Goal: Task Accomplishment & Management: Use online tool/utility

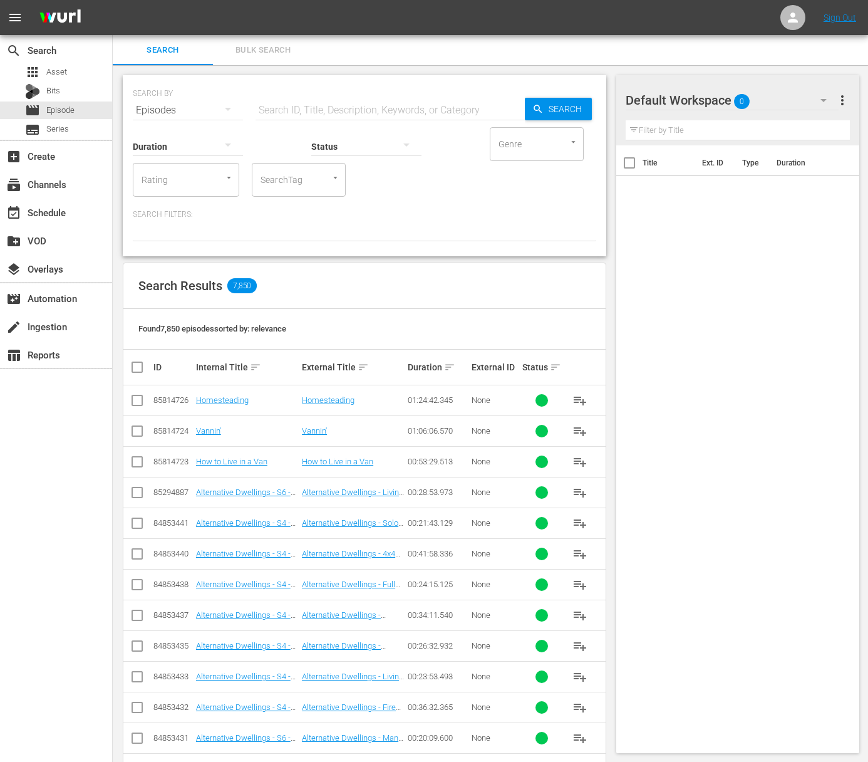
click at [299, 101] on input "text" at bounding box center [390, 110] width 269 height 30
paste input "This Couple DIY Built their Dream Van for Full Time Van living"
click at [572, 110] on span "Search" at bounding box center [568, 109] width 48 height 23
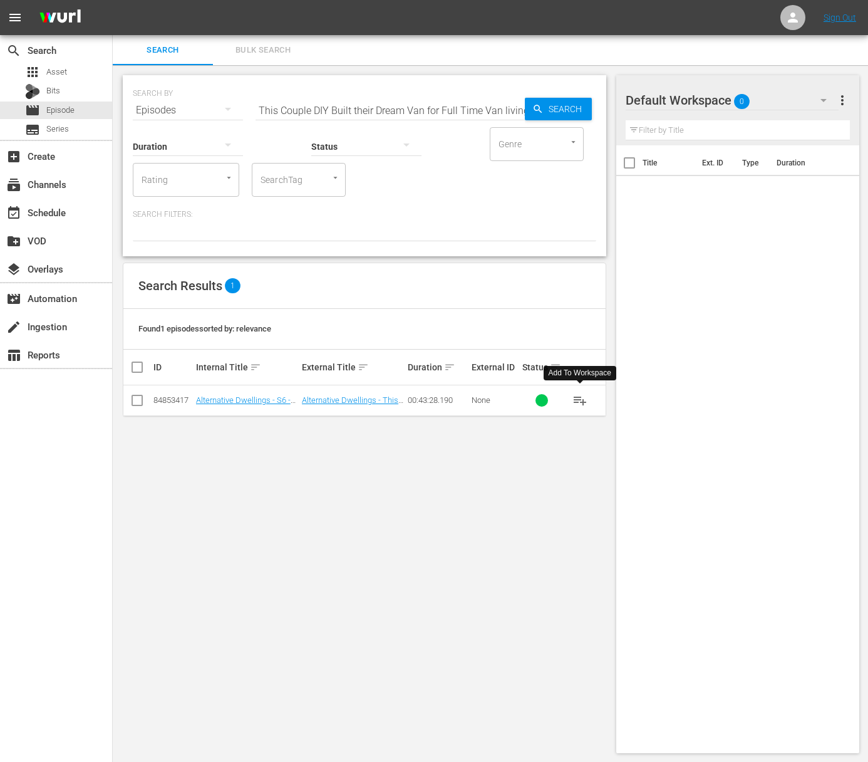
click at [581, 402] on span "playlist_add" at bounding box center [579, 400] width 15 height 15
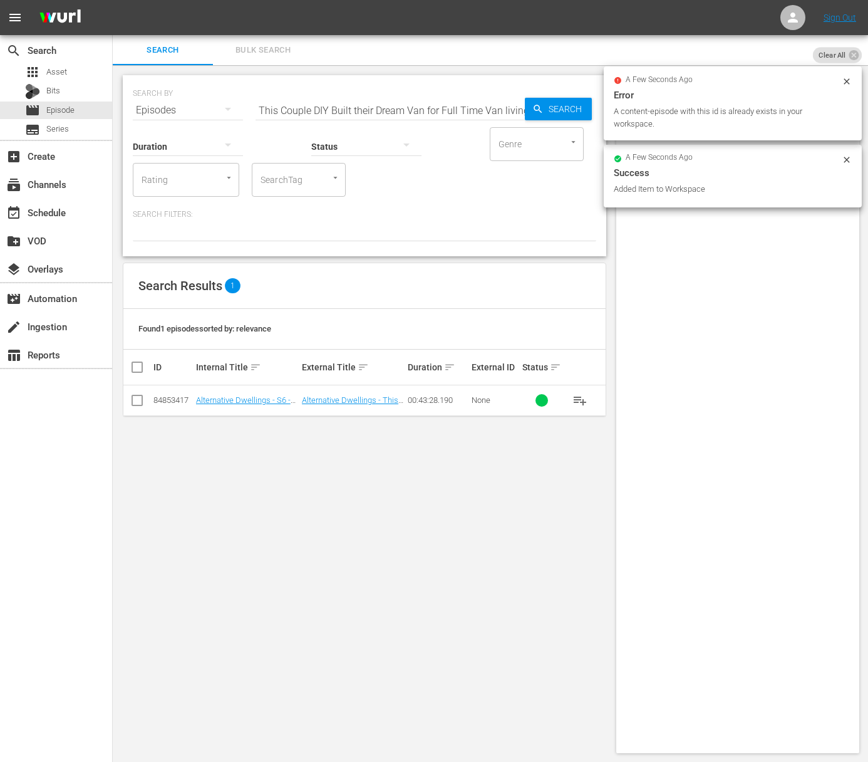
click at [457, 105] on input "This Couple DIY Built their Dream Van for Full Time Van living" at bounding box center [390, 110] width 269 height 30
paste input "Self Built MiniVan Camper with 12v AC and Everything He Needs. / Toyota Pickup …"
click at [460, 111] on input "This Couple DIY Built their Dream Van for Full Self Built MiniVan Camper with 1…" at bounding box center [390, 110] width 269 height 30
paste input "Self Built MiniVan Camper with 12v AC and Everything He Needs. / Toyota Pickup …"
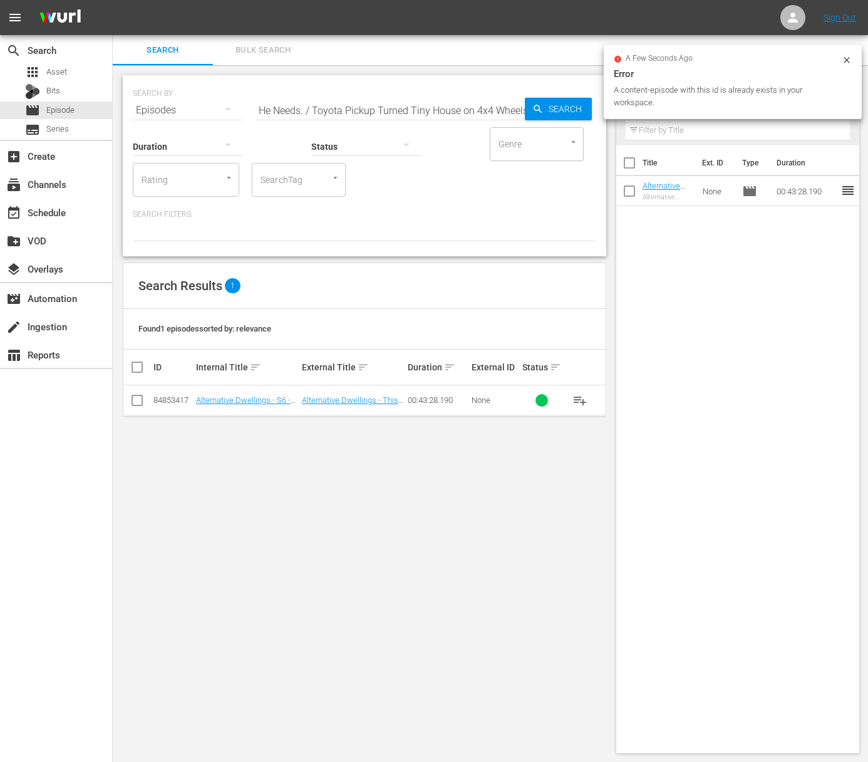
click at [615, 108] on div "a few seconds ago Error A content-episode with this id is already exists in you…" at bounding box center [733, 82] width 258 height 74
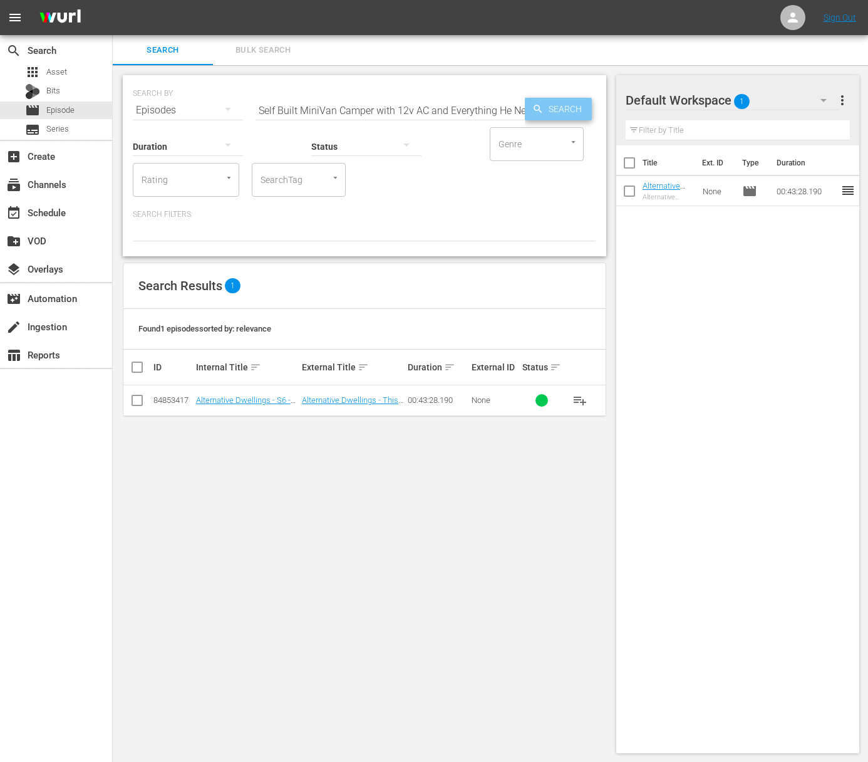
click at [571, 110] on span "Search" at bounding box center [568, 109] width 48 height 23
click at [333, 109] on input "Self Built MiniVan Camper with 12v AC and Everything He Needs. / Toyota Pickup …" at bounding box center [390, 110] width 269 height 30
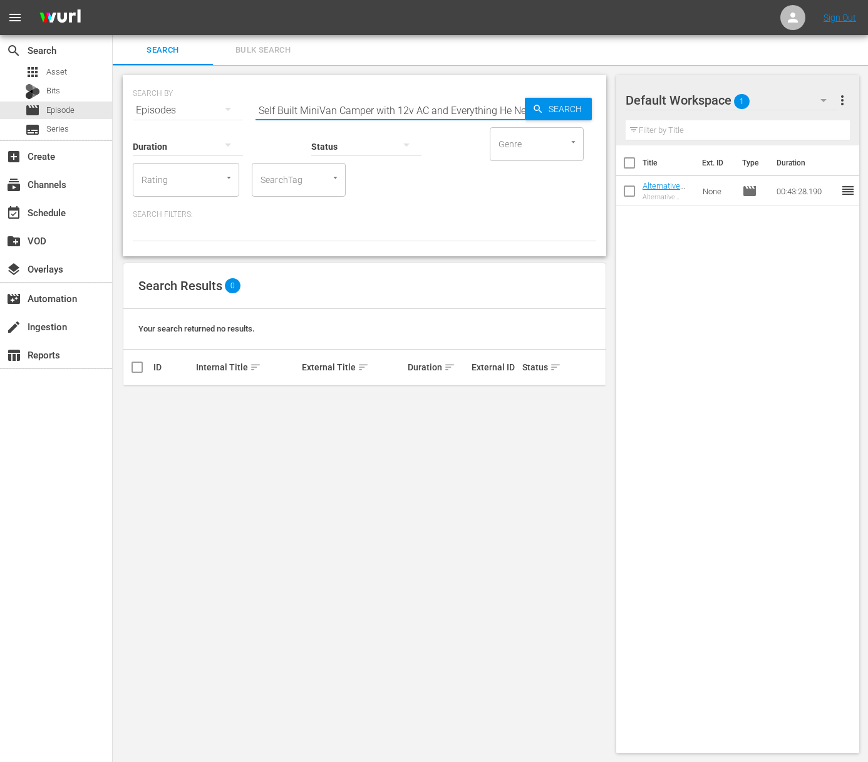
scroll to position [0, 240]
click at [560, 115] on span "Search" at bounding box center [568, 109] width 48 height 23
drag, startPoint x: 425, startPoint y: 110, endPoint x: 542, endPoint y: 212, distance: 155.3
click at [542, 212] on div "SEARCH BY Search By Episodes Search ID, Title, Description, Keywords, or Catego…" at bounding box center [364, 165] width 483 height 181
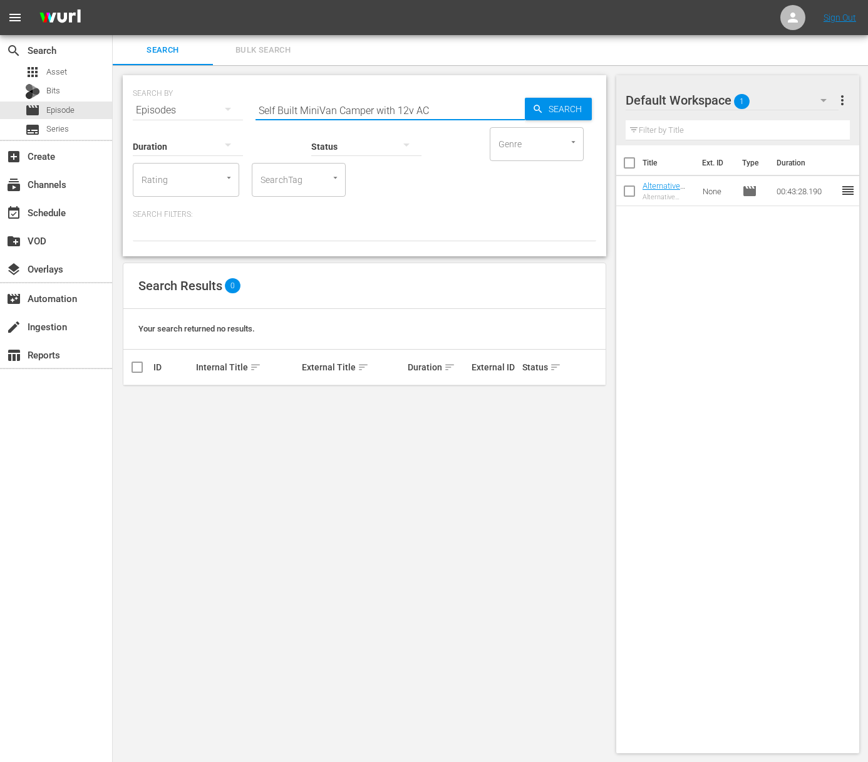
scroll to position [0, 0]
click at [579, 396] on span "playlist_add" at bounding box center [579, 400] width 15 height 15
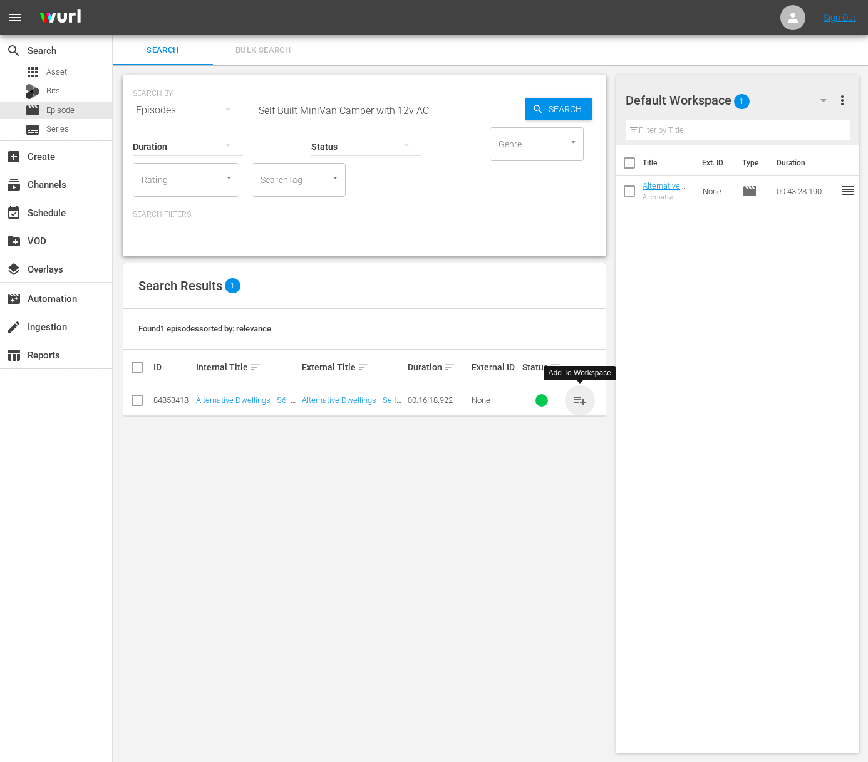
click at [579, 396] on span "playlist_add" at bounding box center [579, 400] width 15 height 15
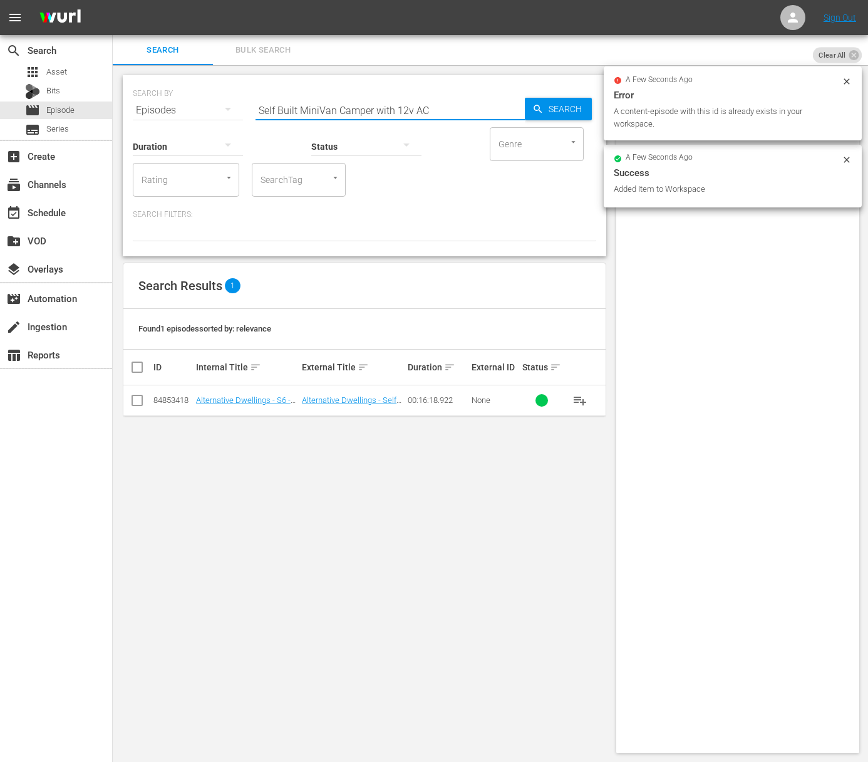
click at [380, 100] on input "Self Built MiniVan Camper with 12v AC" at bounding box center [390, 110] width 269 height 30
paste input "Living Full Time on 41ft Sailboat and Sailing Around the World"
click at [544, 106] on span "Search" at bounding box center [568, 109] width 48 height 23
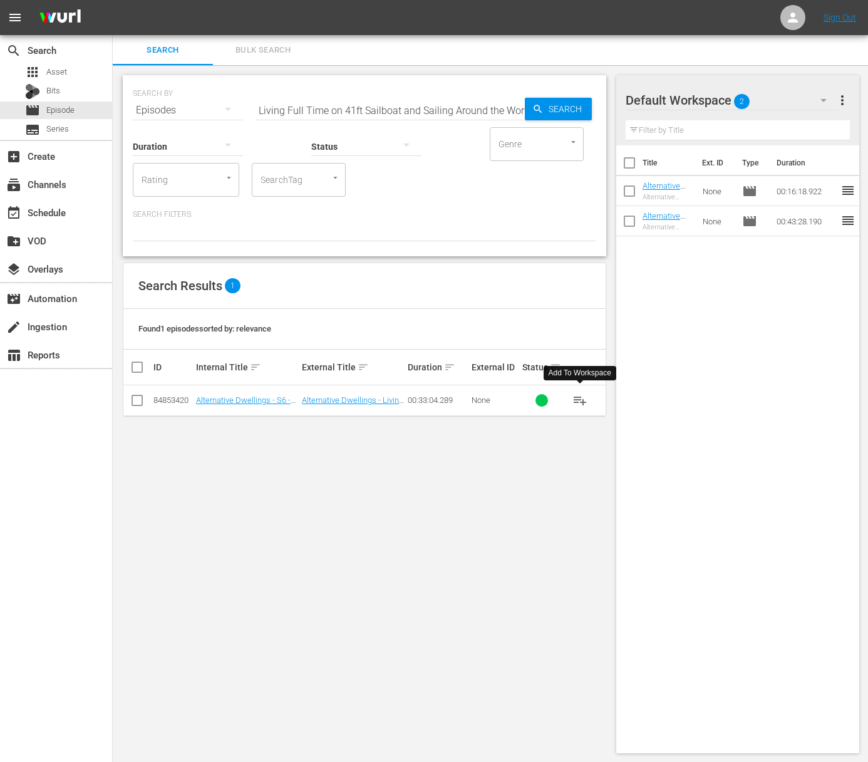
click at [577, 400] on span "playlist_add" at bounding box center [579, 400] width 15 height 15
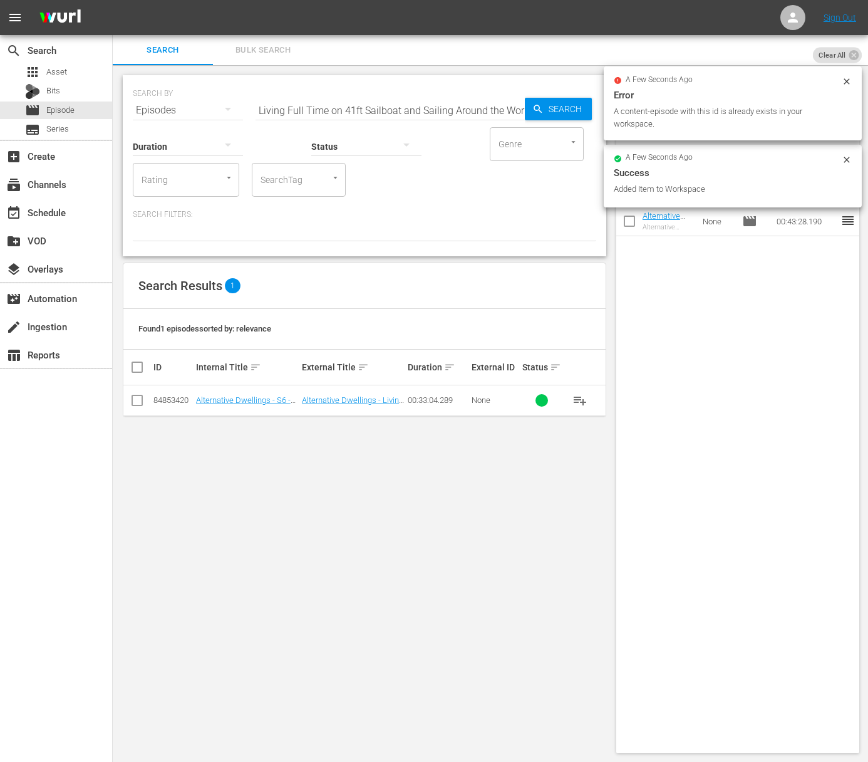
click at [376, 105] on input "Living Full Time on 41ft Sailboat and Sailing Around the World" at bounding box center [390, 110] width 269 height 30
paste input "Unique Stealth Sprinter Van Tour with 12 Volt AC, In floor heating, 700Ah Lithi…"
click at [555, 108] on span "Search" at bounding box center [568, 109] width 48 height 23
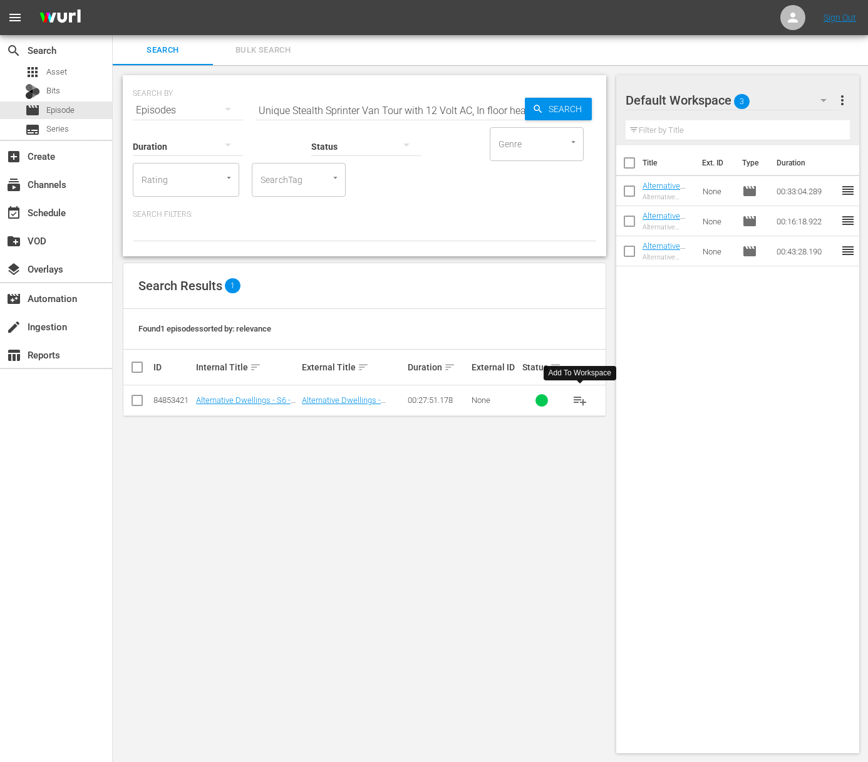
click at [581, 399] on span "playlist_add" at bounding box center [579, 400] width 15 height 15
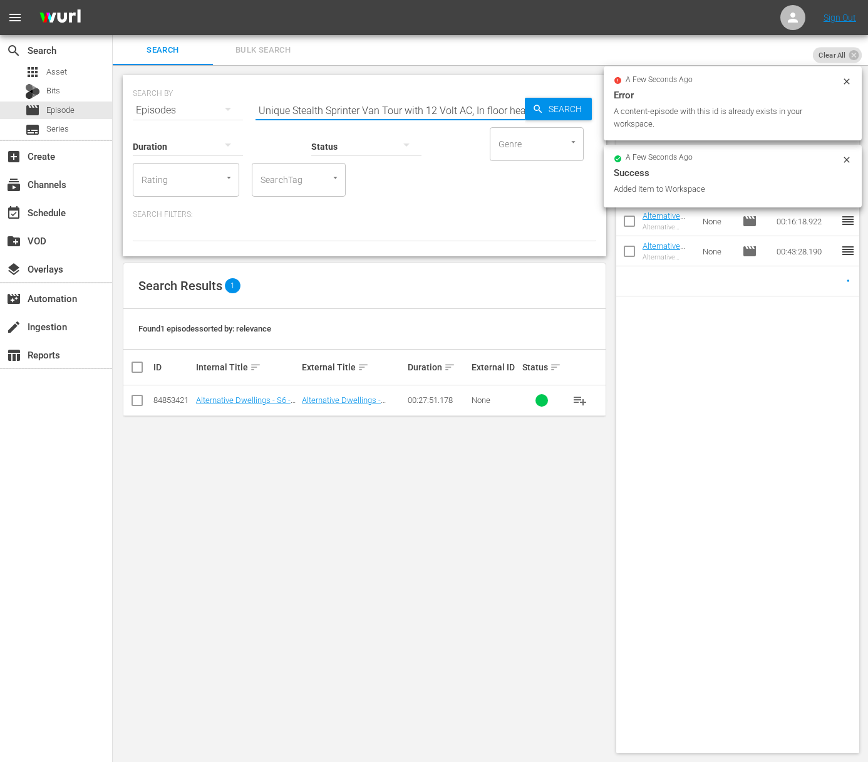
click at [498, 108] on input "Unique Stealth Sprinter Van Tour with 12 Volt AC, In floor heating, 700Ah Lithi…" at bounding box center [390, 110] width 269 height 30
paste input "Restored Old Camper with Unique Budget Build. / Man Lives Full Time in a "No Bu…"
click at [562, 112] on span "Search" at bounding box center [568, 109] width 48 height 23
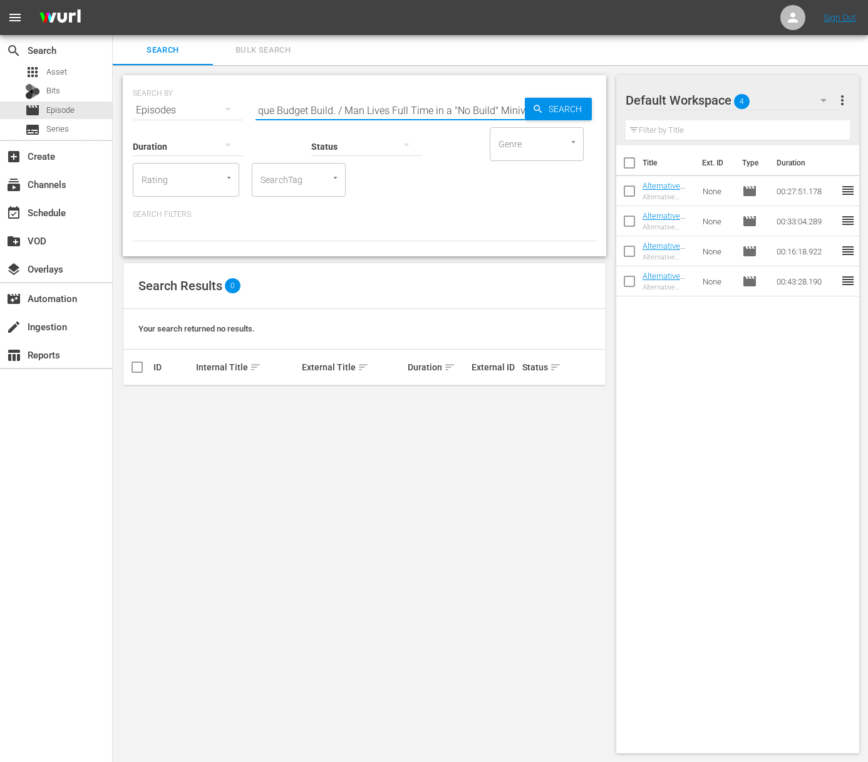
drag, startPoint x: 463, startPoint y: 113, endPoint x: 532, endPoint y: 163, distance: 84.7
click at [532, 163] on div "SEARCH BY Search By Episodes Search ID, Title, Description, Keywords, or Catego…" at bounding box center [364, 165] width 483 height 181
click at [580, 397] on span "playlist_add" at bounding box center [579, 400] width 15 height 15
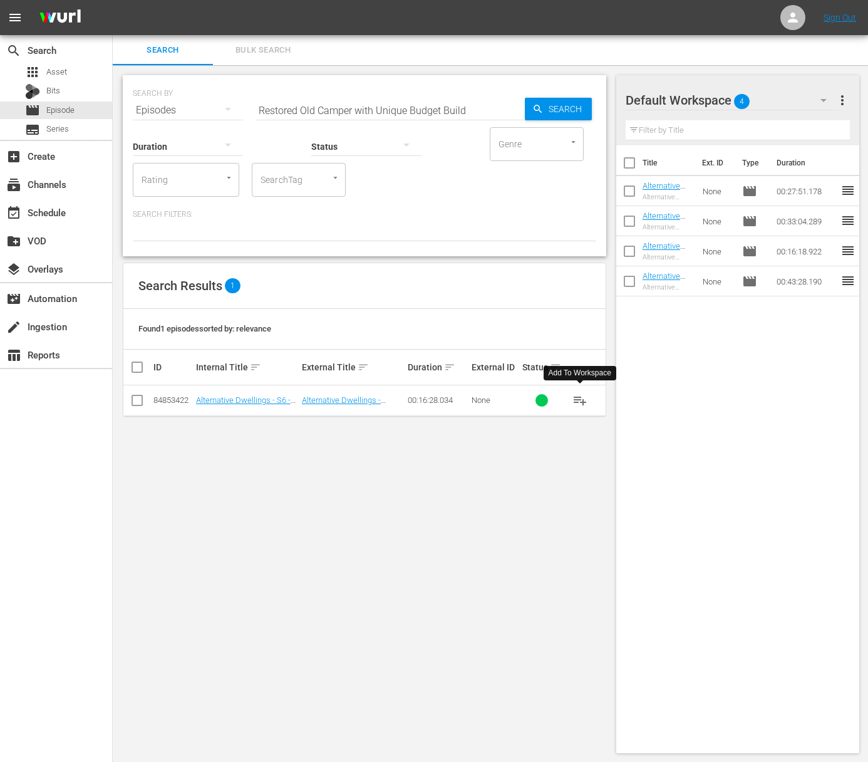
click at [580, 397] on span "playlist_add" at bounding box center [579, 400] width 15 height 15
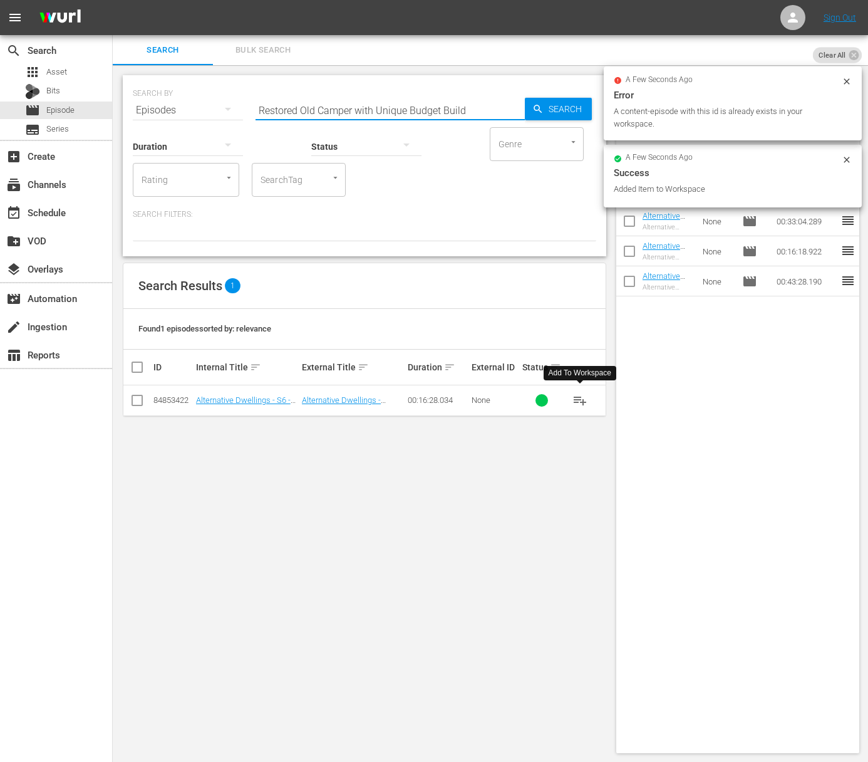
click at [466, 111] on input "Restored Old Camper with Unique Budget Build" at bounding box center [390, 110] width 269 height 30
paste input "Living in a Lifted Chevy Express DIY Camper for Four Years."
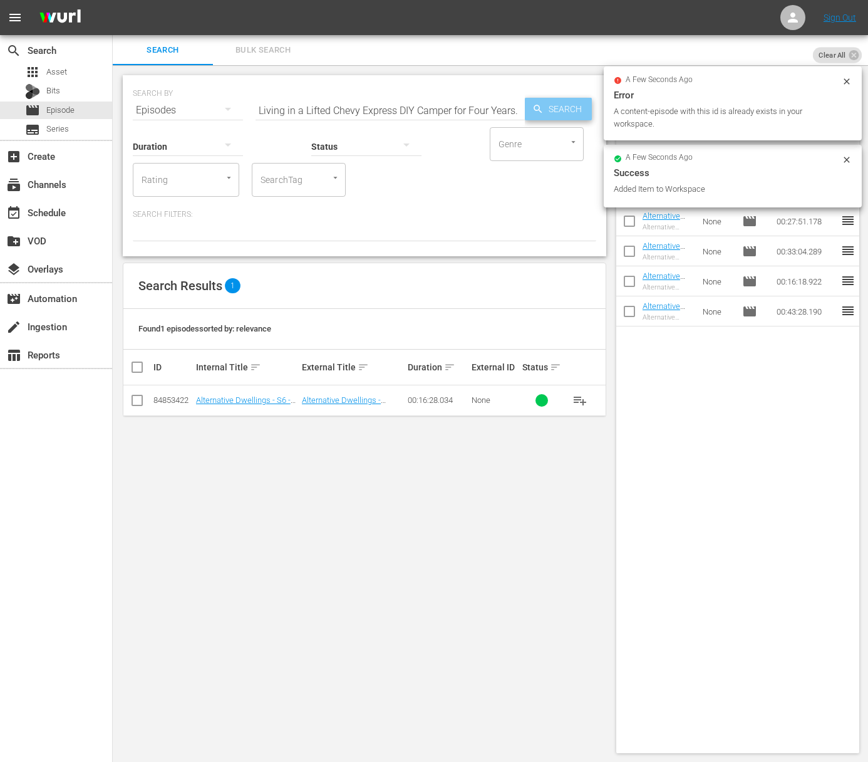
click at [559, 111] on span "Search" at bounding box center [568, 109] width 48 height 23
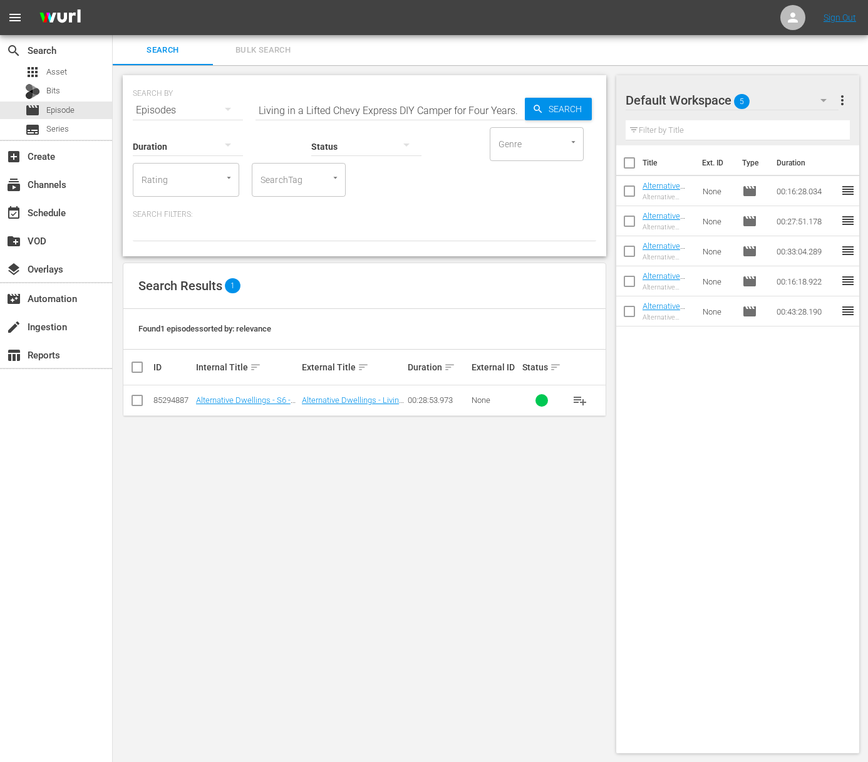
click at [581, 400] on span "playlist_add" at bounding box center [579, 400] width 15 height 15
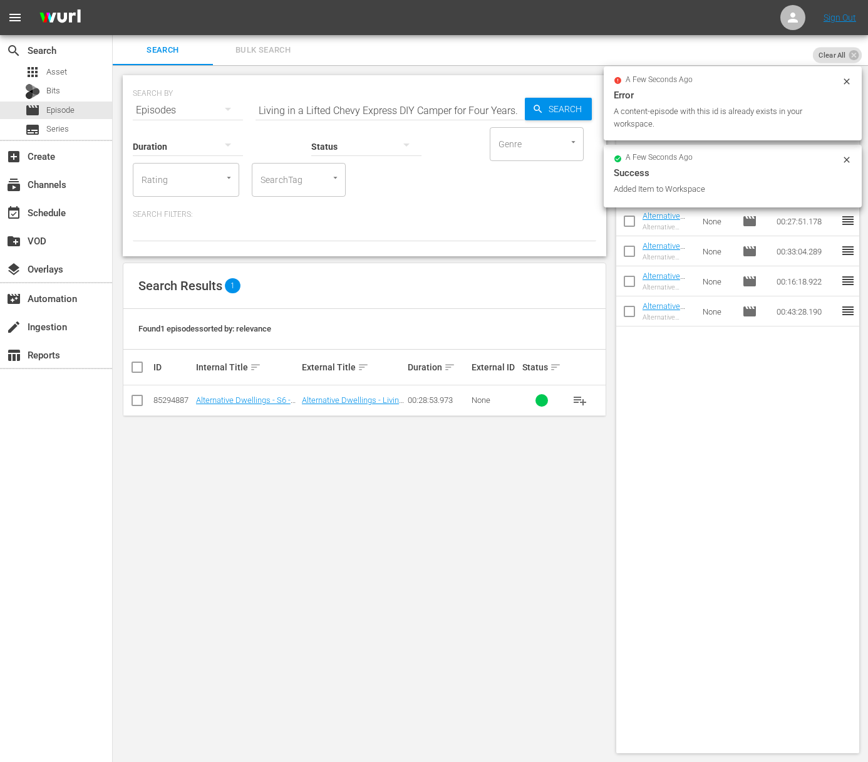
click at [369, 105] on input "Living in a Lifted Chevy Express DIY Camper for Four Years." at bounding box center [390, 110] width 269 height 30
paste input "Man Lives Fulltime in Self Built Minivan Camper. / Restored Vintage Toyota Camp…"
click at [496, 105] on input "Man Lives Fulltime in Self Built Minivan Camper. / Restored Vintage Toyota Camp…" at bounding box center [390, 110] width 269 height 30
click at [560, 110] on span "Search" at bounding box center [568, 109] width 48 height 23
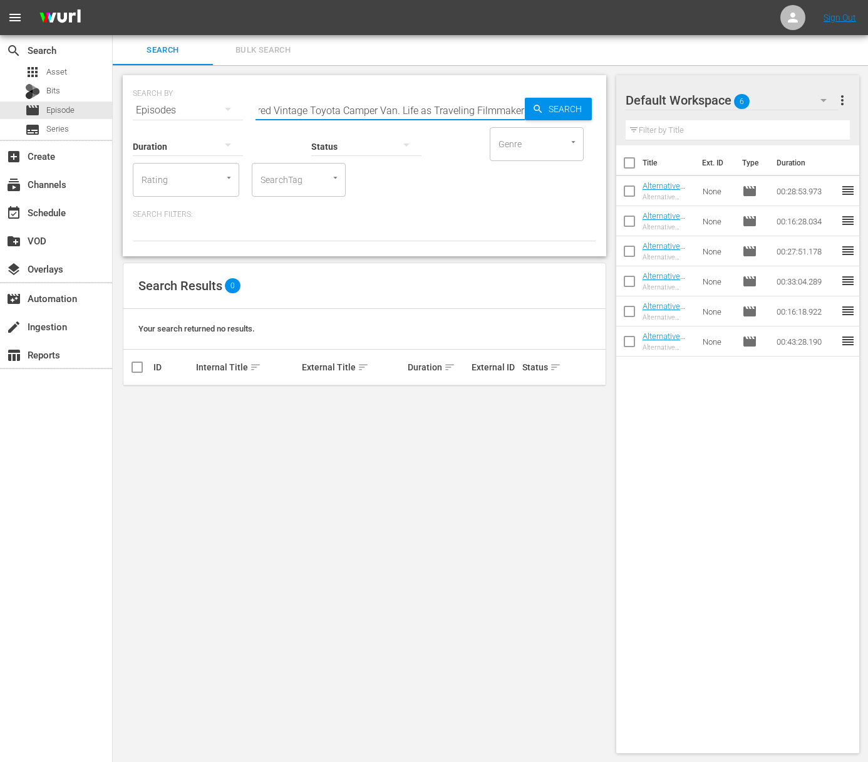
drag, startPoint x: 553, startPoint y: 159, endPoint x: 563, endPoint y: 165, distance: 11.8
click at [563, 165] on div "SEARCH BY Search By Episodes Search ID, Title, Description, Keywords, or Catego…" at bounding box center [364, 165] width 483 height 181
click at [584, 400] on span "playlist_add" at bounding box center [579, 400] width 15 height 15
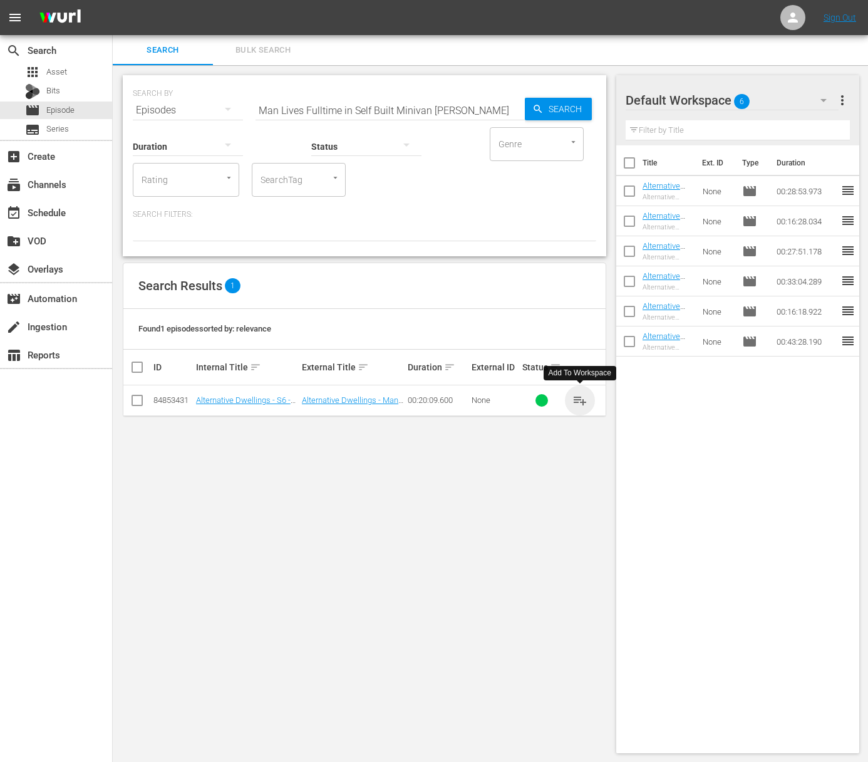
click at [584, 400] on span "playlist_add" at bounding box center [579, 400] width 15 height 15
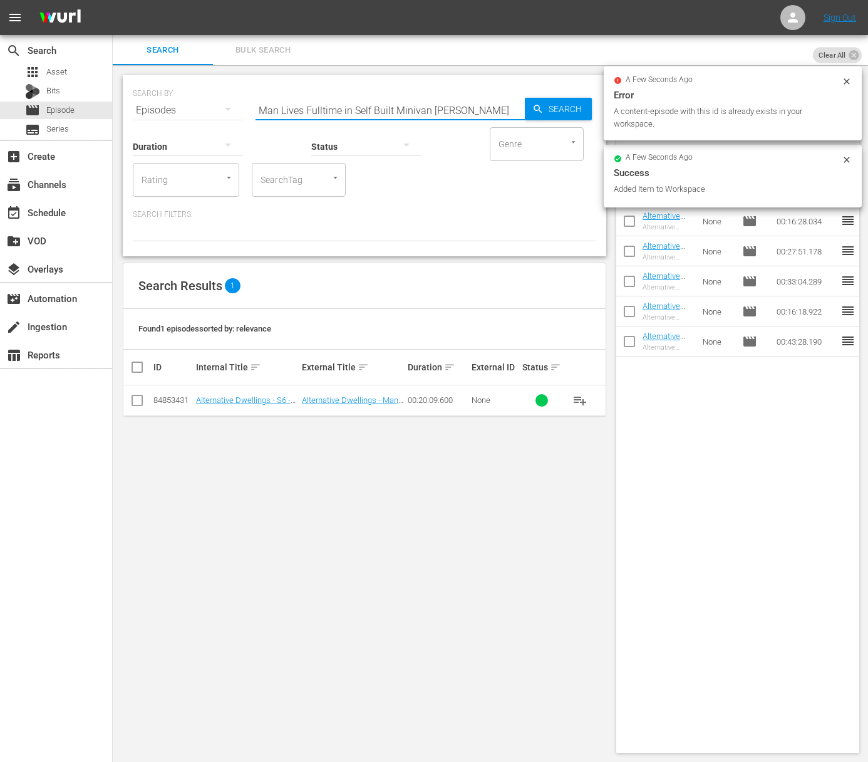
click at [430, 101] on input "Man Lives Fulltime in Self Built Minivan Campe" at bounding box center [390, 110] width 269 height 30
paste input "Living Stealth Van Life at a University to Live Rent Free / Moving Truck Conver…"
click at [555, 109] on span "Search" at bounding box center [568, 109] width 48 height 23
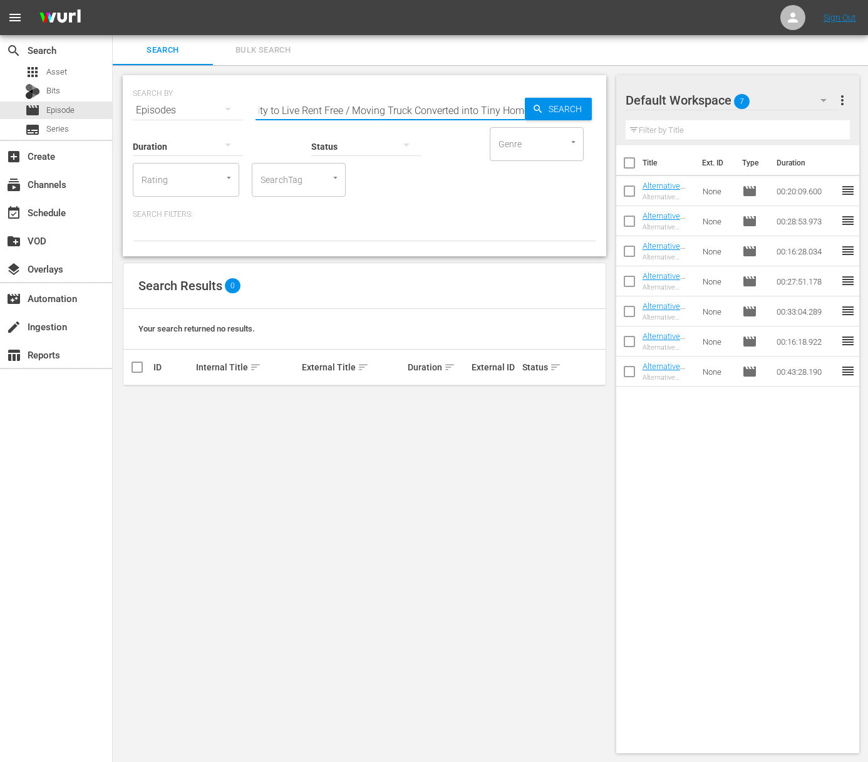
drag, startPoint x: 493, startPoint y: 109, endPoint x: 595, endPoint y: 173, distance: 119.9
click at [595, 173] on div "SEARCH BY Search By Episodes Search ID, Title, Description, Keywords, or Catego…" at bounding box center [364, 165] width 483 height 181
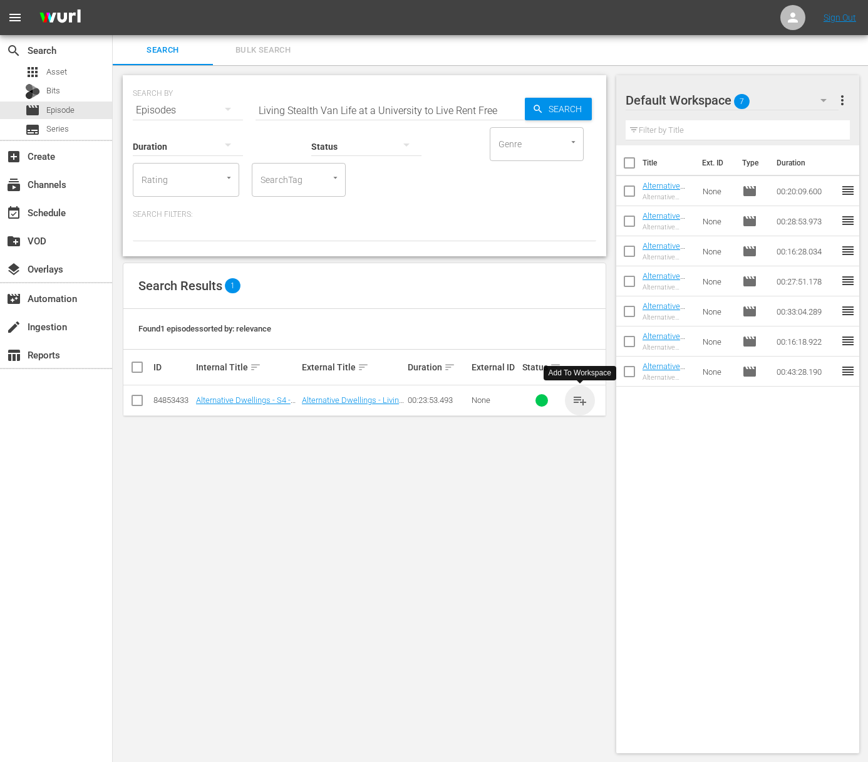
click at [579, 399] on span "playlist_add" at bounding box center [579, 400] width 15 height 15
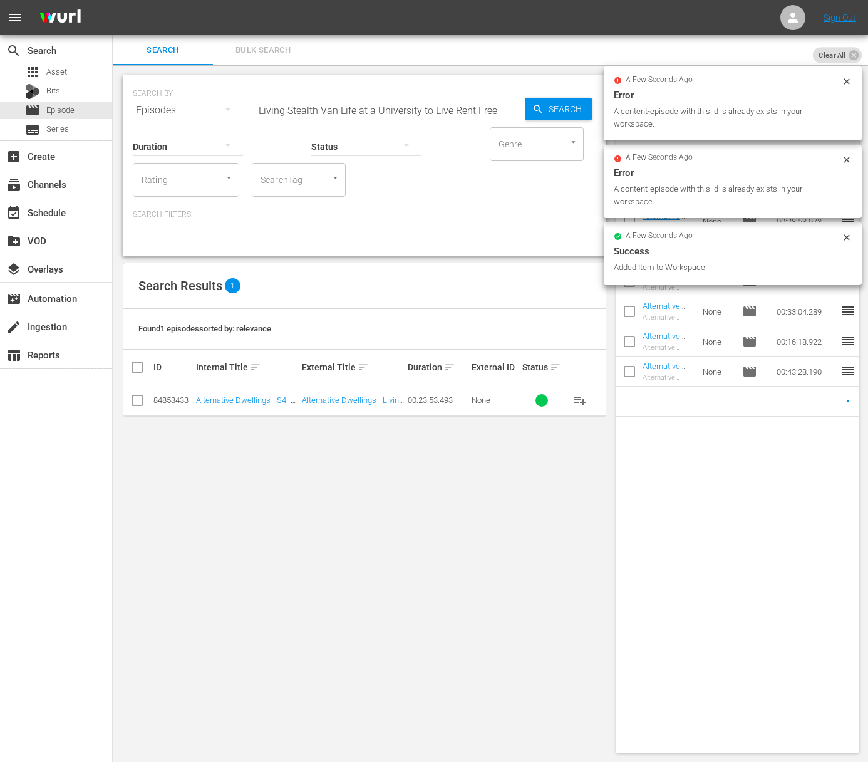
click at [435, 106] on input "Living Stealth Van Life at a University to Live Rent Free" at bounding box center [390, 110] width 269 height 30
paste input "Amazing DIY Camper Build is Home to Couple / Vandweller Builds Modern Style Ste…"
click at [557, 110] on span "Search" at bounding box center [568, 109] width 48 height 23
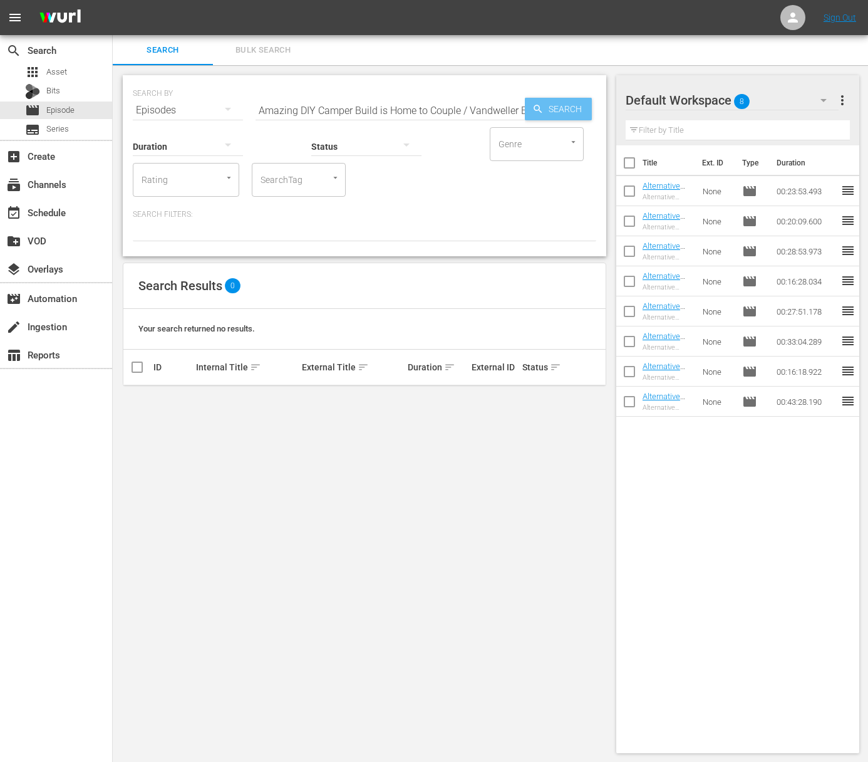
click at [555, 106] on span "Search" at bounding box center [568, 109] width 48 height 23
drag, startPoint x: 458, startPoint y: 109, endPoint x: 540, endPoint y: 193, distance: 116.9
click at [540, 193] on div "SEARCH BY Search By Episodes Search ID, Title, Description, Keywords, or Catego…" at bounding box center [364, 165] width 483 height 181
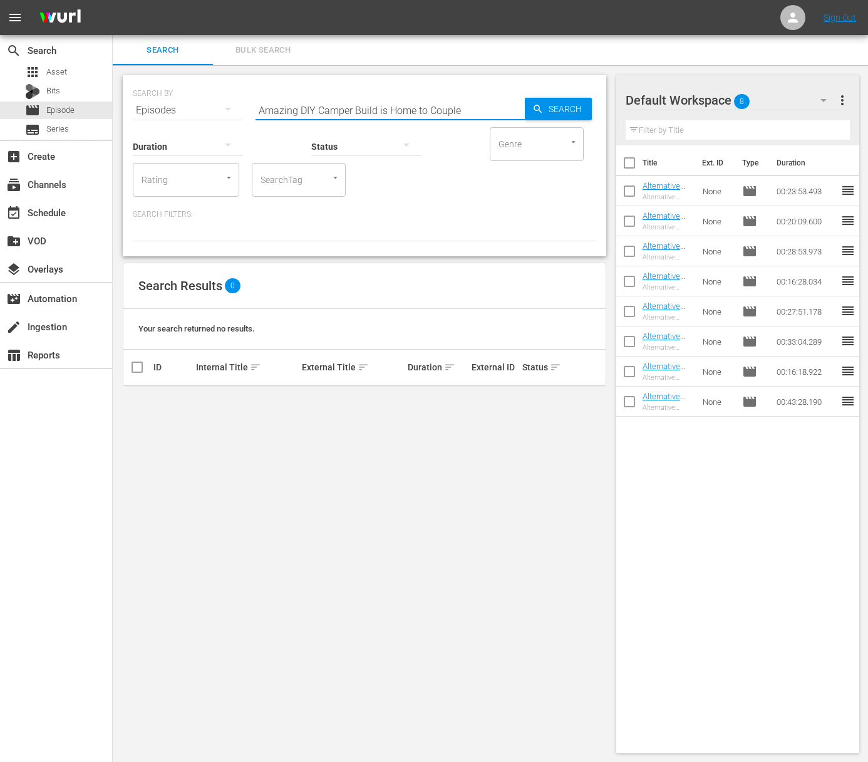
scroll to position [0, 0]
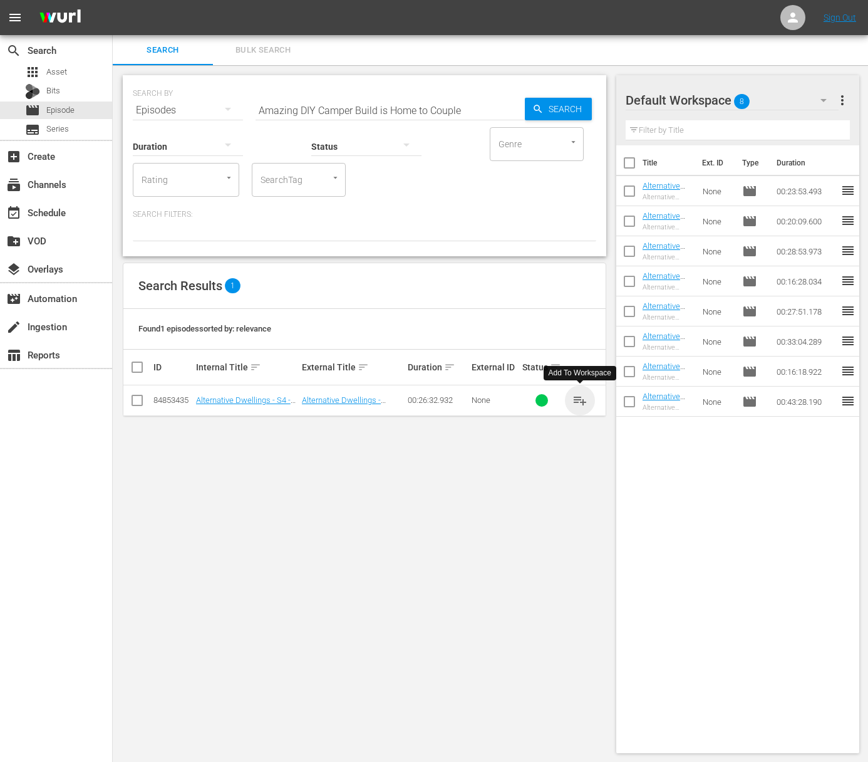
click at [580, 399] on span "playlist_add" at bounding box center [579, 400] width 15 height 15
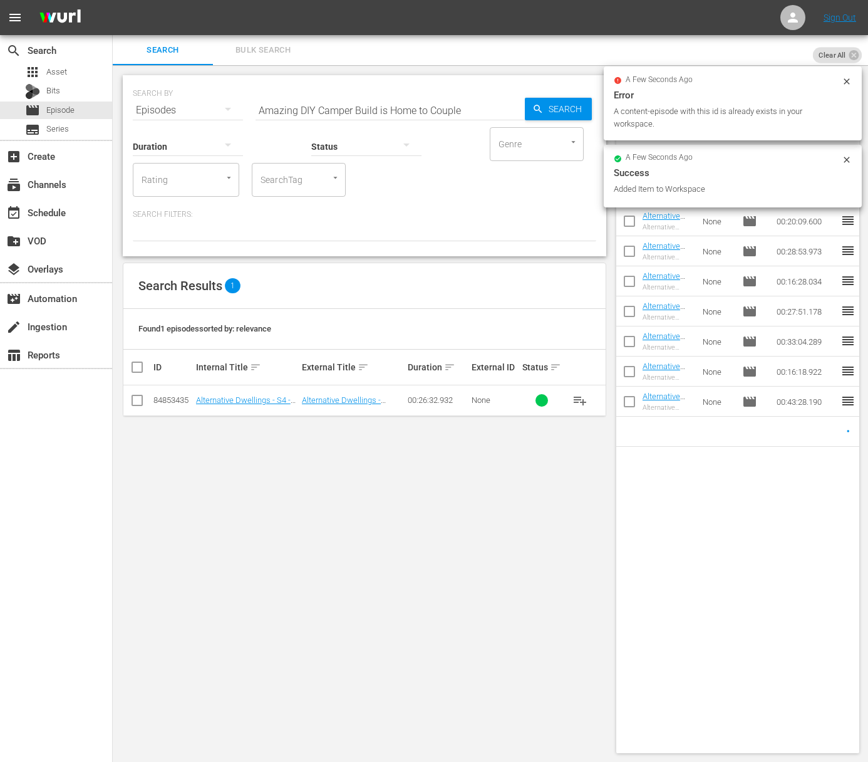
click at [305, 117] on input "Amazing DIY Camper Build is Home to Couple" at bounding box center [390, 110] width 269 height 30
paste input "Custom High Tech Sprinter Van Conversion"
click at [572, 116] on span "Search" at bounding box center [568, 109] width 48 height 23
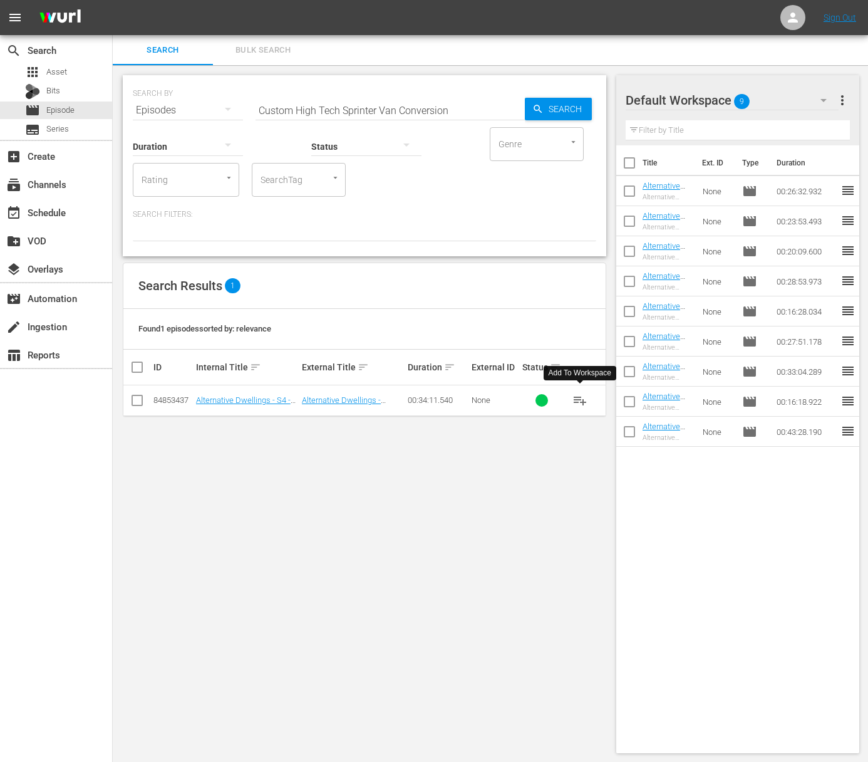
click at [582, 396] on span "playlist_add" at bounding box center [579, 400] width 15 height 15
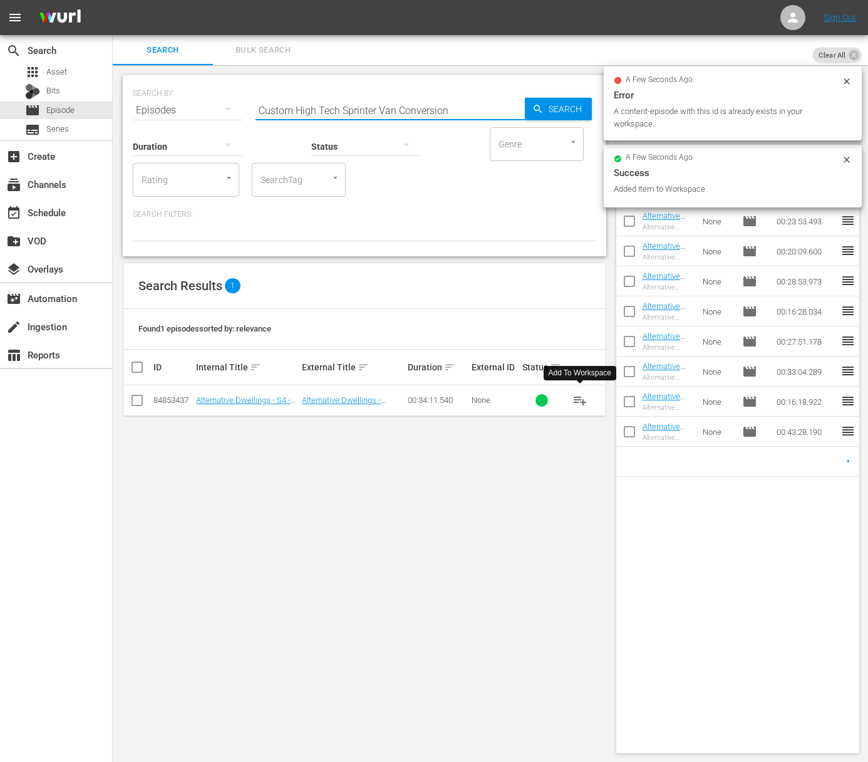
click at [425, 112] on input "Custom High Tech Sprinter Van Conversion" at bounding box center [390, 110] width 269 height 30
paste input "Full Time Vanlife at 70 Years Old!"
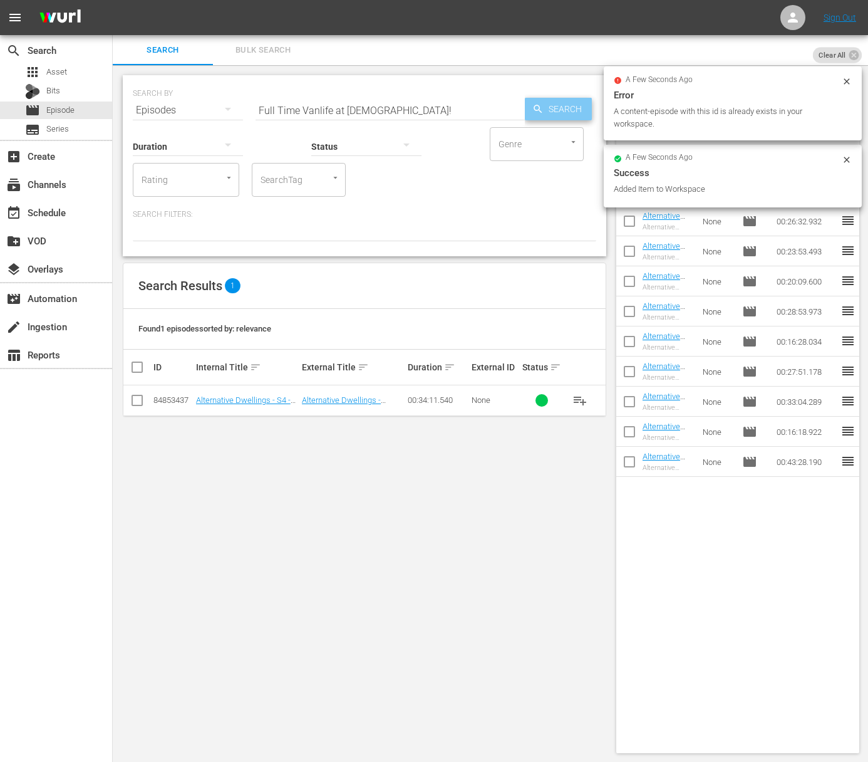
click at [539, 113] on icon "button" at bounding box center [537, 108] width 11 height 11
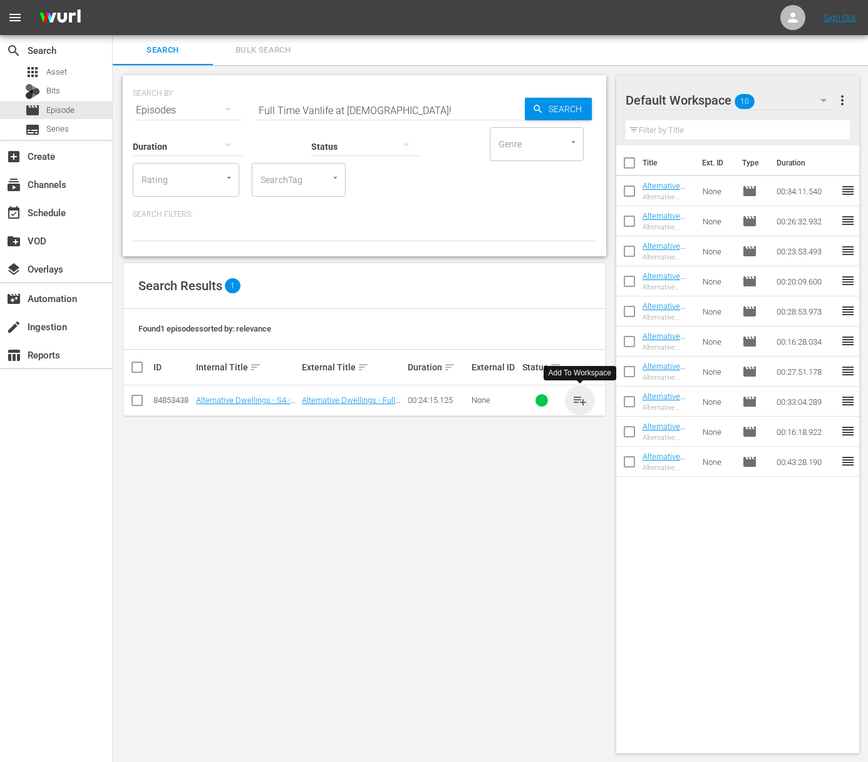
click at [579, 398] on span "playlist_add" at bounding box center [579, 400] width 15 height 15
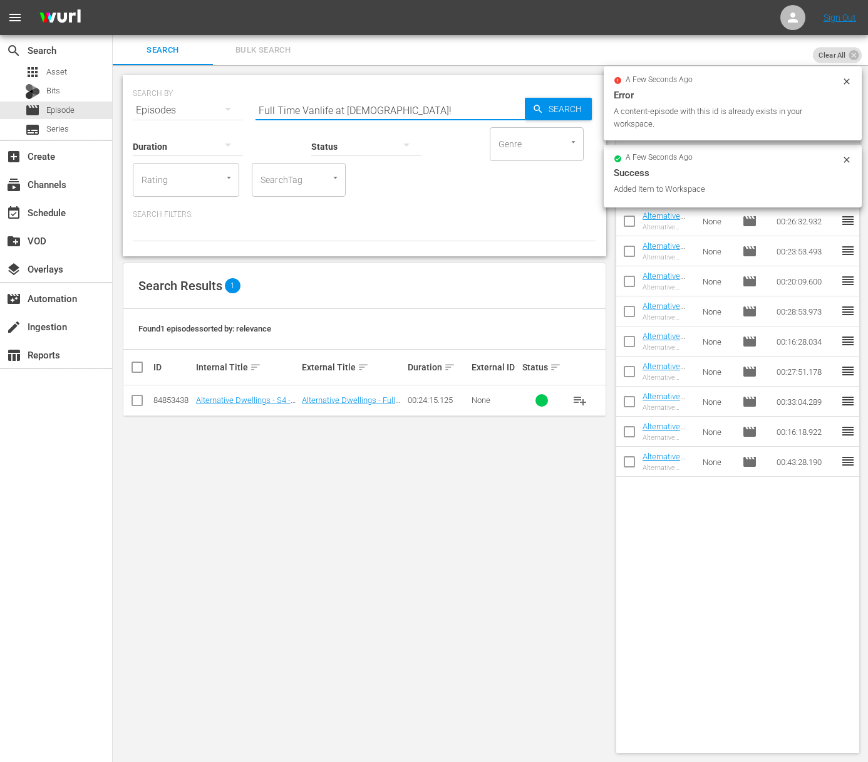
click at [412, 107] on input "Full Time Vanlife at 70 Years Old!" at bounding box center [390, 110] width 269 height 30
paste input "4x4 DIY Stealth Sprinter Van with Heated Floors and Bathroom"
click at [561, 108] on span "Search" at bounding box center [568, 109] width 48 height 23
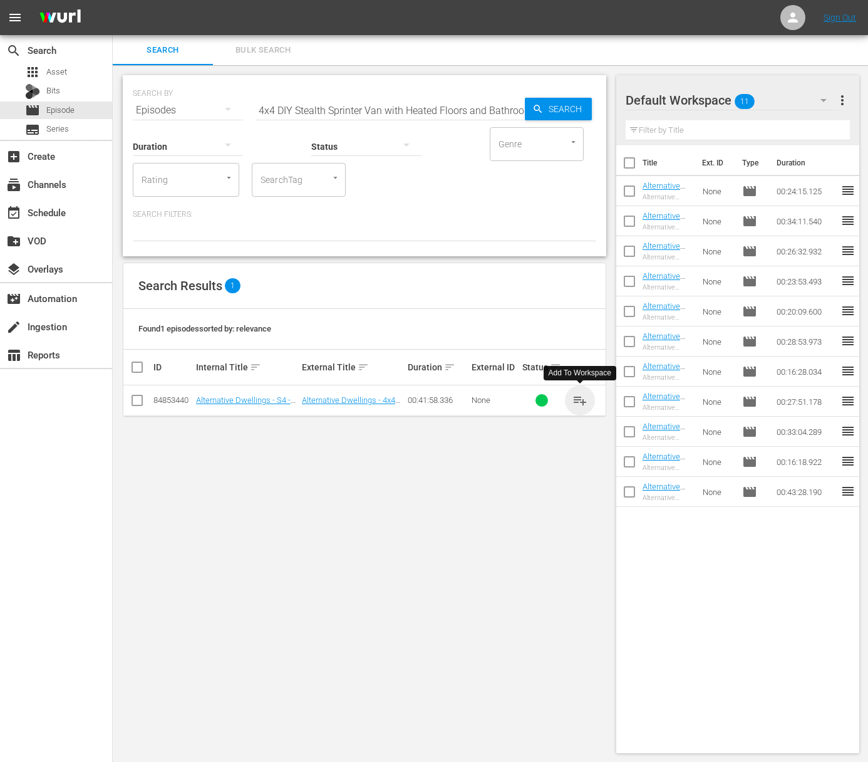
click at [579, 399] on span "playlist_add" at bounding box center [579, 400] width 15 height 15
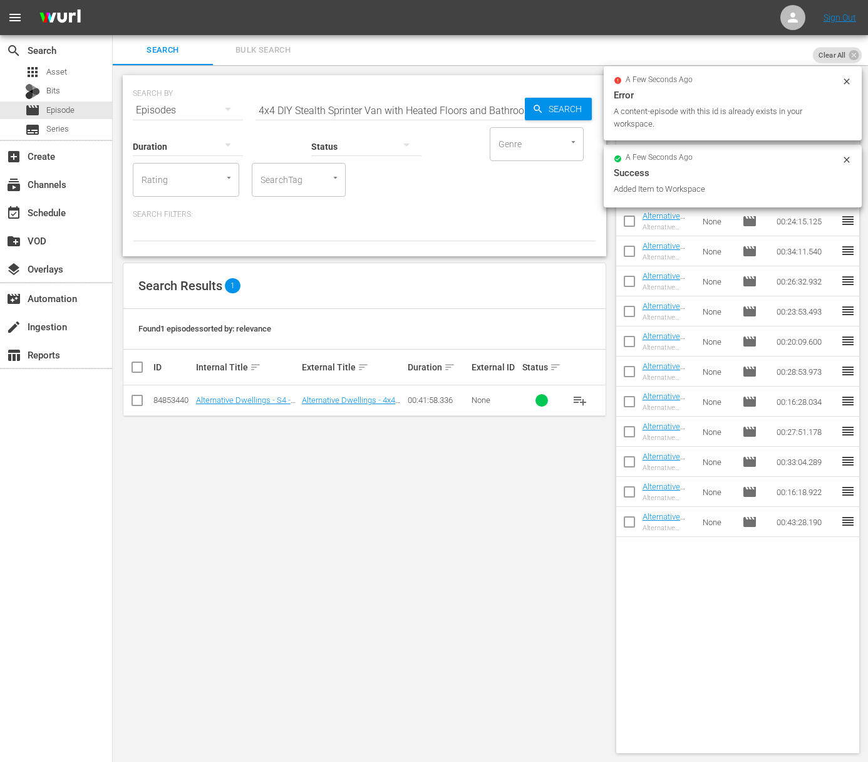
click at [406, 100] on input "4x4 DIY Stealth Sprinter Van with Heated Floors and Bathroom!" at bounding box center [390, 110] width 269 height 30
paste input "Solo Female Living in a Van for 2 Years with a Cat / 3 Years of Van Life in Cus…"
click at [549, 106] on span "Search" at bounding box center [568, 109] width 48 height 23
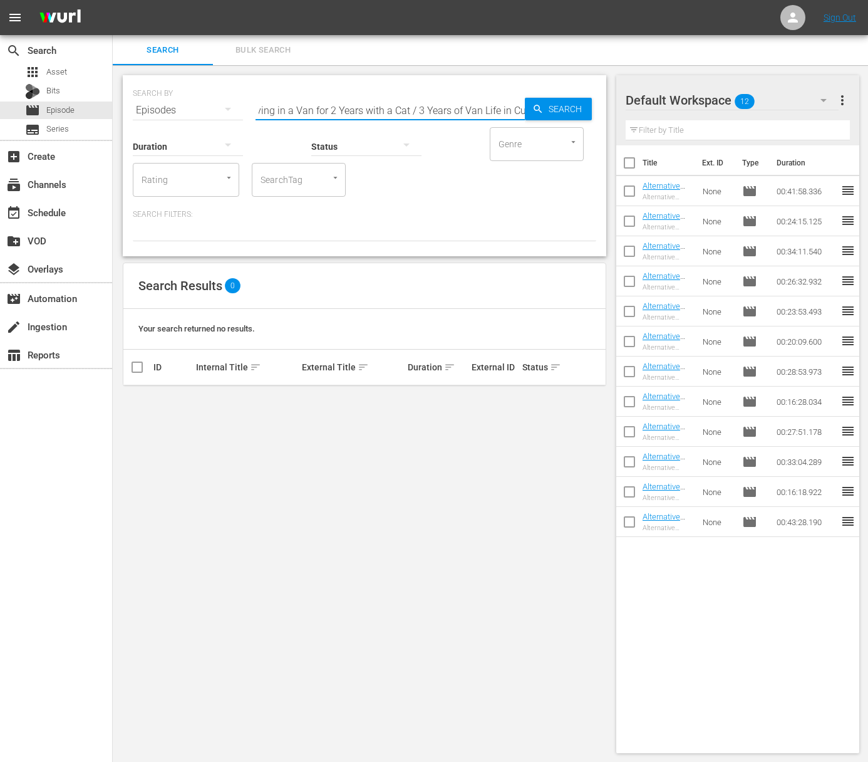
drag, startPoint x: 473, startPoint y: 110, endPoint x: 532, endPoint y: 187, distance: 96.9
click at [532, 187] on div "SEARCH BY Search By Episodes Search ID, Title, Description, Keywords, or Catego…" at bounding box center [364, 165] width 483 height 181
type input "Solo Female Living in a Van for 2 Years with a Cat"
click at [577, 399] on span "playlist_add" at bounding box center [579, 400] width 15 height 15
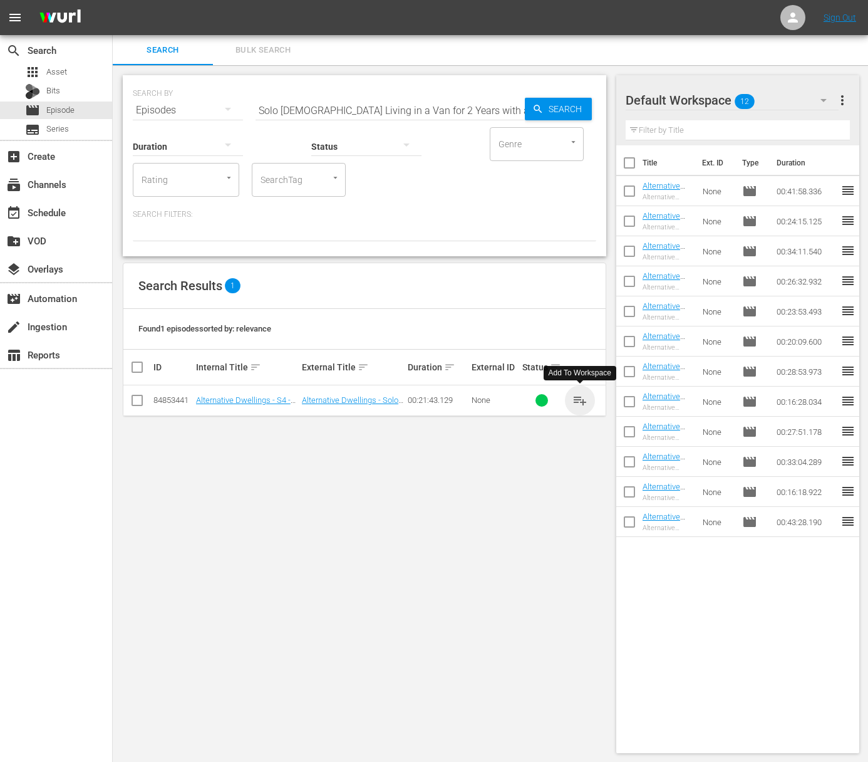
click at [577, 399] on span "playlist_add" at bounding box center [579, 400] width 15 height 15
click at [57, 206] on div "event_available Schedule" at bounding box center [35, 210] width 70 height 11
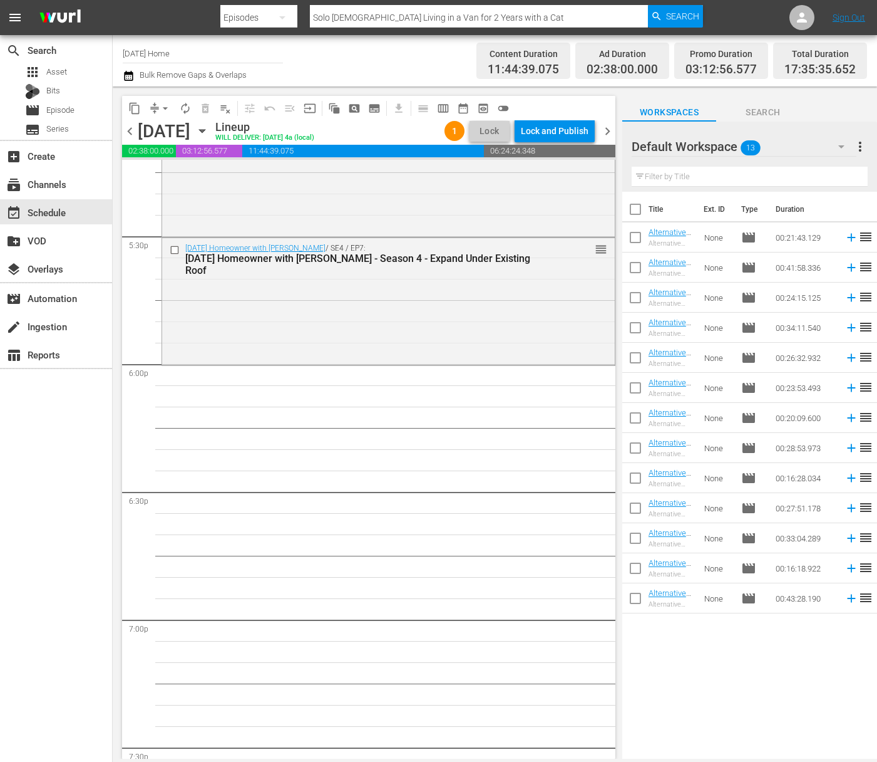
scroll to position [4501, 0]
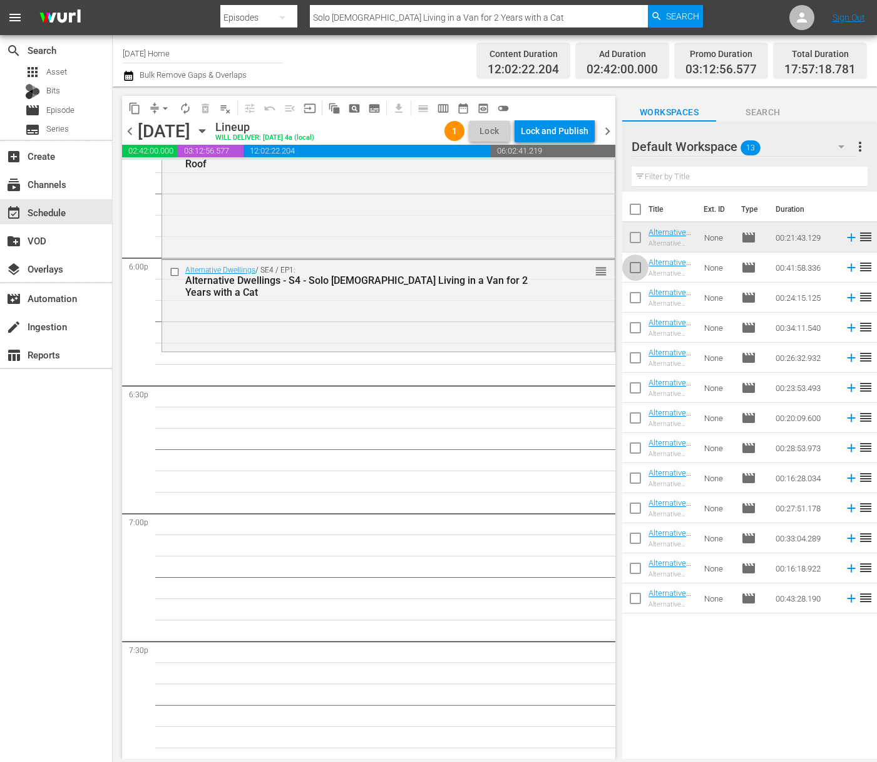
click at [638, 264] on input "checkbox" at bounding box center [635, 270] width 26 height 26
checkbox input "true"
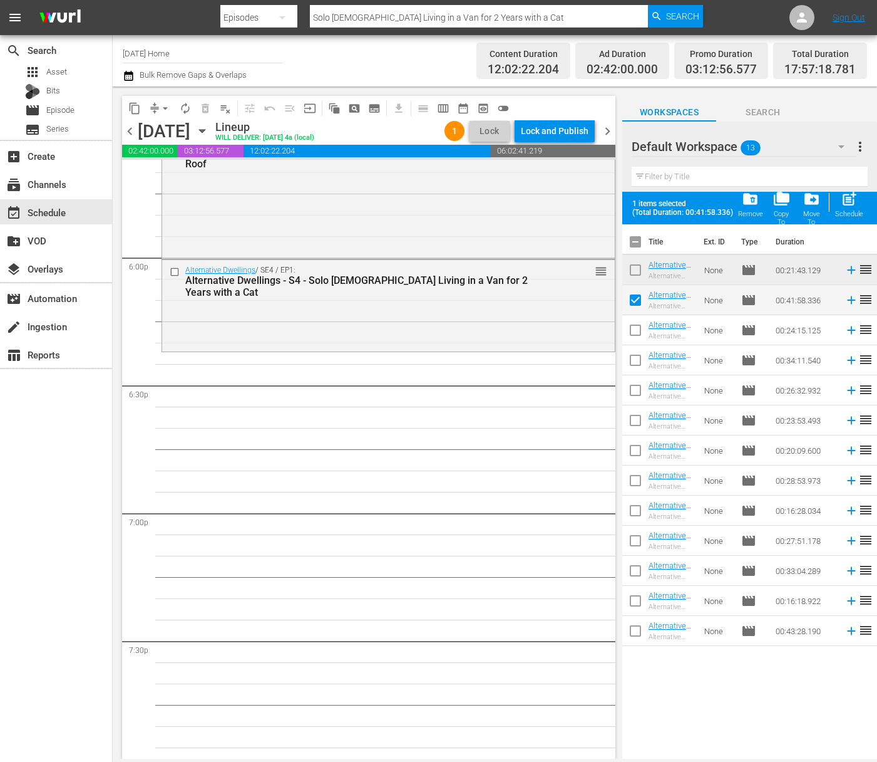
click at [636, 328] on input "checkbox" at bounding box center [635, 332] width 26 height 26
checkbox input "true"
click at [634, 360] on input "checkbox" at bounding box center [635, 362] width 26 height 26
checkbox input "true"
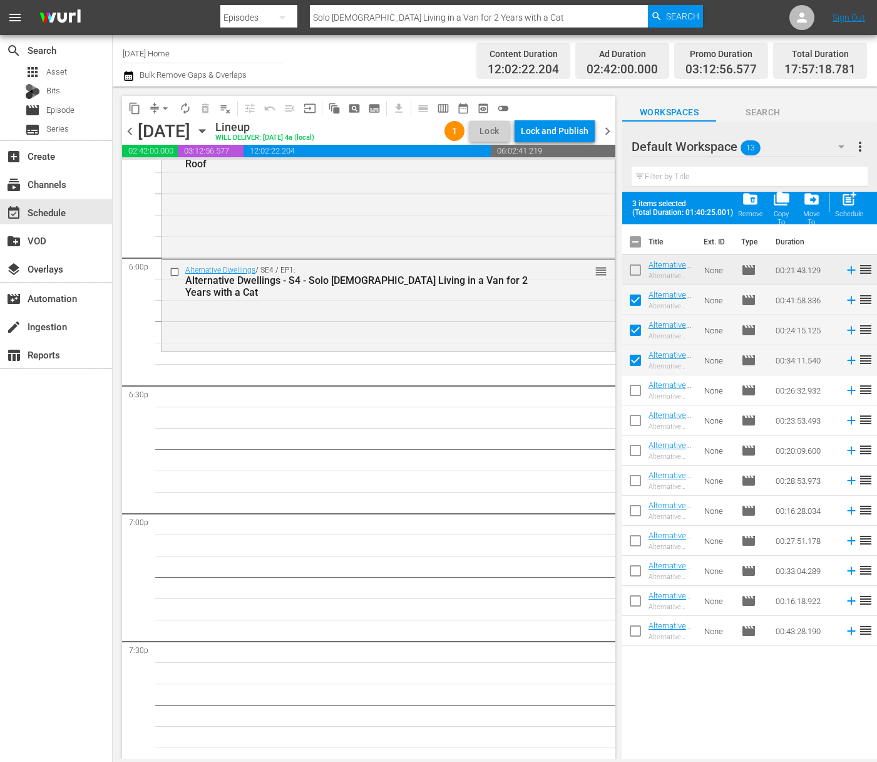
click at [633, 395] on input "checkbox" at bounding box center [635, 393] width 26 height 26
checkbox input "true"
click at [639, 423] on input "checkbox" at bounding box center [635, 423] width 26 height 26
checkbox input "true"
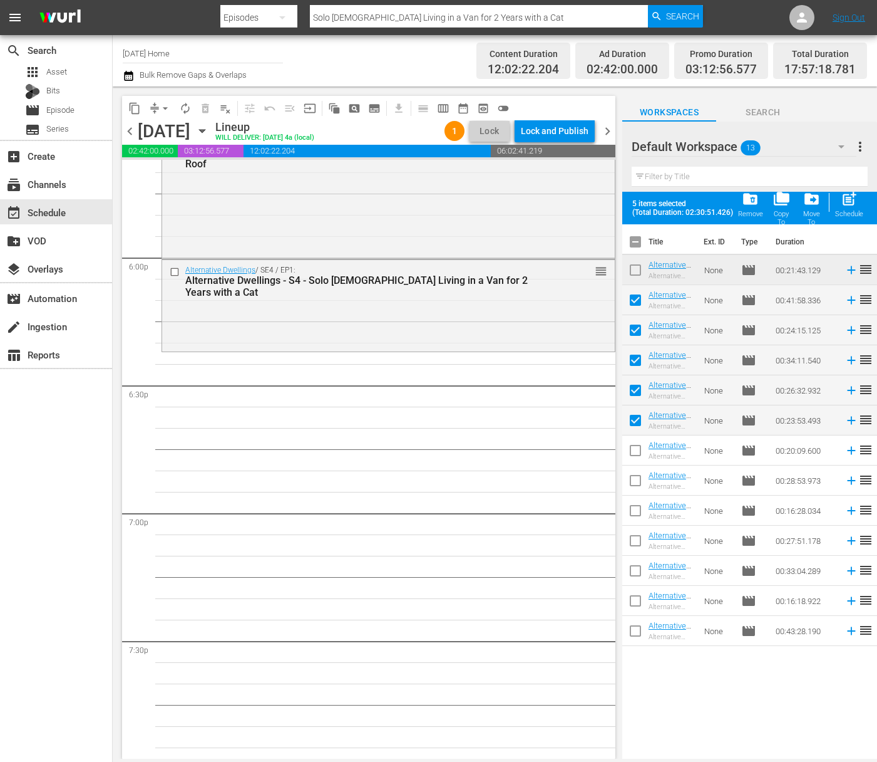
click at [638, 453] on input "checkbox" at bounding box center [635, 453] width 26 height 26
checkbox input "true"
click at [636, 481] on input "checkbox" at bounding box center [635, 483] width 26 height 26
checkbox input "true"
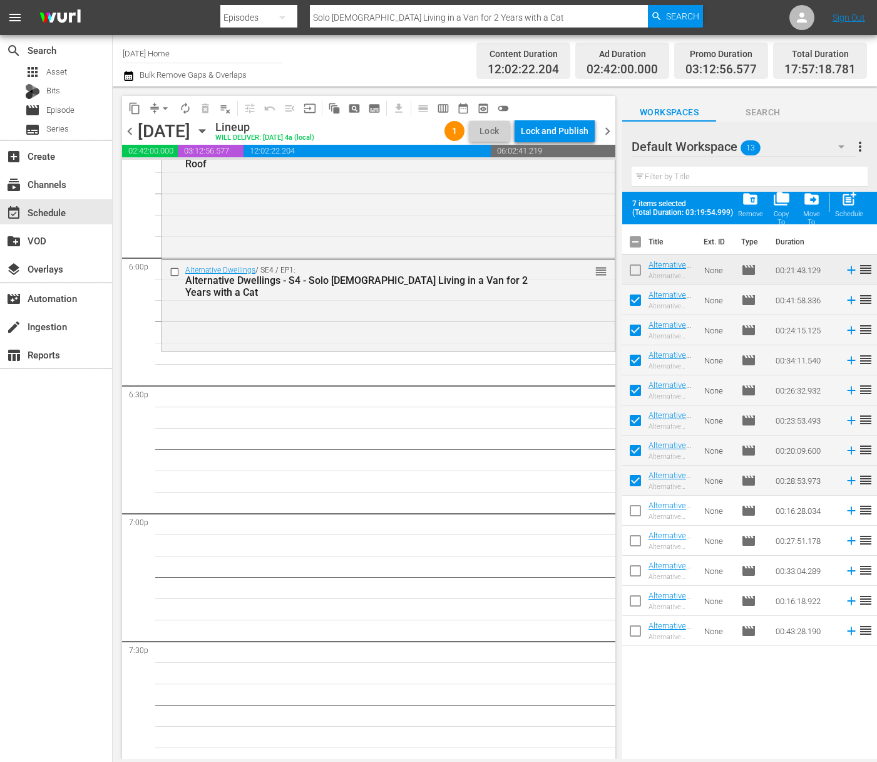
click at [637, 508] on input "checkbox" at bounding box center [635, 513] width 26 height 26
checkbox input "true"
click at [641, 539] on input "checkbox" at bounding box center [635, 543] width 26 height 26
checkbox input "true"
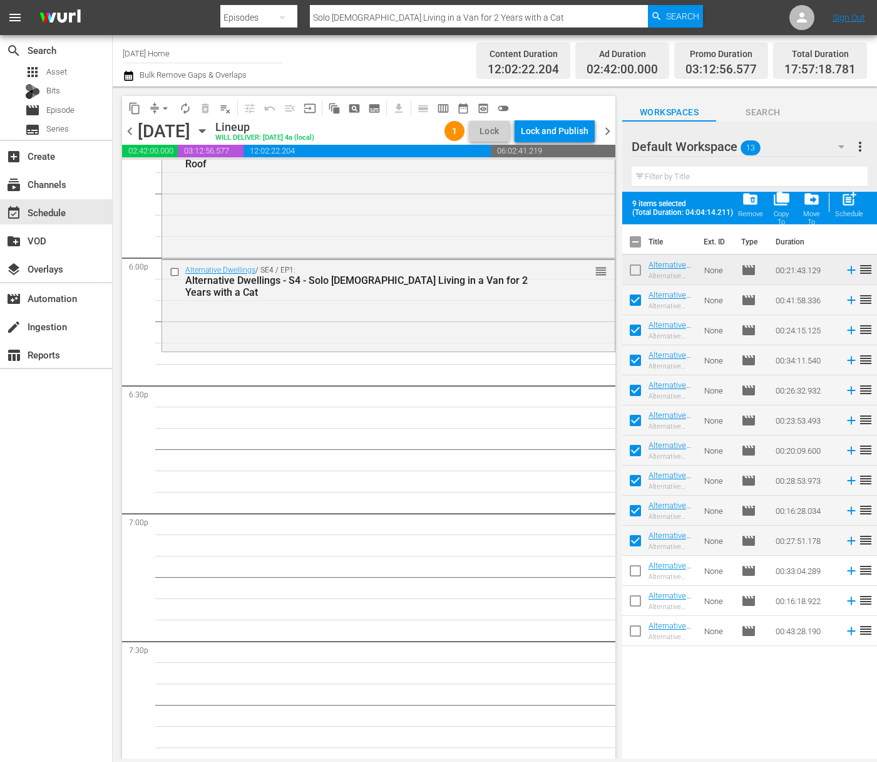
click at [640, 567] on input "checkbox" at bounding box center [635, 573] width 26 height 26
checkbox input "true"
click at [636, 602] on input "checkbox" at bounding box center [635, 603] width 26 height 26
checkbox input "true"
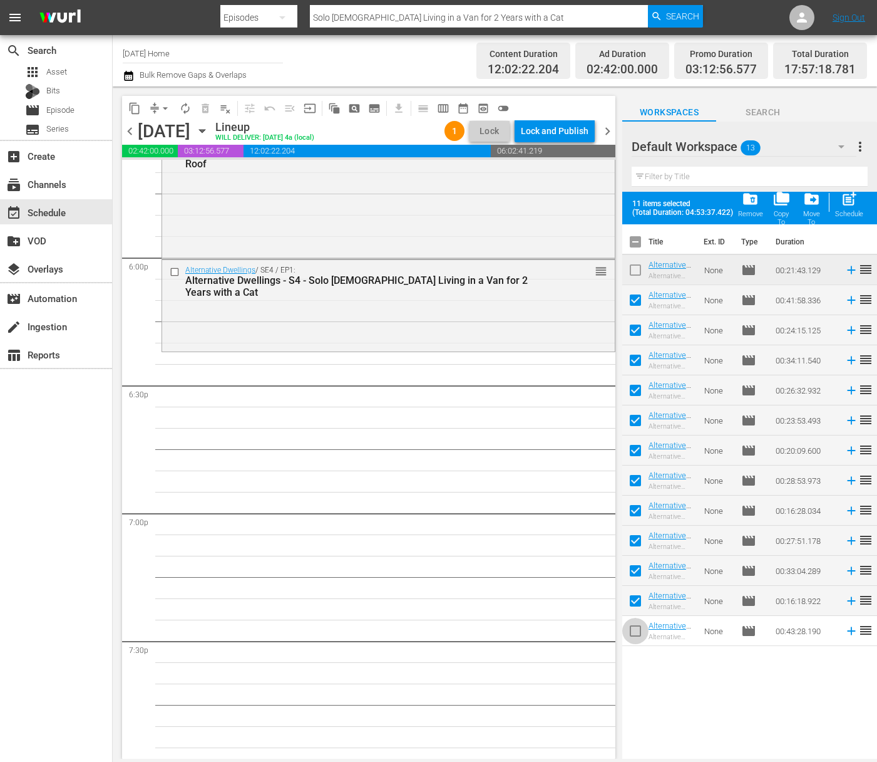
click at [635, 631] on input "checkbox" at bounding box center [635, 633] width 26 height 26
checkbox input "true"
click at [852, 202] on span "post_add" at bounding box center [849, 198] width 17 height 17
checkbox input "false"
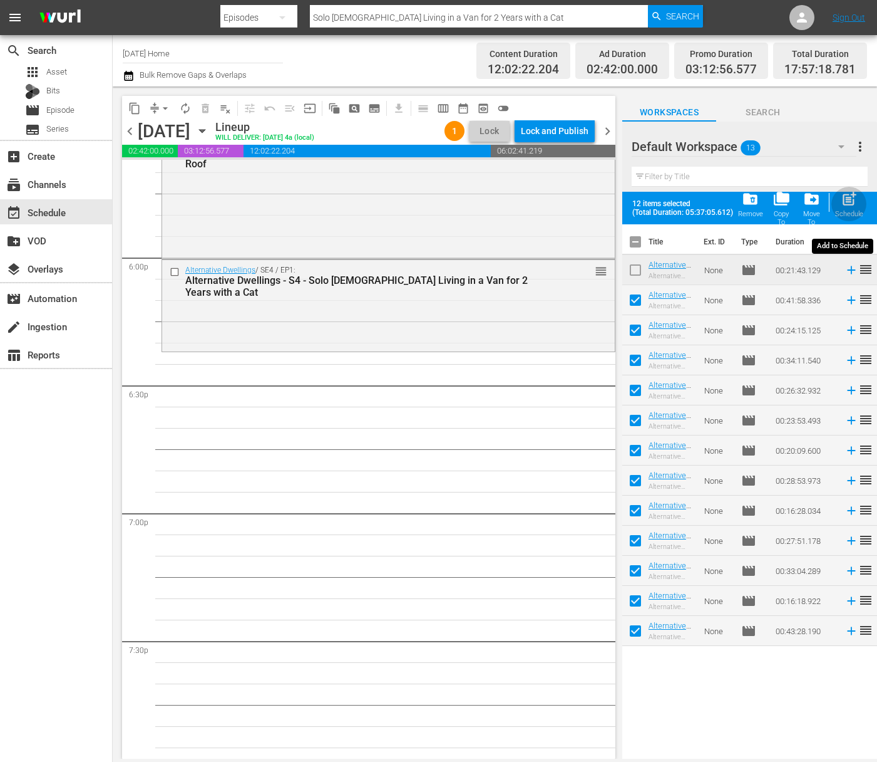
checkbox input "false"
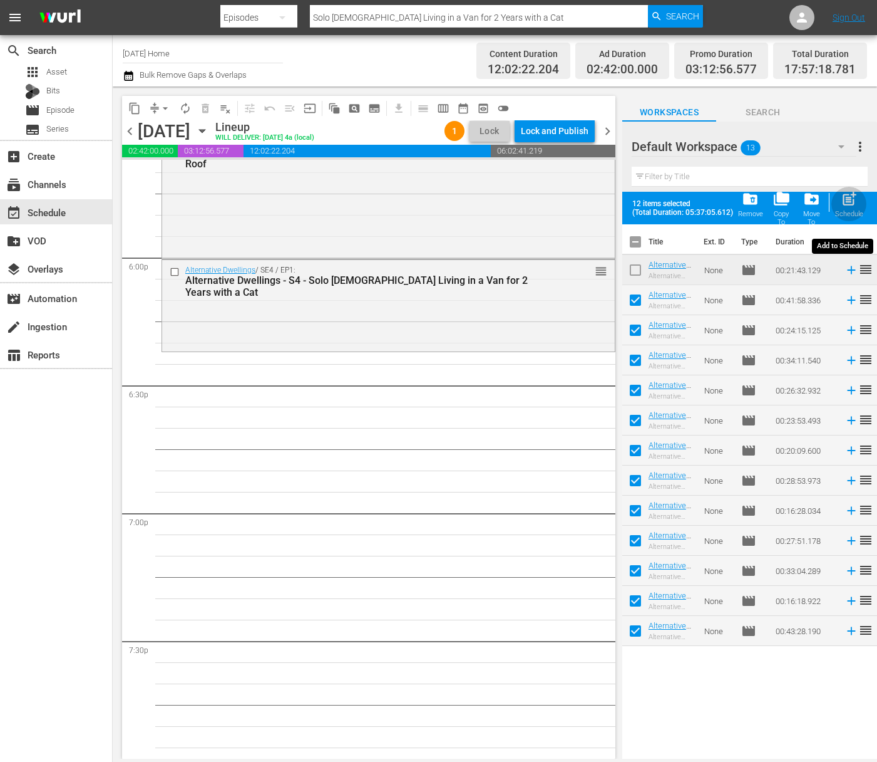
checkbox input "false"
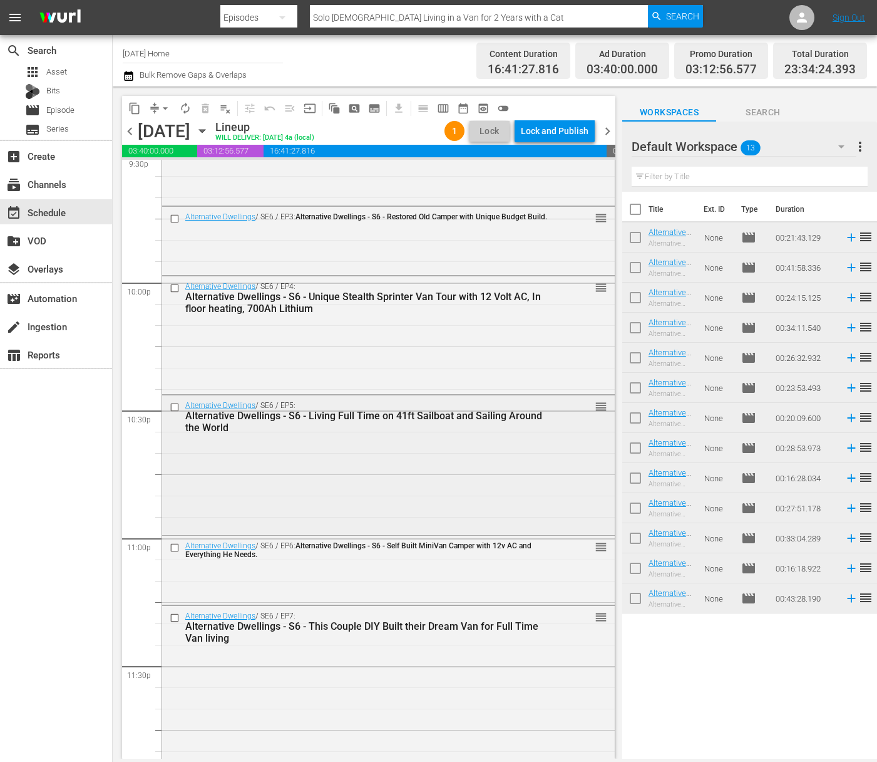
scroll to position [5533, 0]
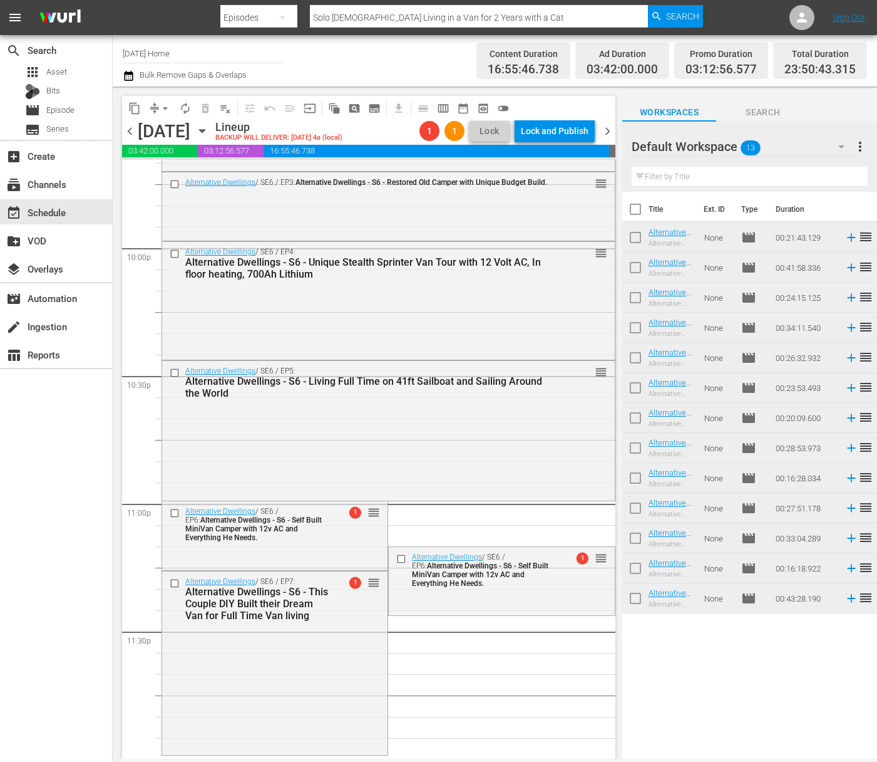
click at [160, 101] on button "arrow_drop_down" at bounding box center [165, 108] width 20 height 20
click at [169, 172] on li "Align to End of Previous Day" at bounding box center [166, 175] width 132 height 21
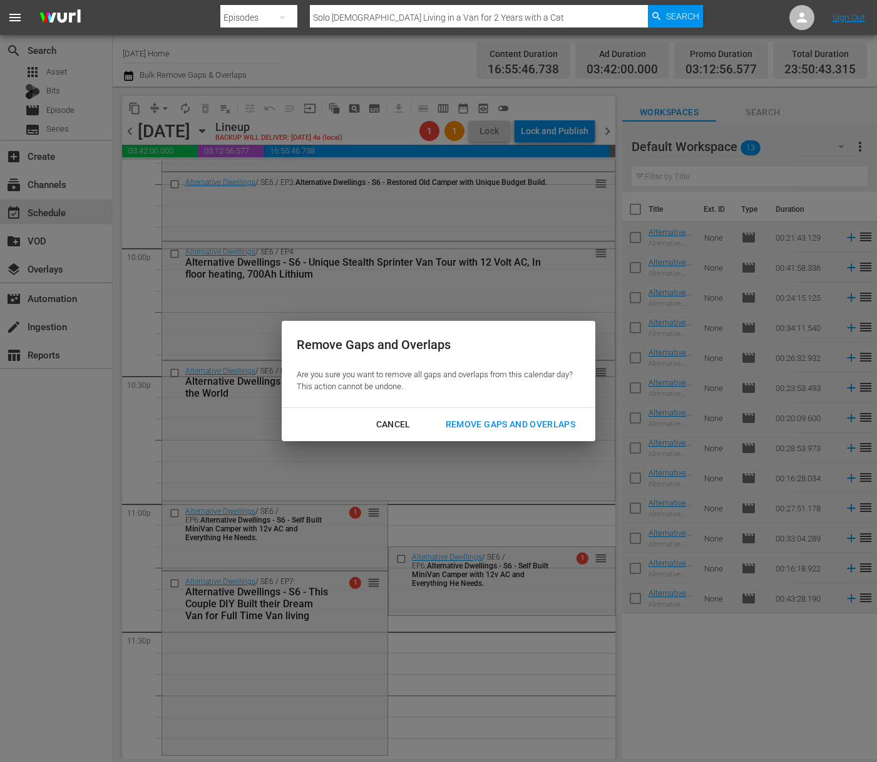
click at [482, 425] on div "Remove Gaps and Overlaps" at bounding box center [511, 424] width 150 height 16
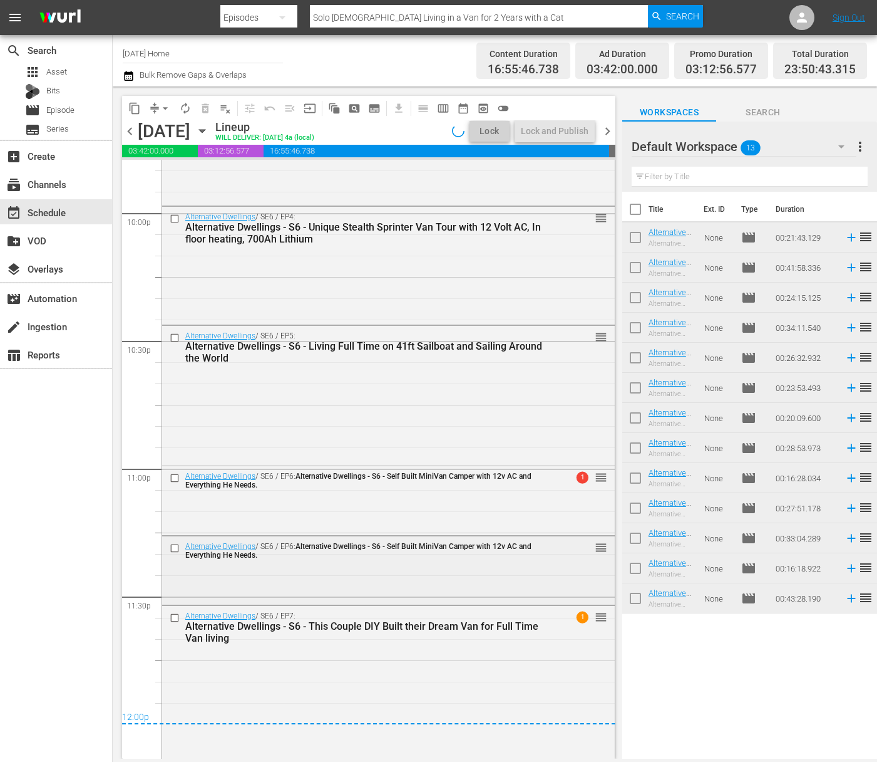
scroll to position [5599, 0]
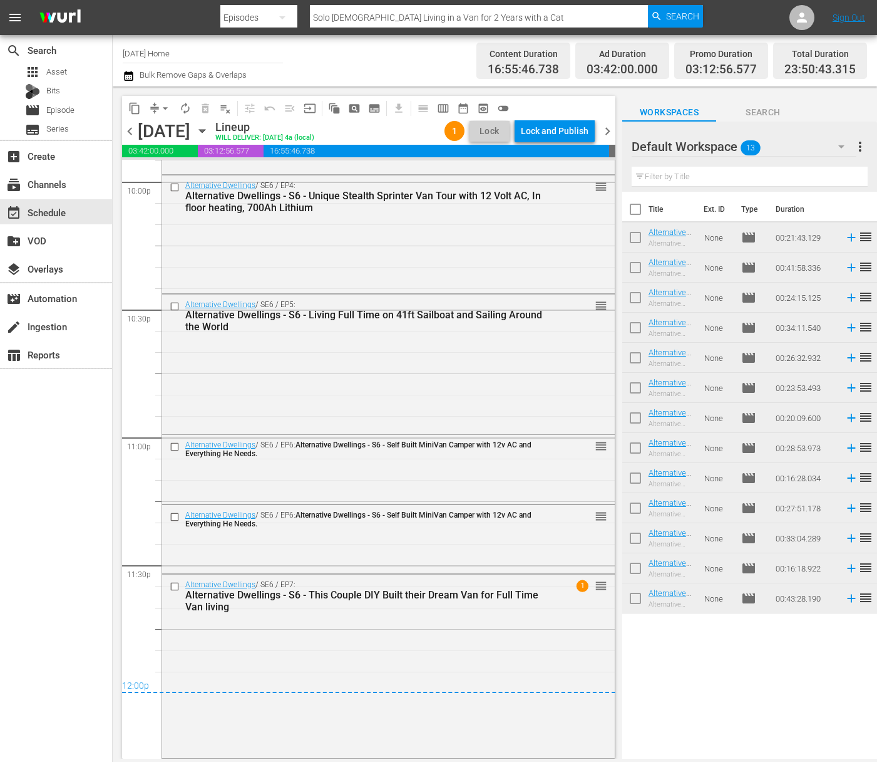
click at [557, 132] on div "Lock and Publish" at bounding box center [555, 131] width 68 height 23
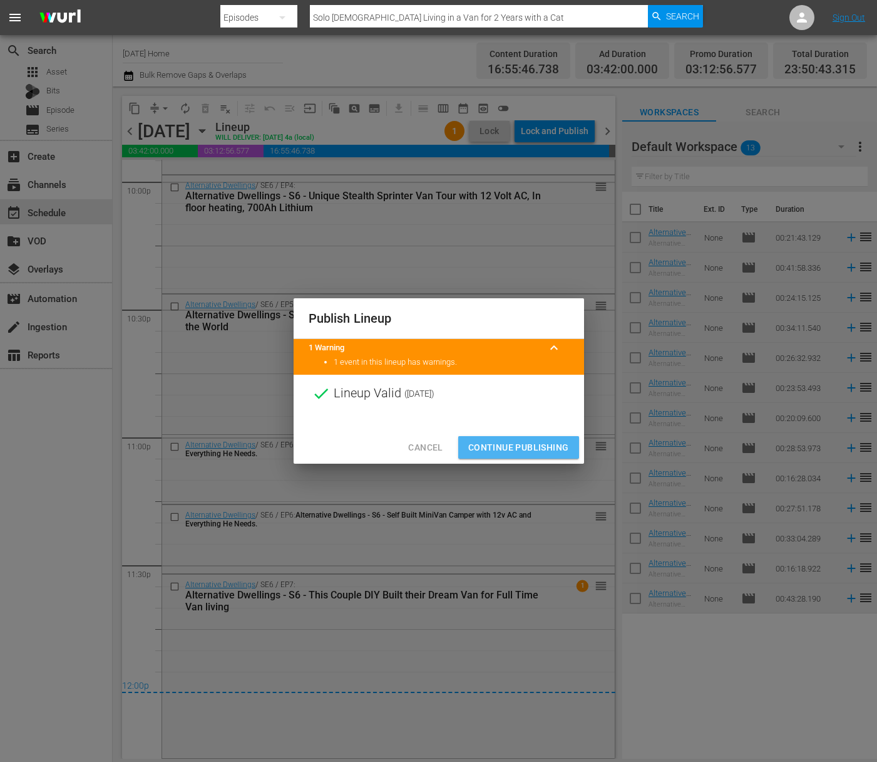
click at [525, 444] on span "Continue Publishing" at bounding box center [518, 448] width 101 height 16
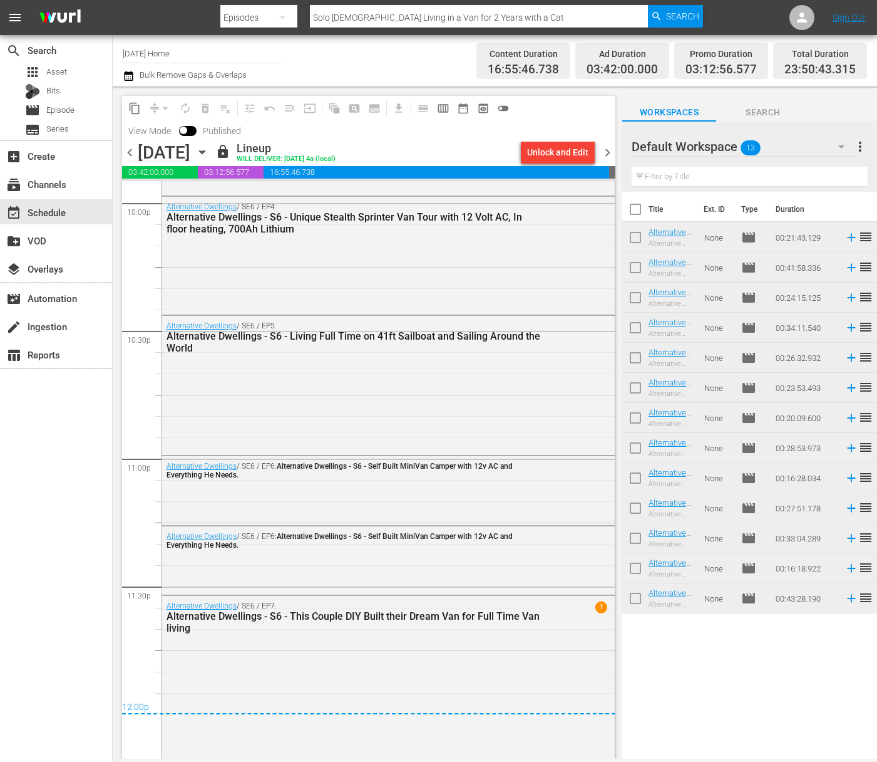
click at [860, 147] on span "more_vert" at bounding box center [860, 146] width 15 height 15
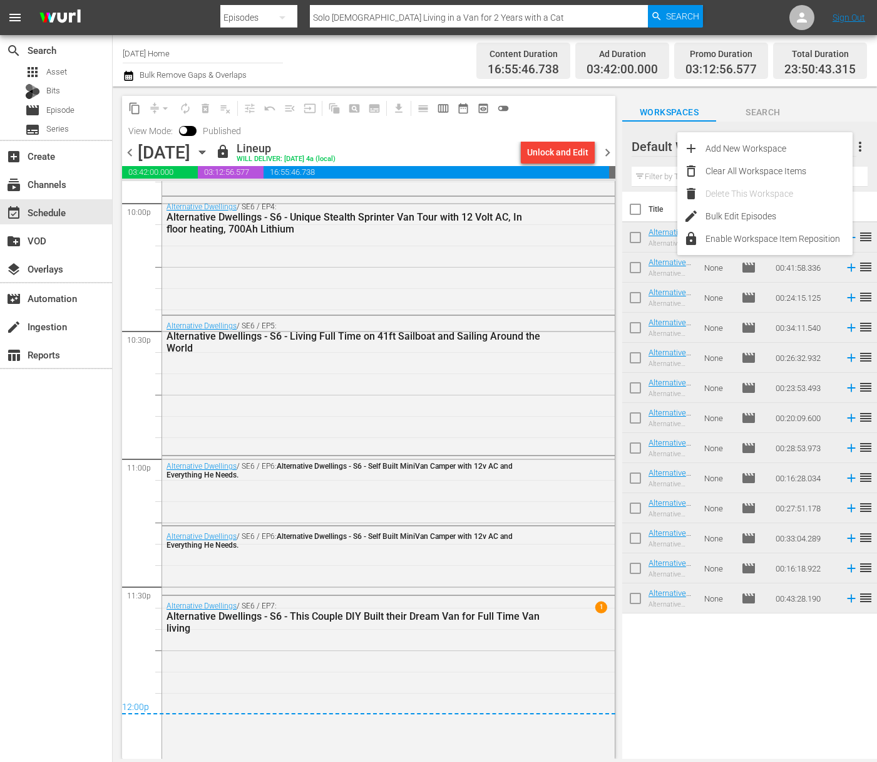
click at [205, 153] on icon "button" at bounding box center [202, 152] width 6 height 3
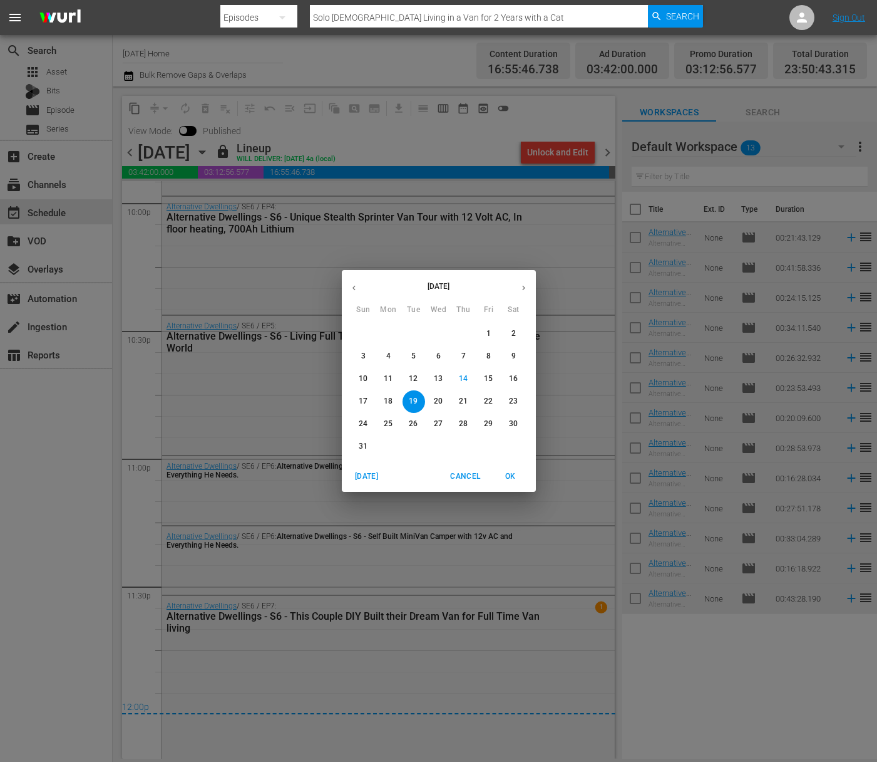
click at [396, 425] on span "25" at bounding box center [389, 423] width 23 height 11
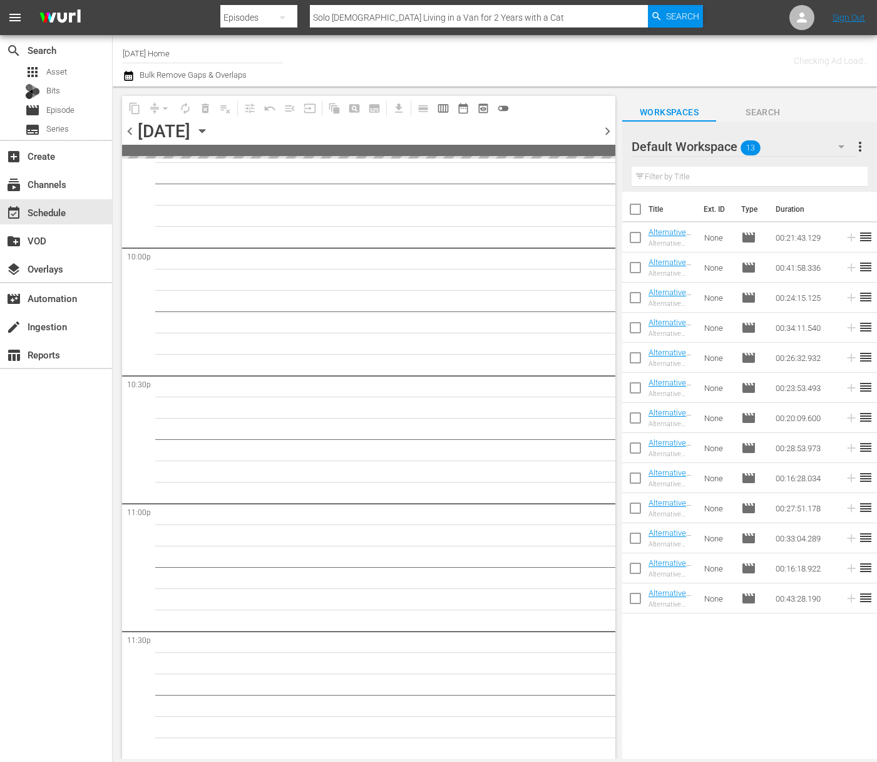
scroll to position [5532, 0]
click at [209, 125] on icon "button" at bounding box center [202, 131] width 14 height 14
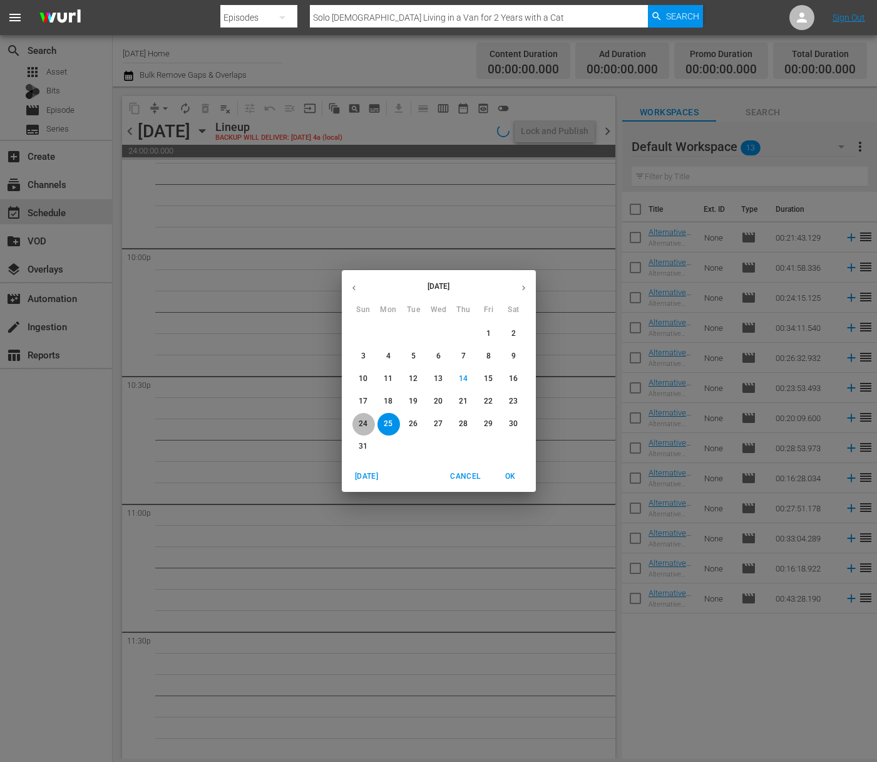
click at [367, 419] on p "24" at bounding box center [363, 423] width 9 height 11
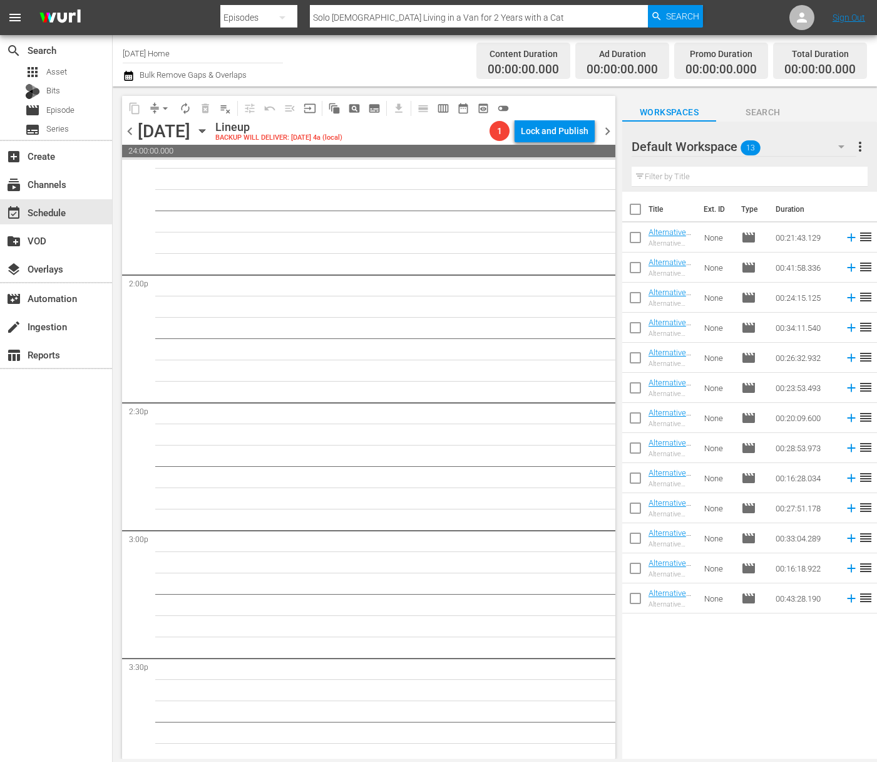
scroll to position [3304, 0]
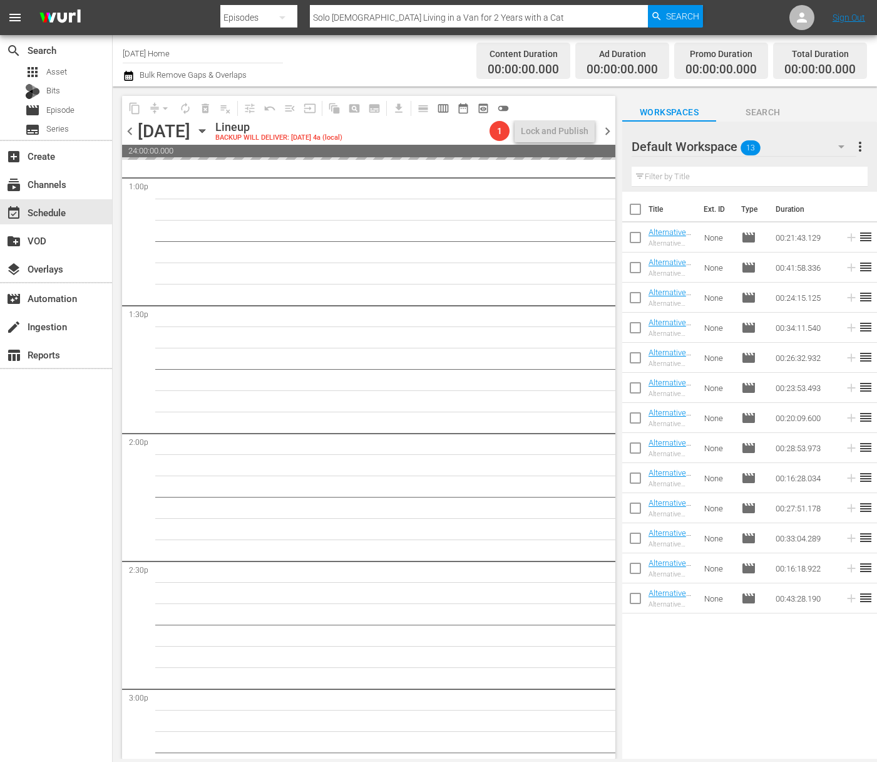
click at [636, 266] on input "checkbox" at bounding box center [635, 270] width 26 height 26
checkbox input "true"
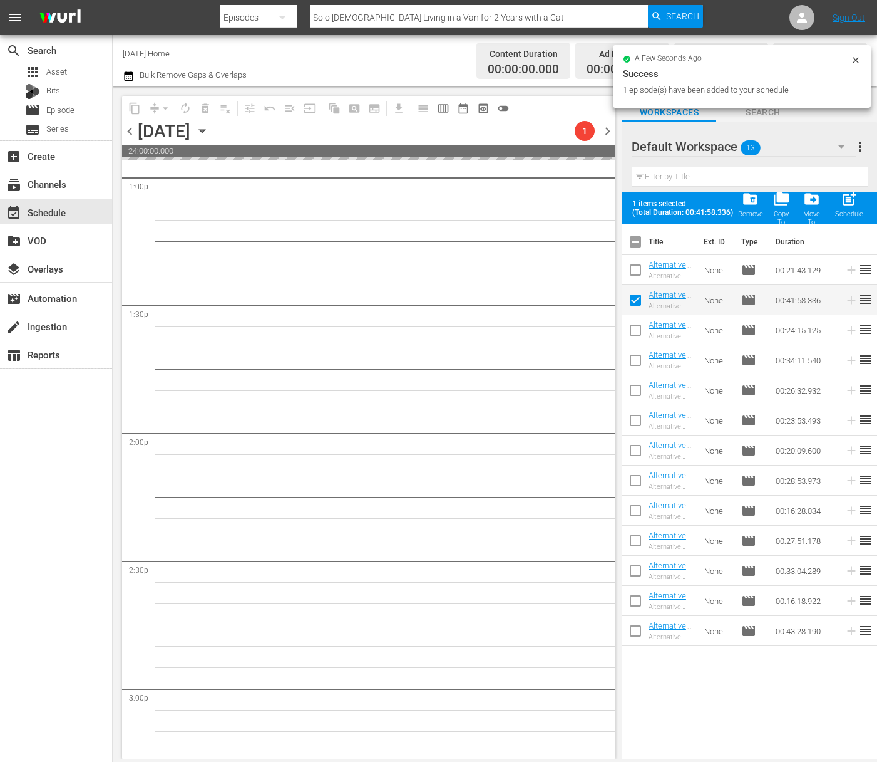
click at [634, 331] on input "checkbox" at bounding box center [635, 332] width 26 height 26
checkbox input "true"
click at [635, 354] on input "checkbox" at bounding box center [635, 362] width 26 height 26
checkbox input "true"
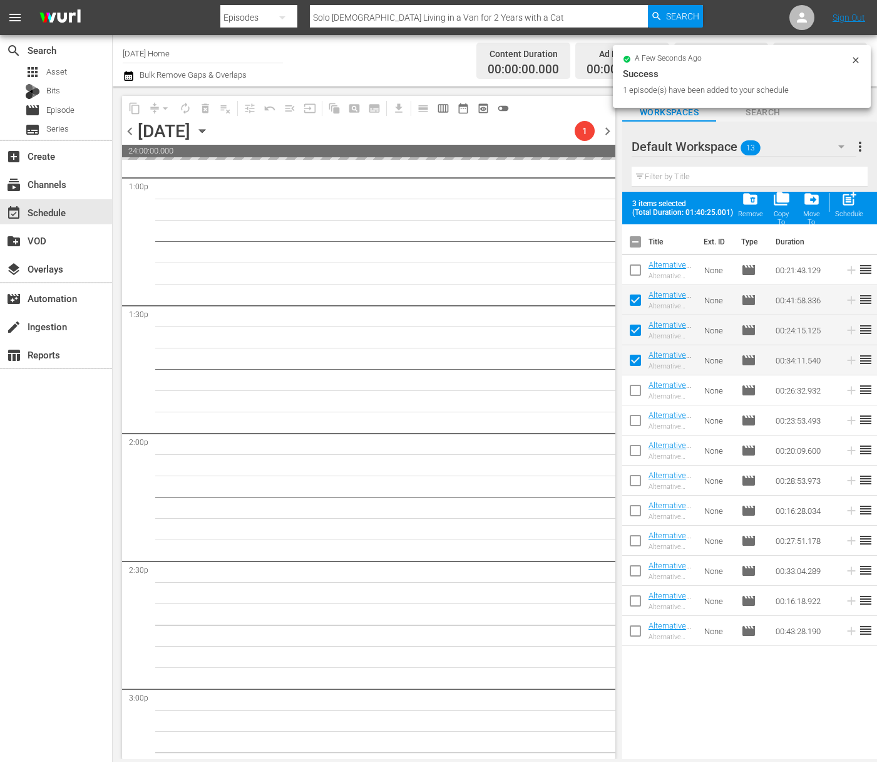
click at [638, 394] on input "checkbox" at bounding box center [635, 393] width 26 height 26
checkbox input "true"
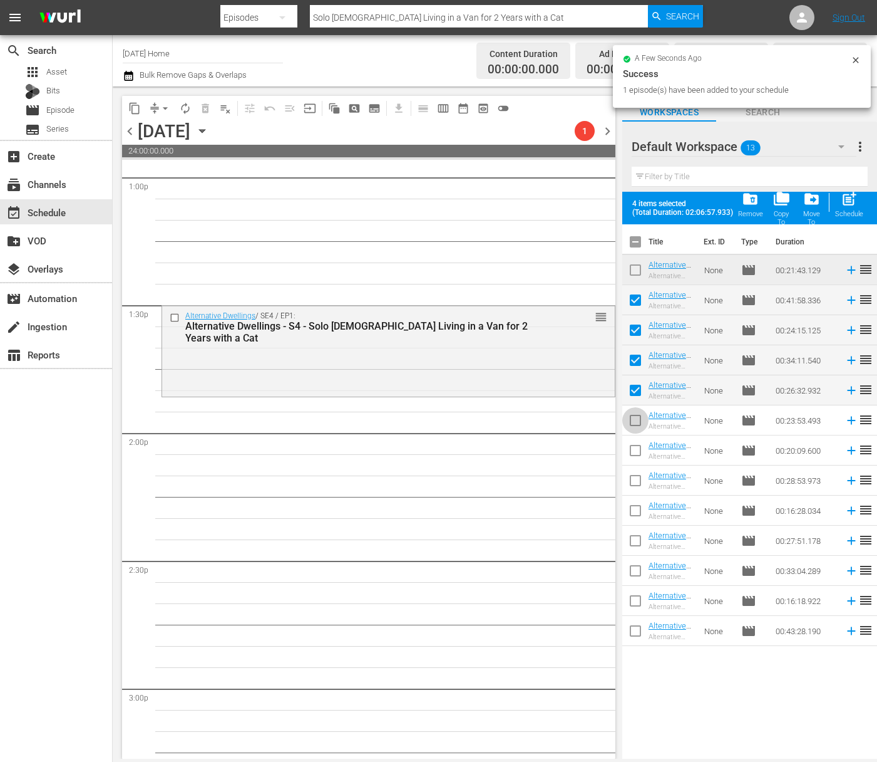
click at [637, 417] on input "checkbox" at bounding box center [635, 423] width 26 height 26
checkbox input "true"
click at [636, 448] on input "checkbox" at bounding box center [635, 453] width 26 height 26
checkbox input "true"
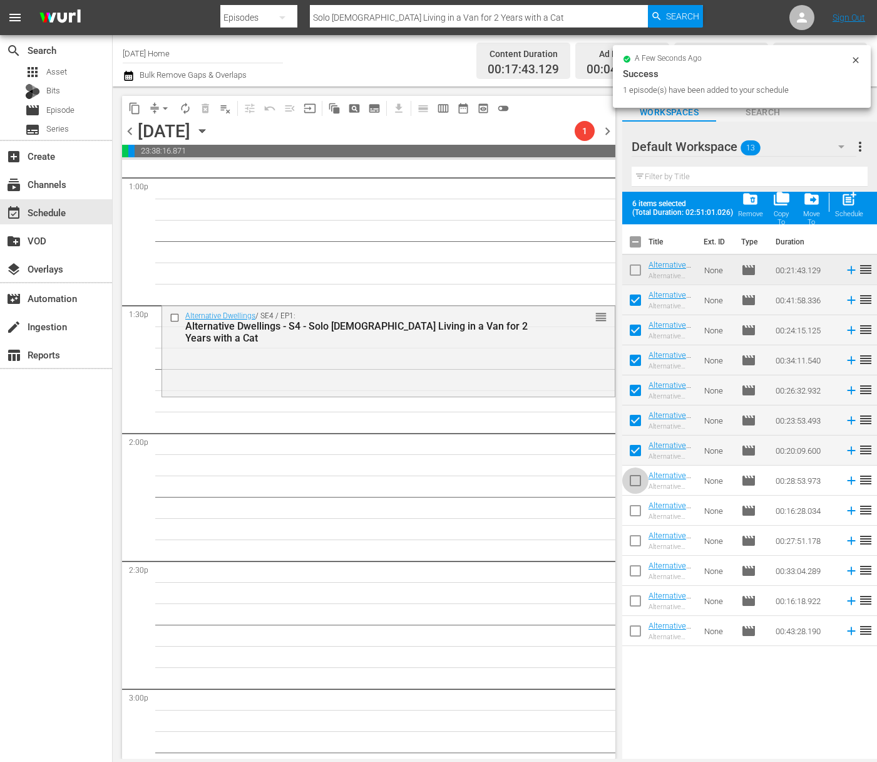
click at [636, 480] on input "checkbox" at bounding box center [635, 483] width 26 height 26
checkbox input "true"
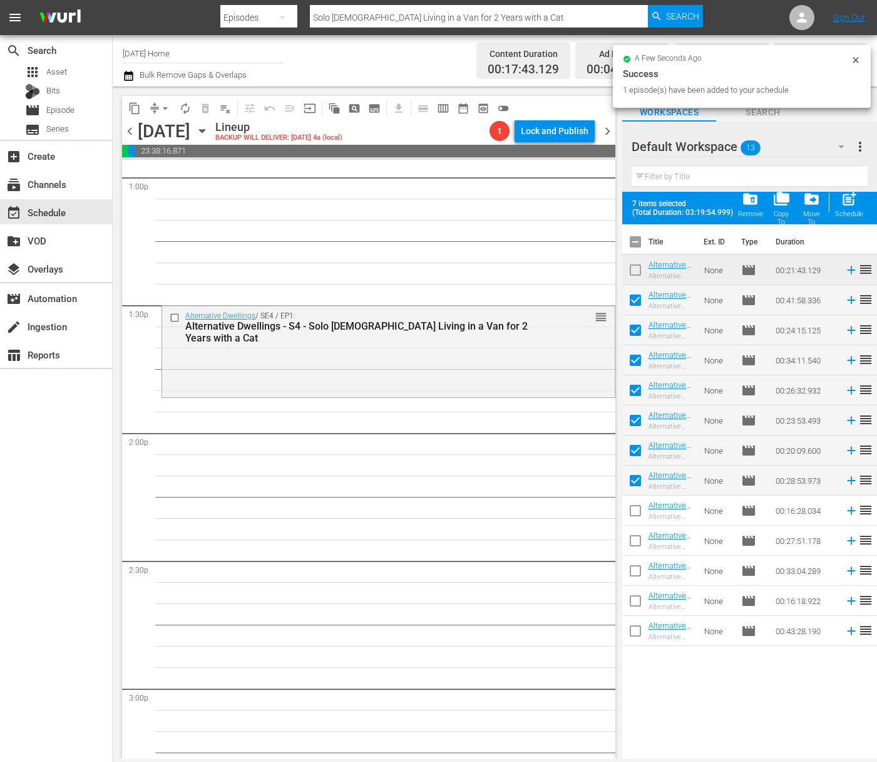
click at [637, 508] on input "checkbox" at bounding box center [635, 513] width 26 height 26
checkbox input "true"
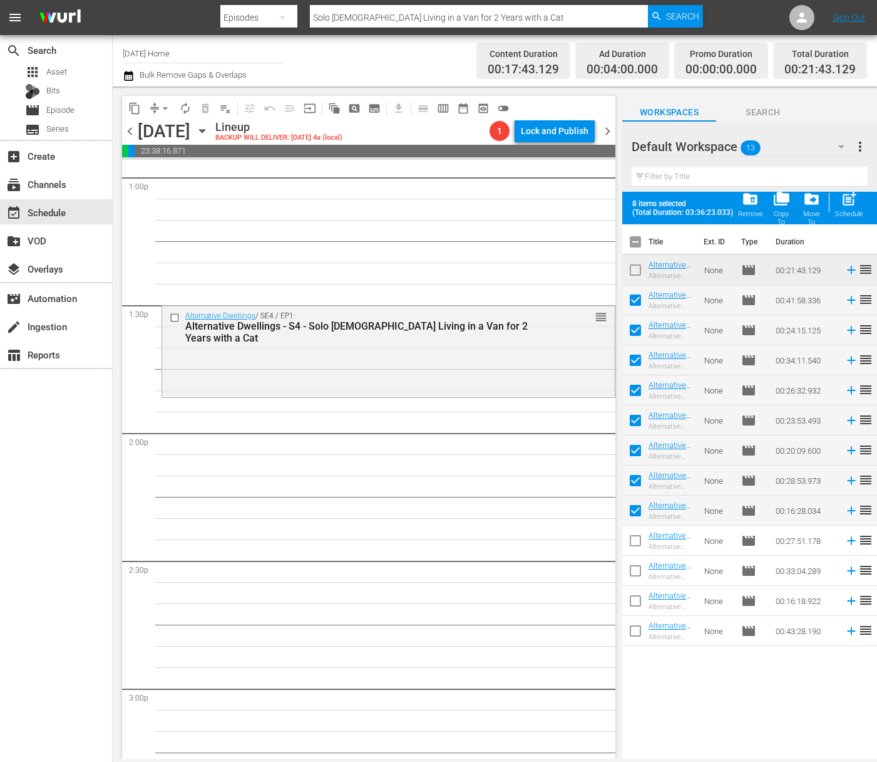
click at [637, 535] on input "checkbox" at bounding box center [635, 543] width 26 height 26
checkbox input "true"
click at [637, 570] on input "checkbox" at bounding box center [635, 573] width 26 height 26
checkbox input "true"
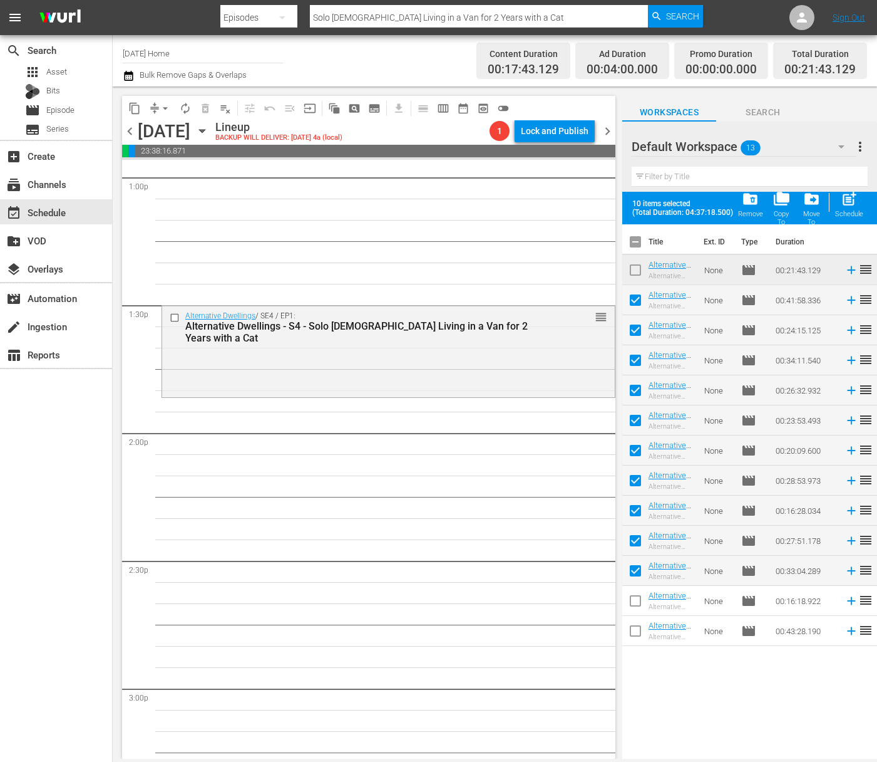
click at [637, 593] on input "checkbox" at bounding box center [635, 603] width 26 height 26
checkbox input "true"
click at [636, 622] on input "checkbox" at bounding box center [635, 633] width 26 height 26
checkbox input "true"
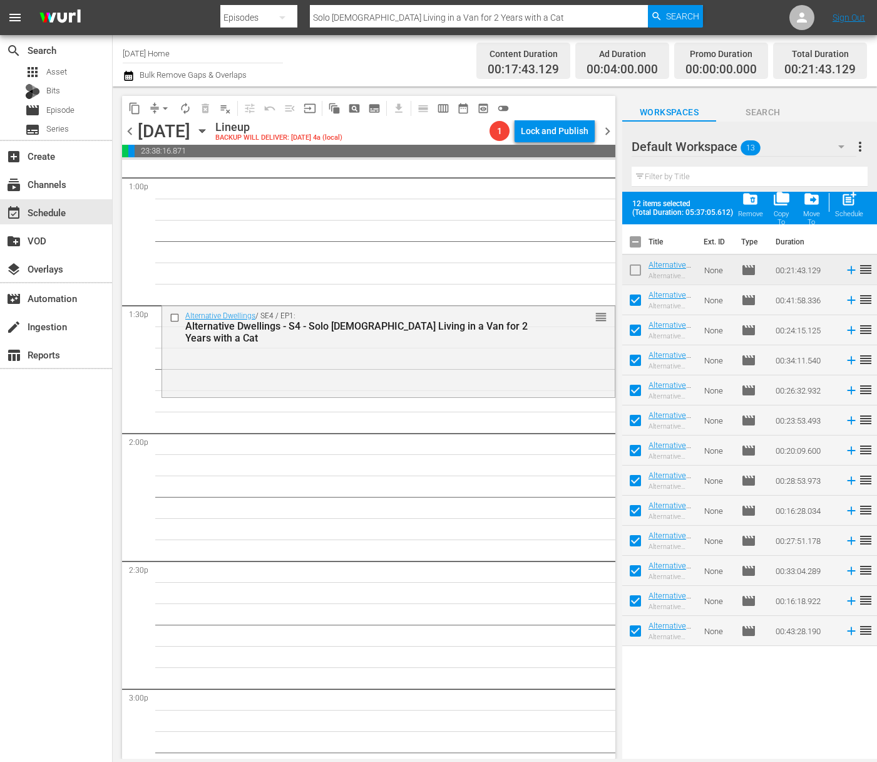
click at [858, 200] on div "post_add Schedule" at bounding box center [849, 204] width 28 height 28
checkbox input "false"
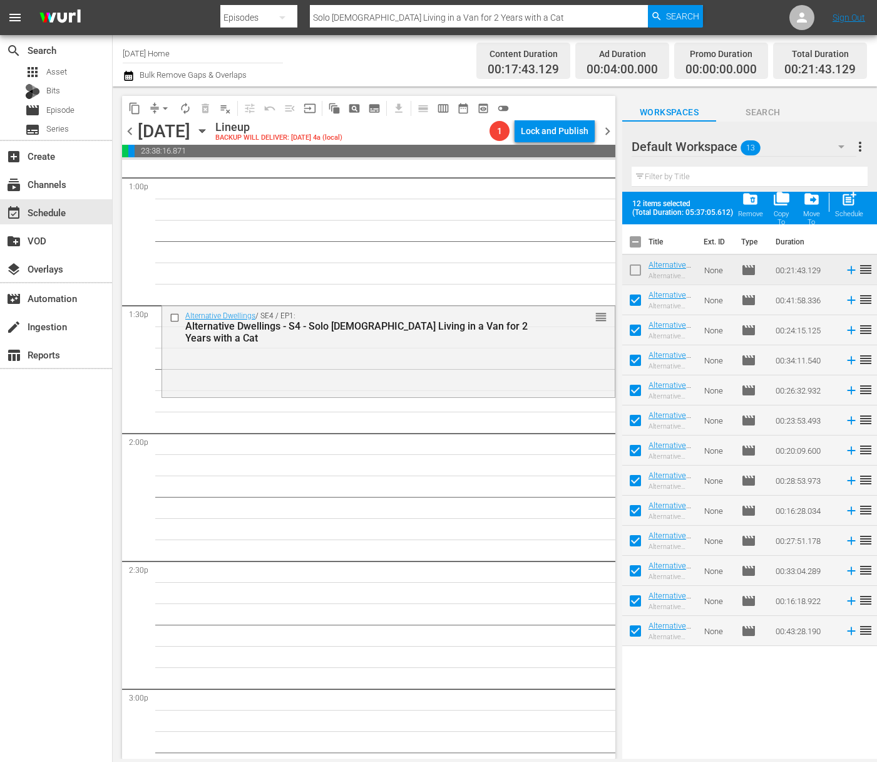
checkbox input "false"
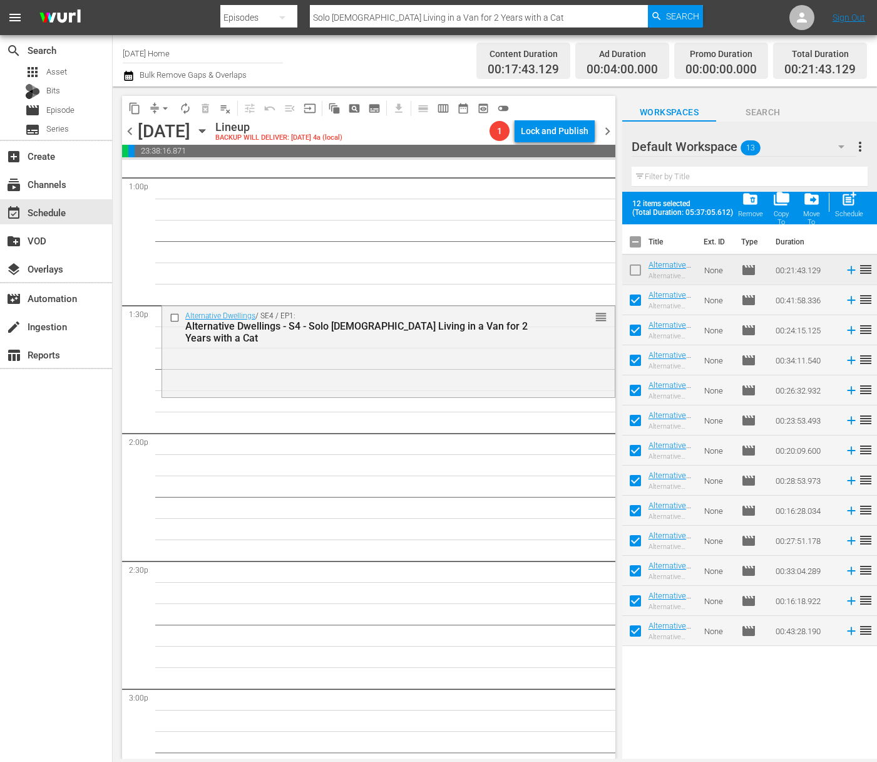
checkbox input "false"
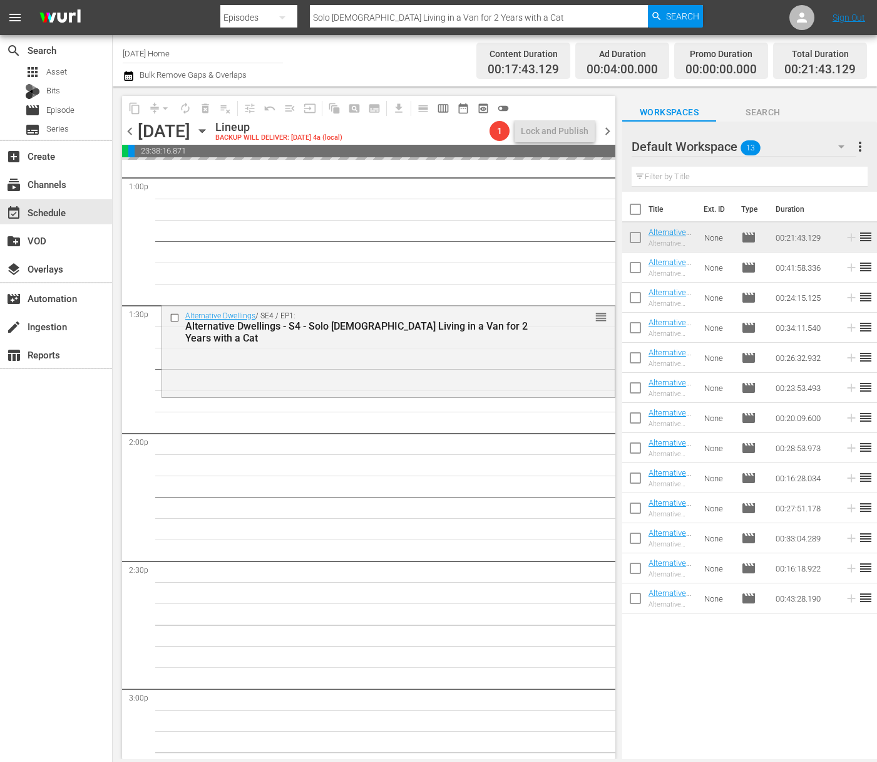
click at [865, 149] on span "more_vert" at bounding box center [860, 146] width 15 height 15
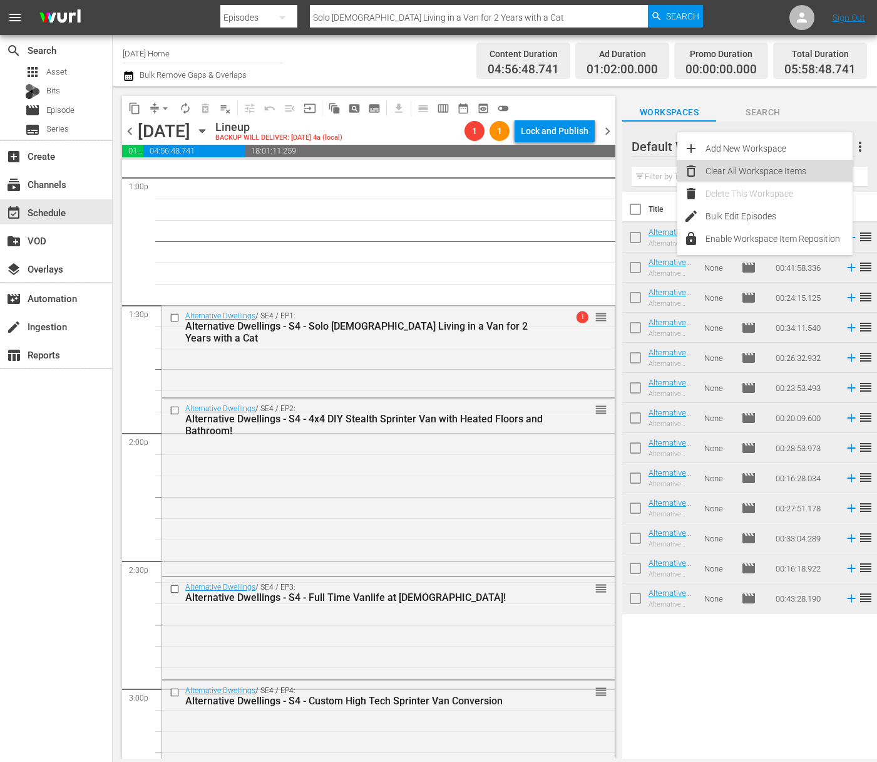
click at [807, 168] on div "Clear All Workspace Items" at bounding box center [779, 171] width 147 height 23
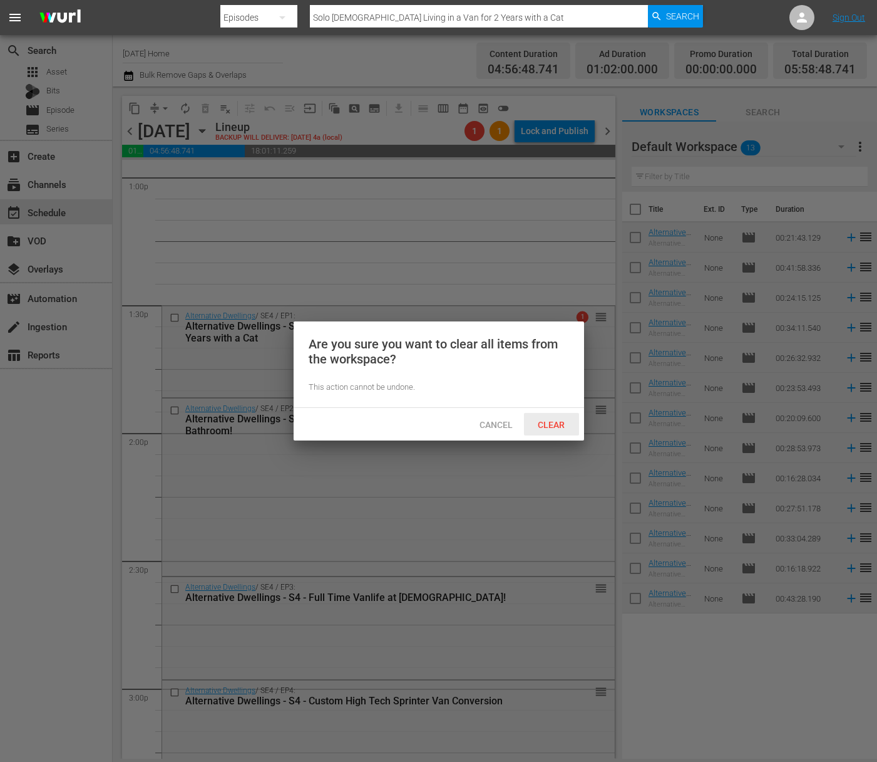
click at [549, 426] on span "Clear" at bounding box center [551, 425] width 47 height 10
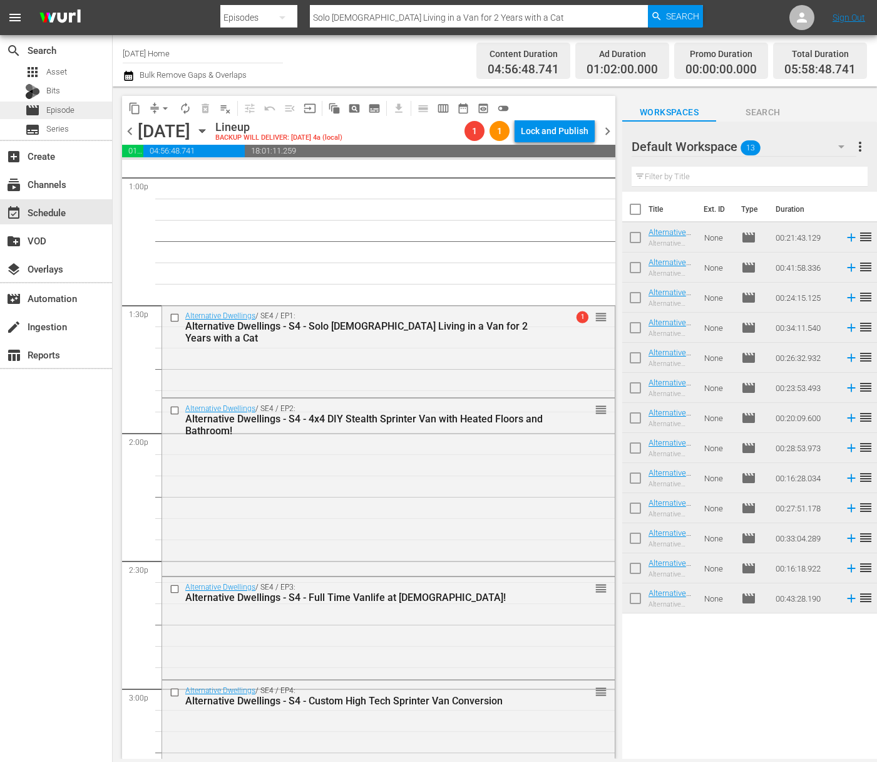
click at [64, 111] on span "Episode" at bounding box center [60, 110] width 28 height 13
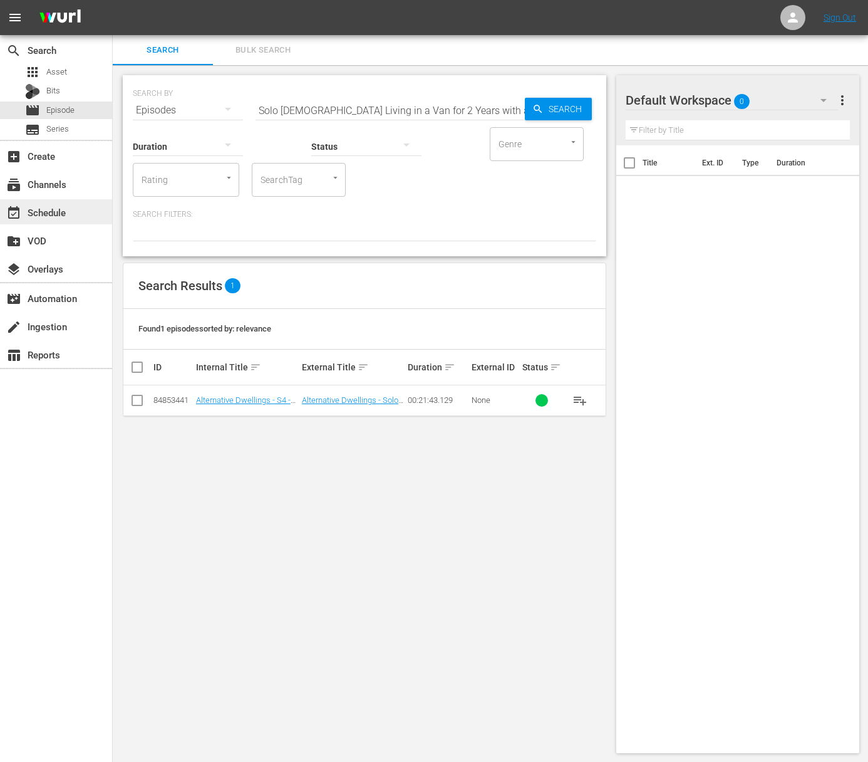
click at [76, 216] on div "event_available Schedule" at bounding box center [56, 211] width 112 height 25
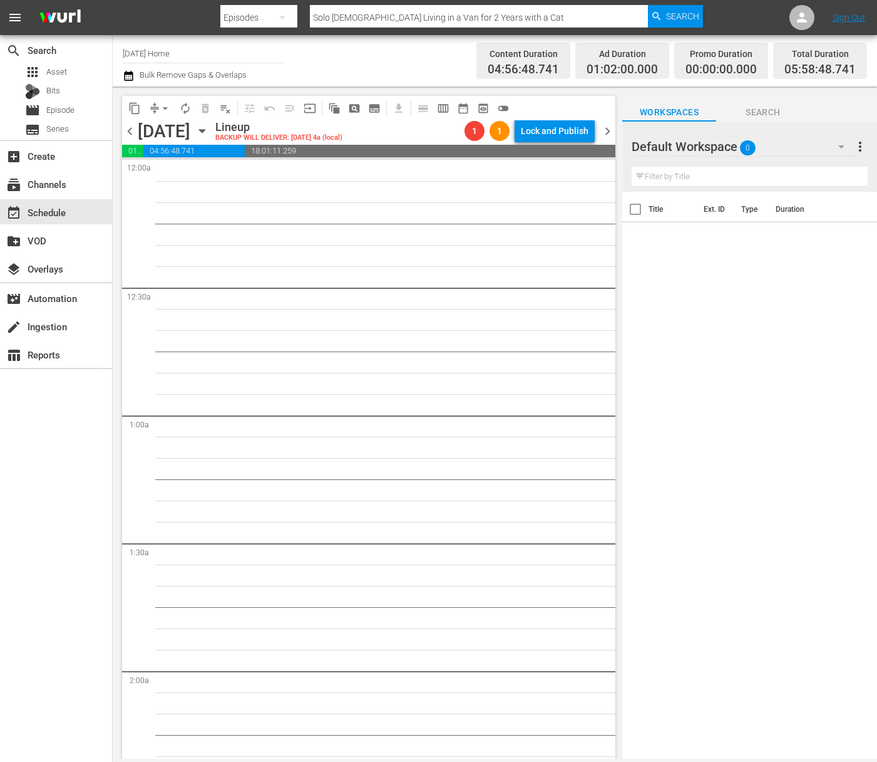
click at [209, 128] on icon "button" at bounding box center [202, 131] width 14 height 14
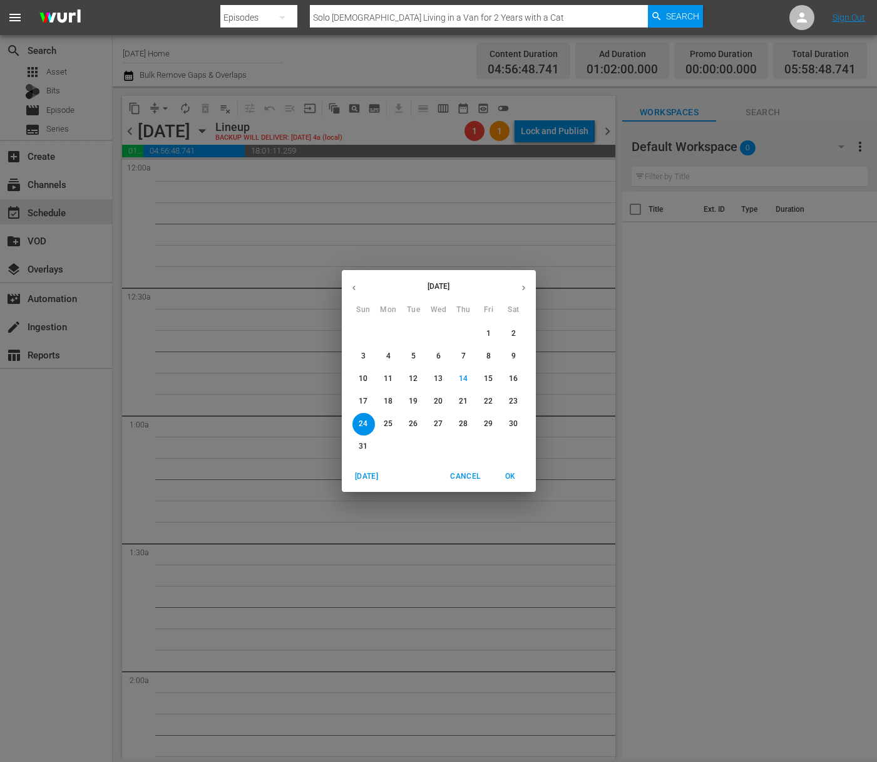
click at [434, 402] on p "20" at bounding box center [438, 401] width 9 height 11
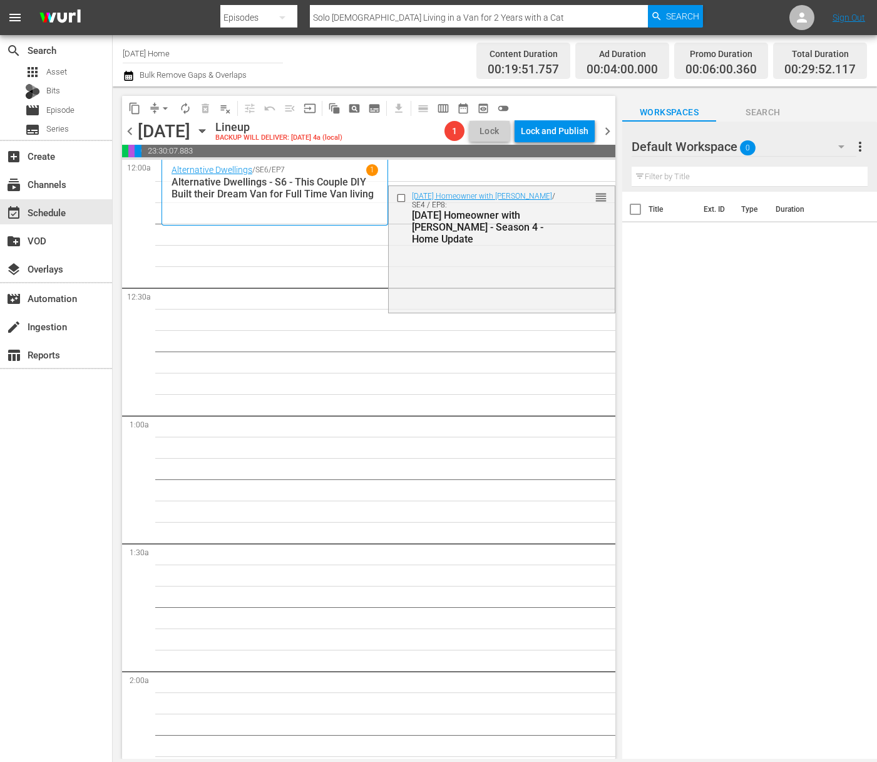
click at [209, 133] on icon "button" at bounding box center [202, 131] width 14 height 14
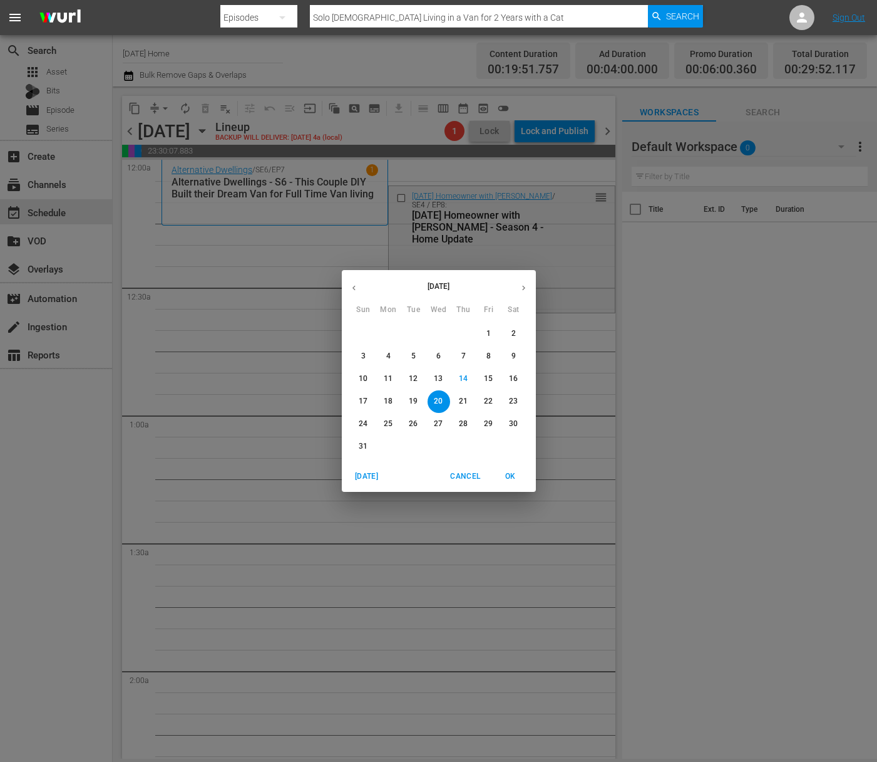
click at [353, 288] on icon "button" at bounding box center [353, 287] width 9 height 9
click at [354, 285] on icon "button" at bounding box center [353, 287] width 9 height 9
click at [415, 356] on p "6" at bounding box center [413, 356] width 4 height 11
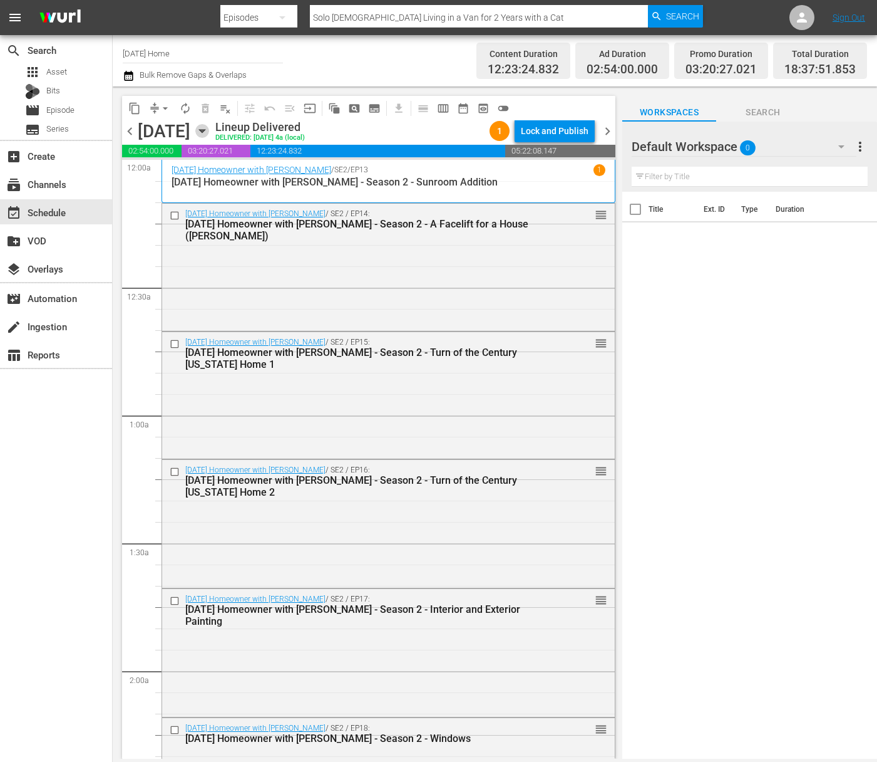
click at [205, 131] on icon "button" at bounding box center [202, 131] width 6 height 3
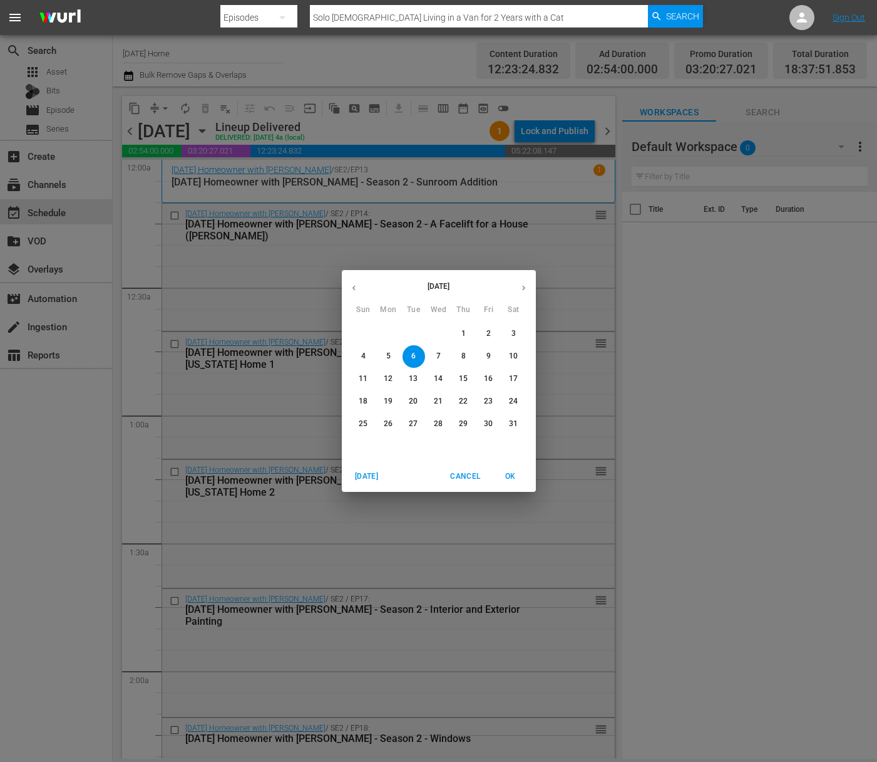
click at [431, 349] on button "7" at bounding box center [439, 356] width 23 height 23
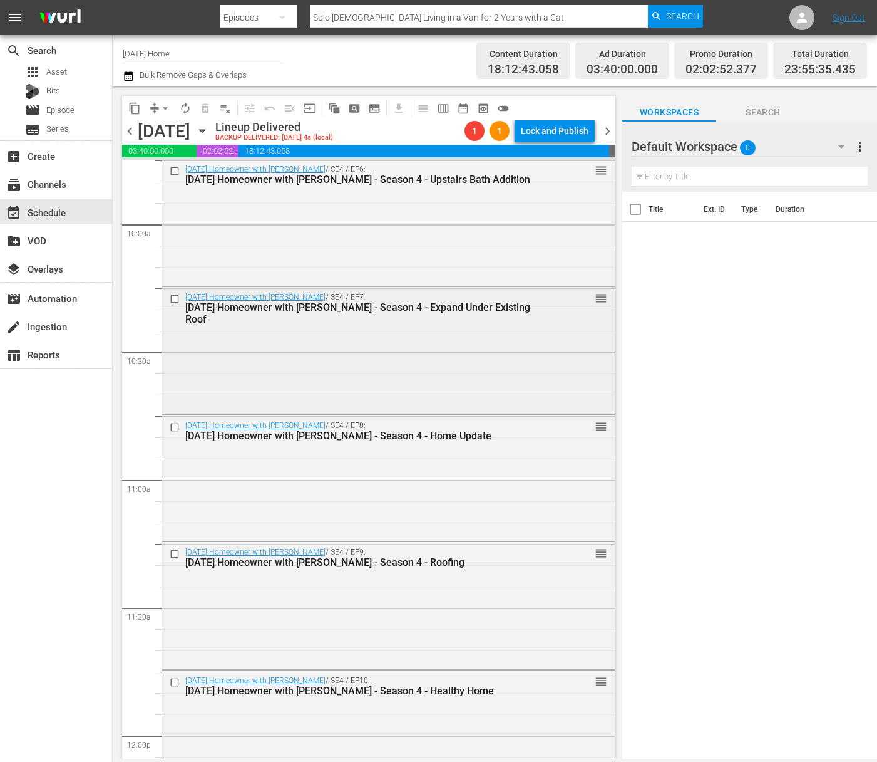
scroll to position [2648, 0]
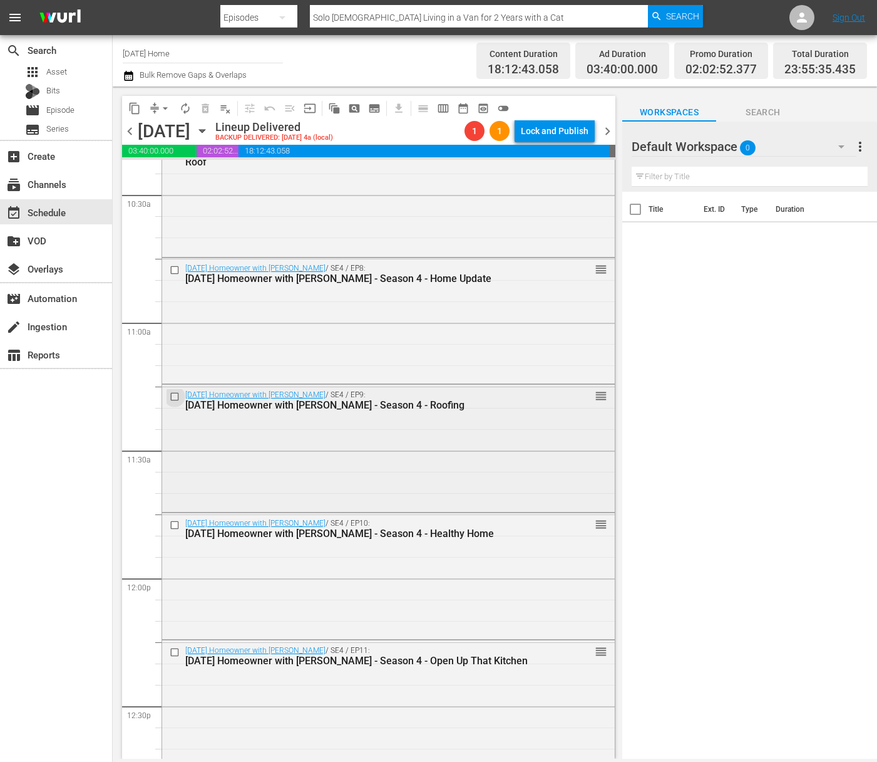
click at [177, 397] on input "checkbox" at bounding box center [176, 396] width 13 height 11
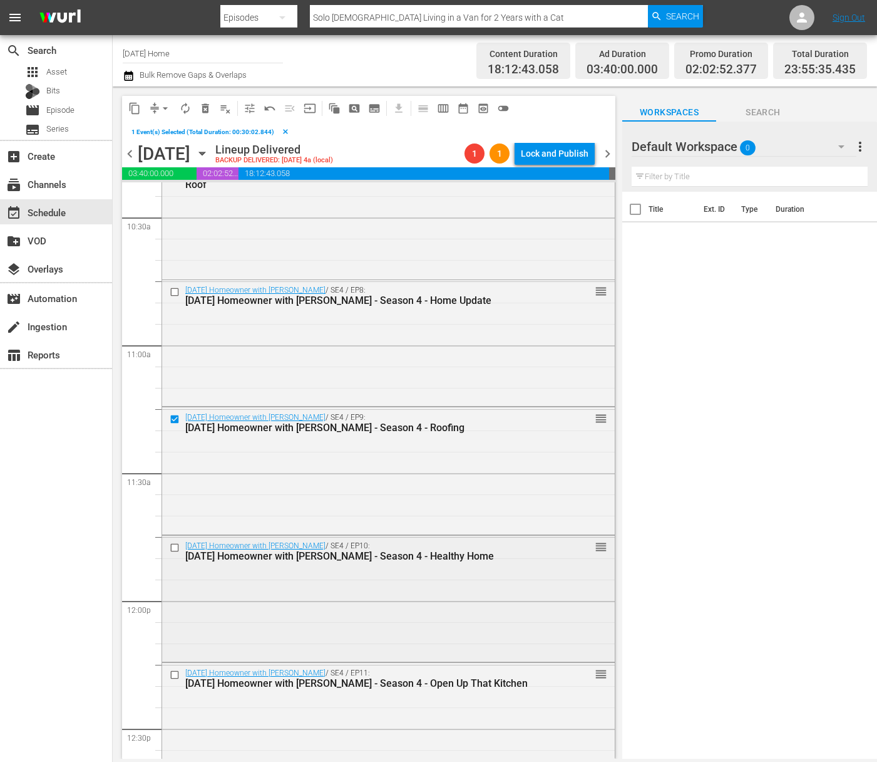
click at [174, 547] on input "checkbox" at bounding box center [176, 547] width 13 height 11
click at [175, 671] on input "checkbox" at bounding box center [176, 674] width 13 height 11
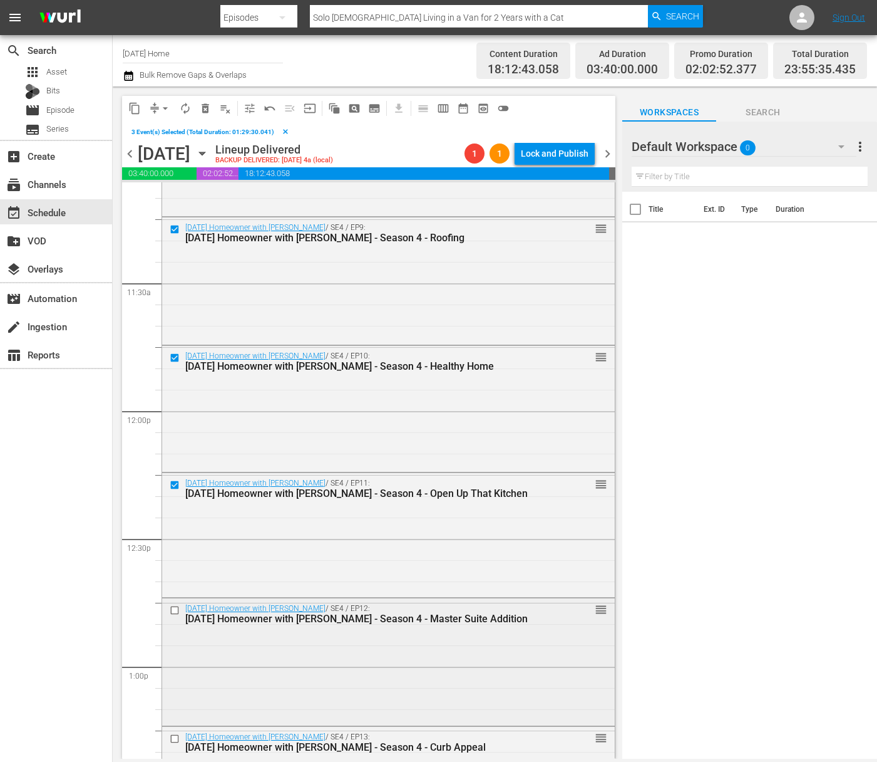
scroll to position [2916, 0]
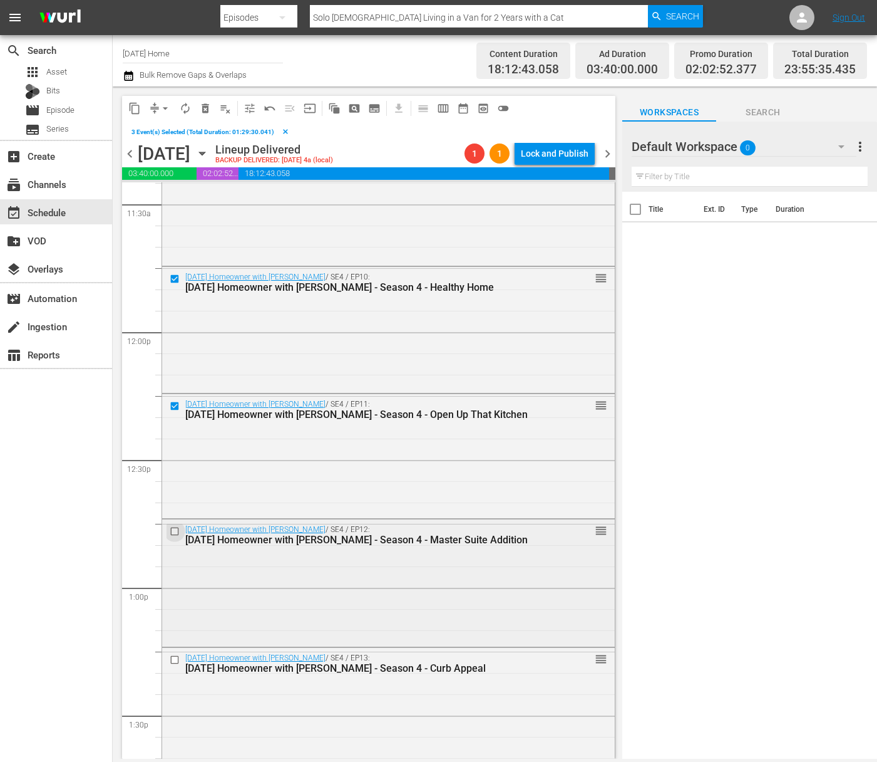
click at [178, 529] on input "checkbox" at bounding box center [176, 531] width 13 height 11
click at [172, 658] on input "checkbox" at bounding box center [176, 659] width 13 height 11
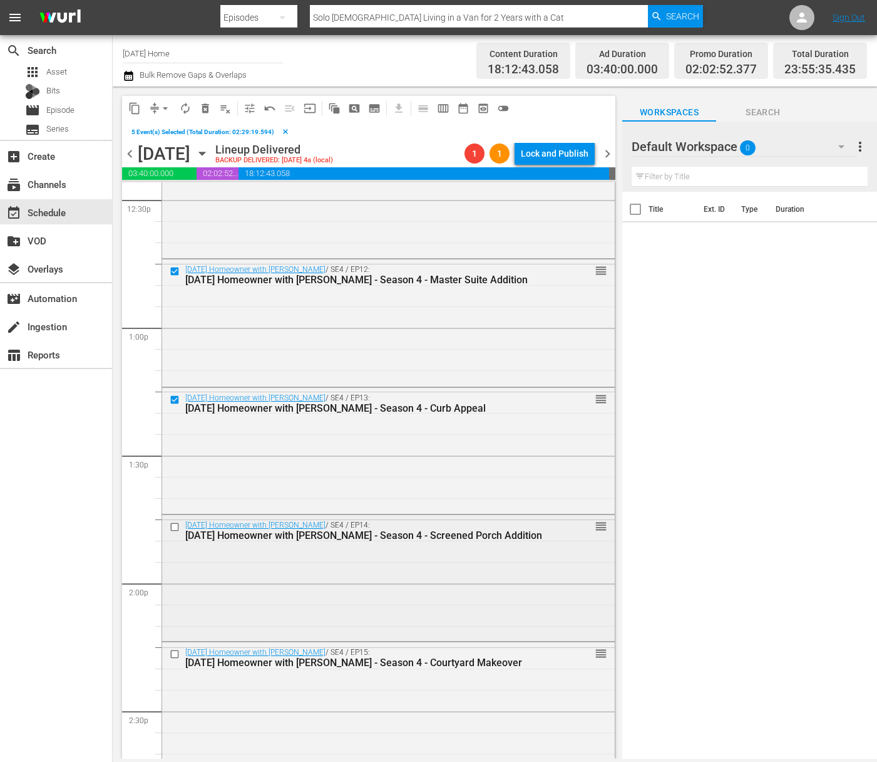
click at [175, 525] on input "checkbox" at bounding box center [176, 526] width 13 height 11
click at [175, 649] on input "checkbox" at bounding box center [176, 654] width 13 height 11
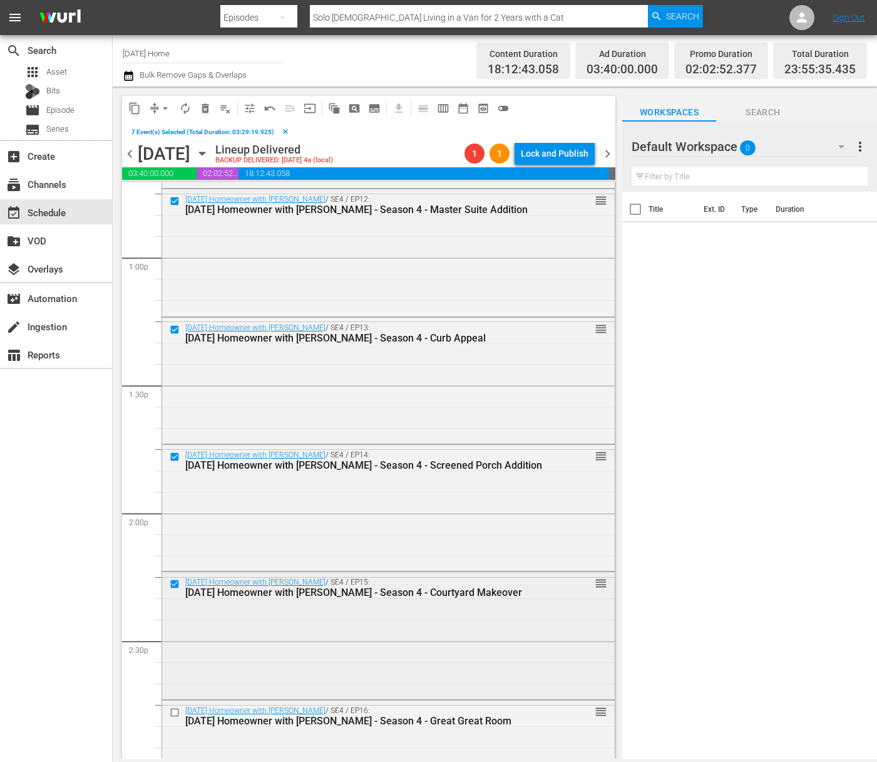
scroll to position [3303, 0]
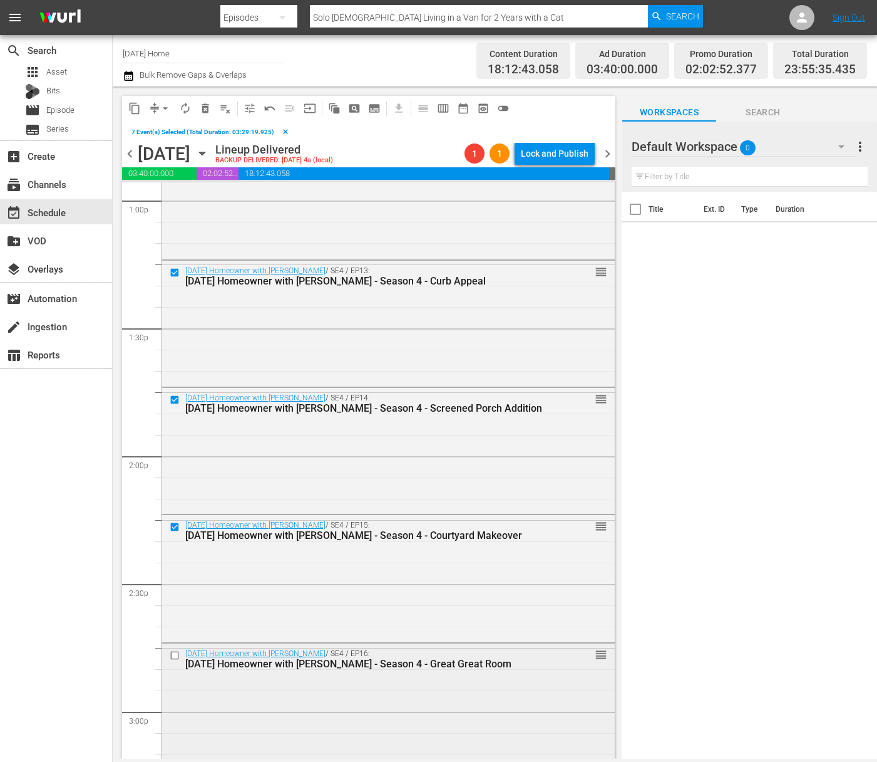
click at [173, 653] on input "checkbox" at bounding box center [176, 655] width 13 height 11
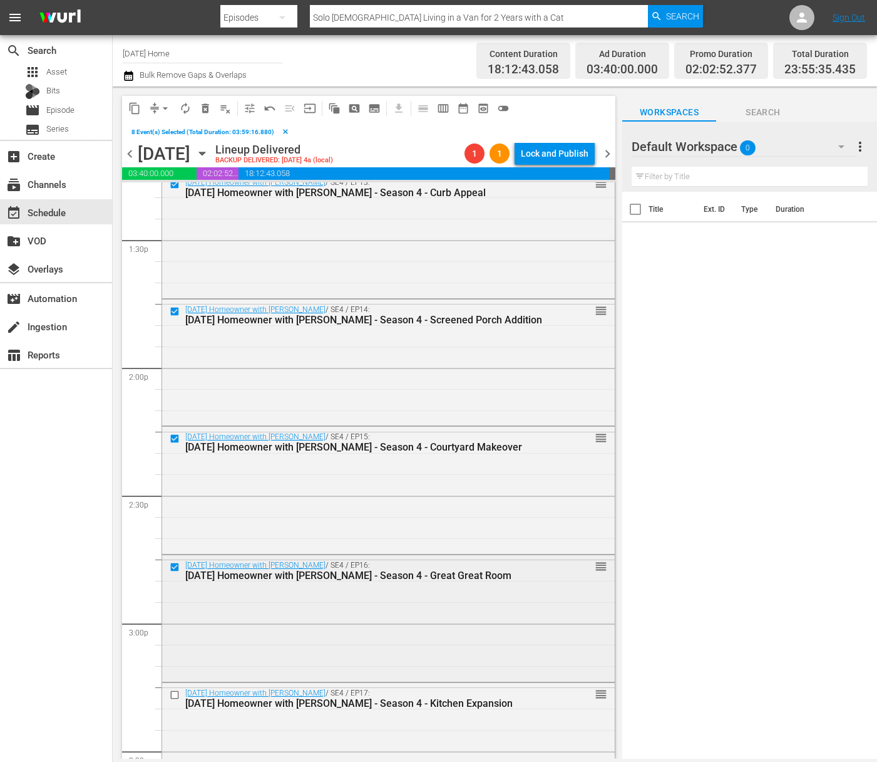
scroll to position [3570, 0]
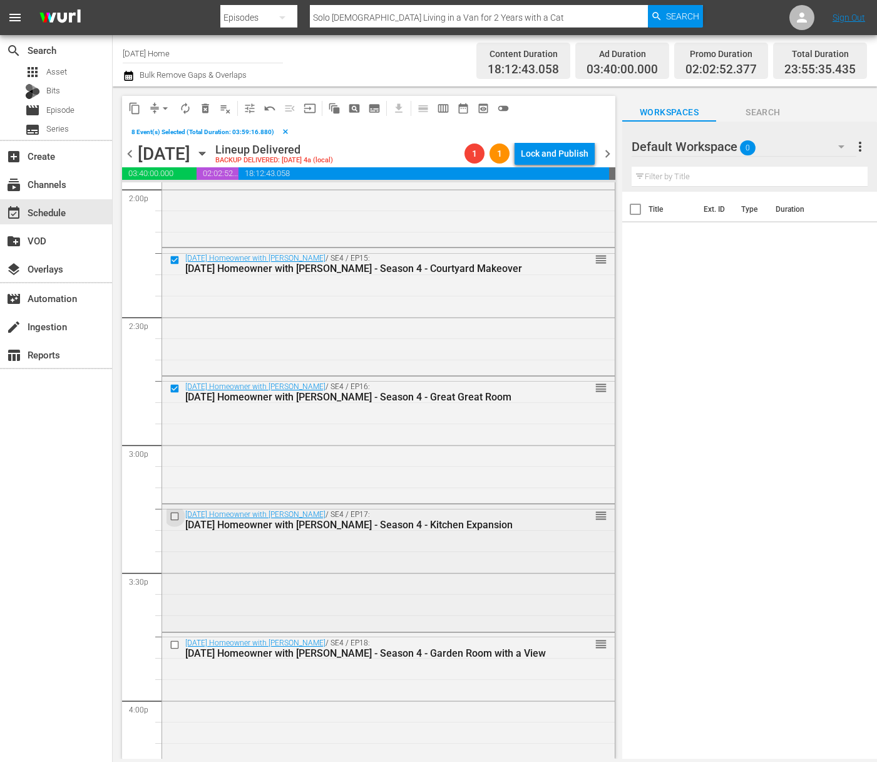
click at [177, 516] on input "checkbox" at bounding box center [176, 515] width 13 height 11
click at [173, 642] on input "checkbox" at bounding box center [176, 644] width 13 height 11
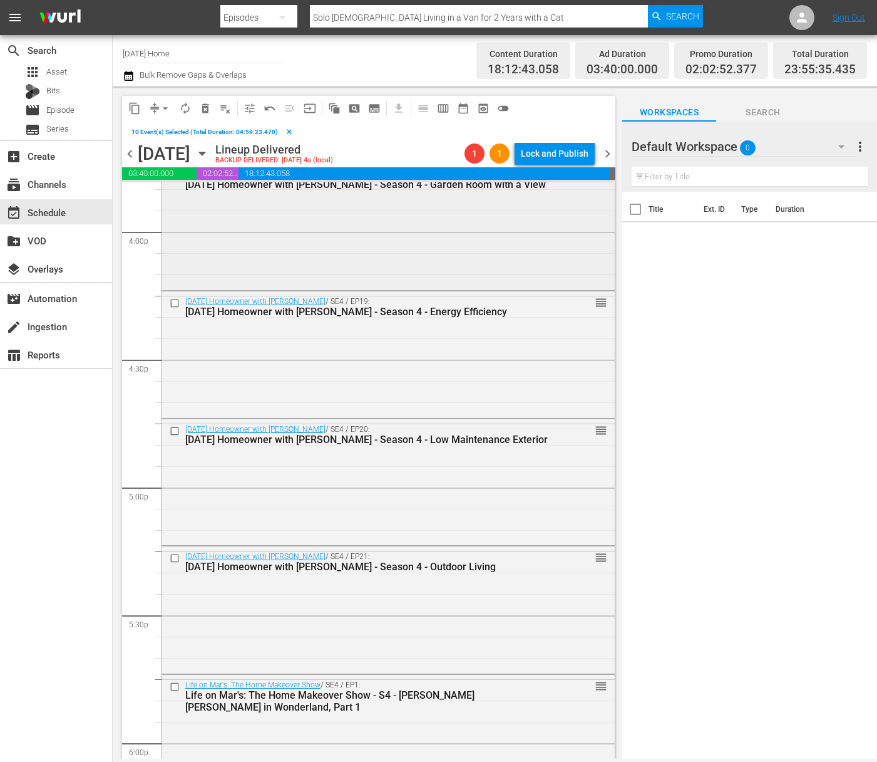
scroll to position [3779, 0]
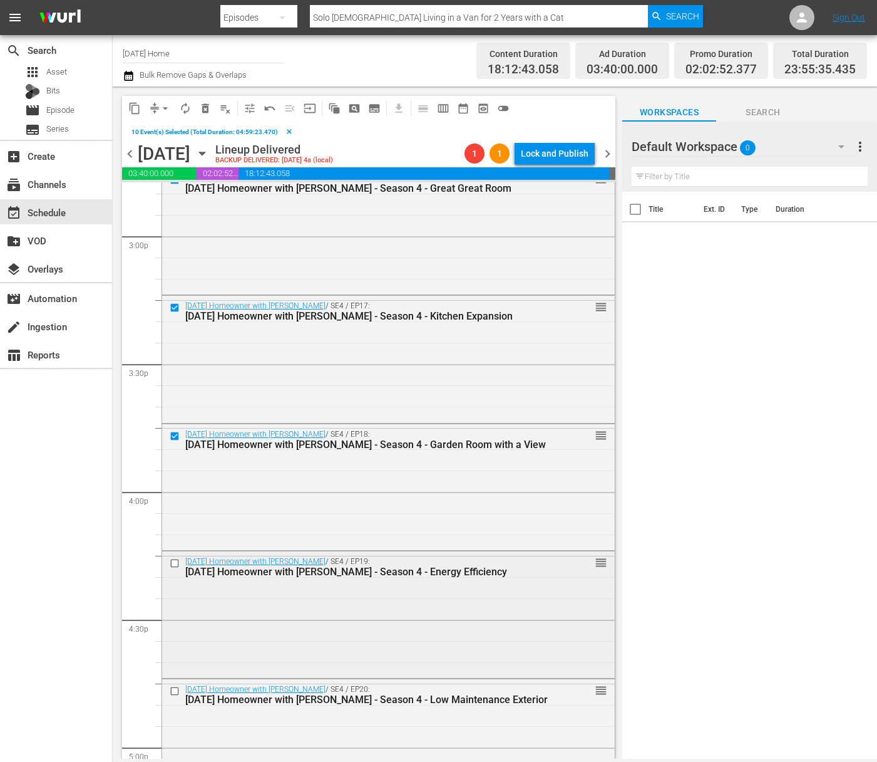
click at [177, 565] on input "checkbox" at bounding box center [176, 563] width 13 height 11
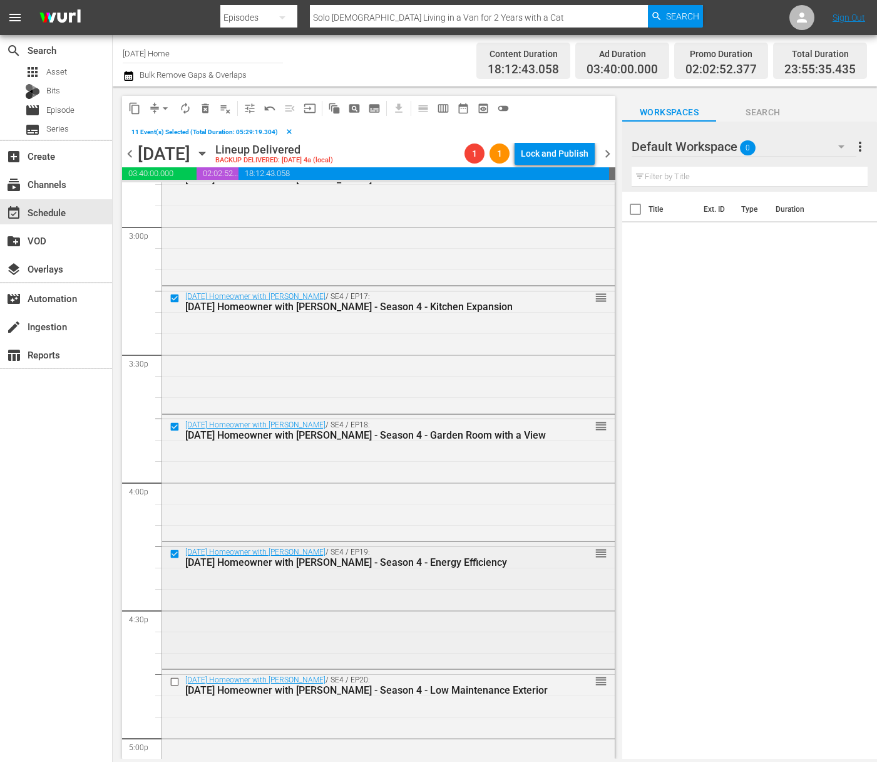
scroll to position [3806, 0]
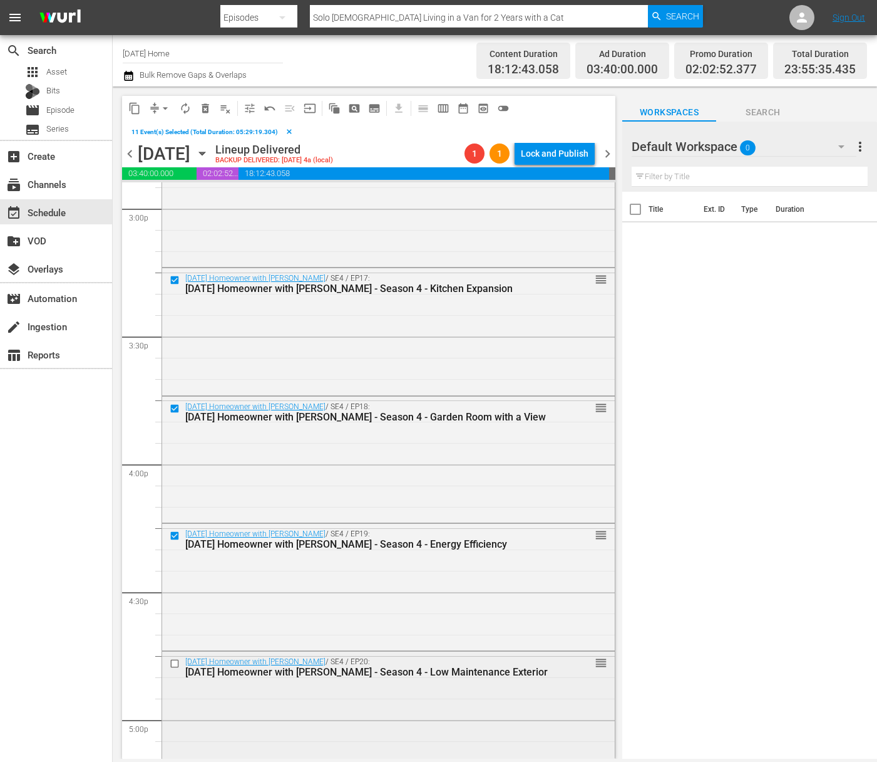
click at [178, 666] on input "checkbox" at bounding box center [176, 663] width 13 height 11
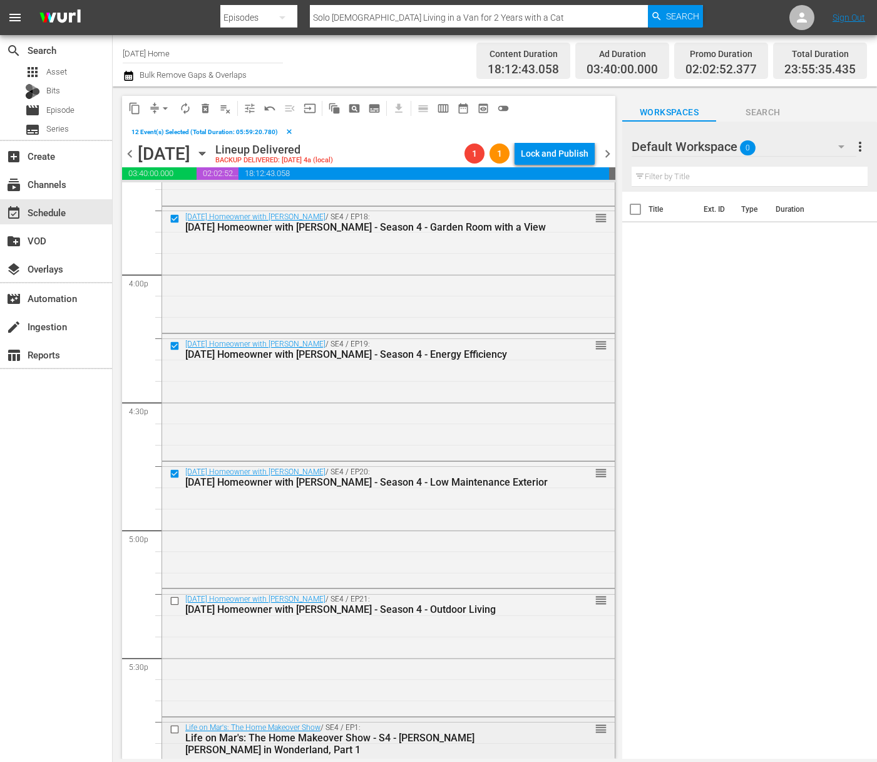
scroll to position [4224, 0]
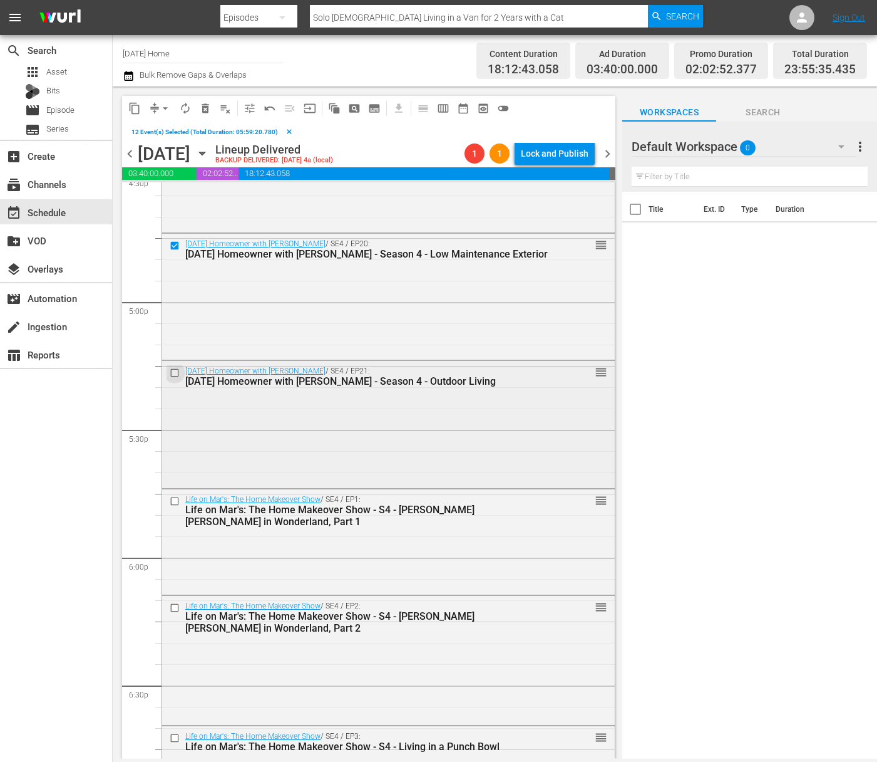
click at [175, 369] on input "checkbox" at bounding box center [176, 373] width 13 height 11
click at [175, 503] on input "checkbox" at bounding box center [176, 501] width 13 height 11
click at [174, 609] on input "checkbox" at bounding box center [176, 607] width 13 height 11
click at [175, 496] on input "checkbox" at bounding box center [176, 501] width 13 height 11
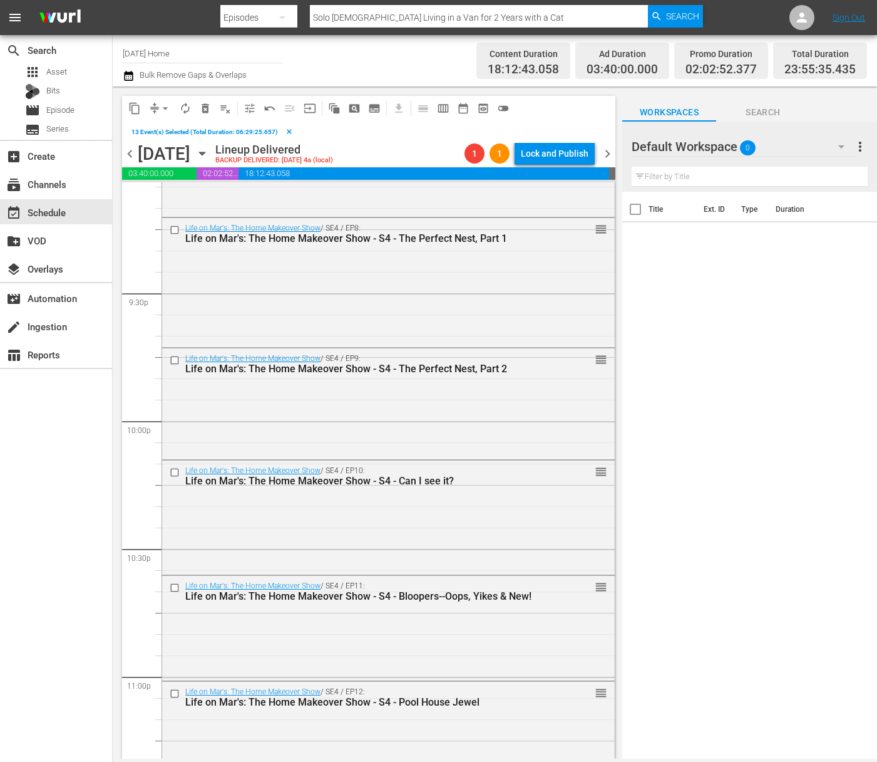
scroll to position [5574, 0]
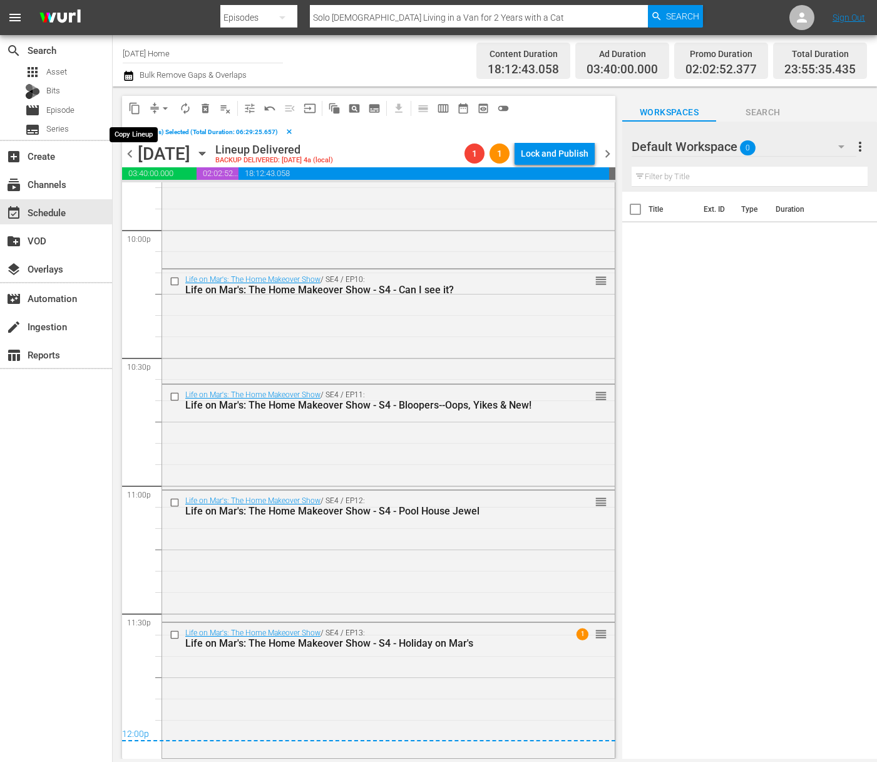
click at [135, 108] on span "content_copy" at bounding box center [134, 108] width 13 height 13
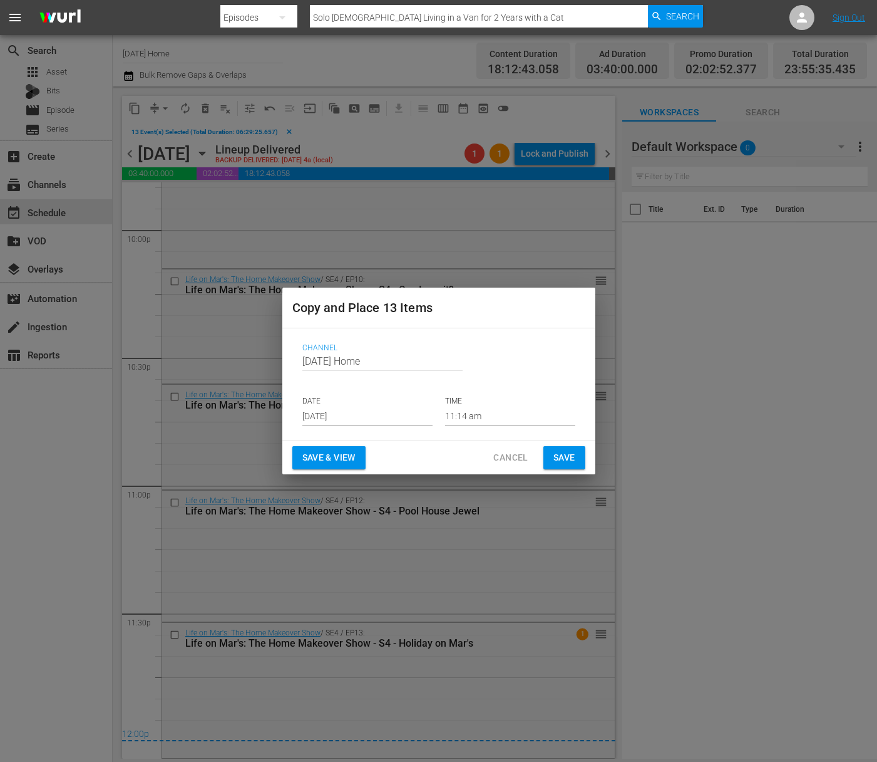
click at [378, 420] on input "[DATE]" at bounding box center [367, 415] width 130 height 19
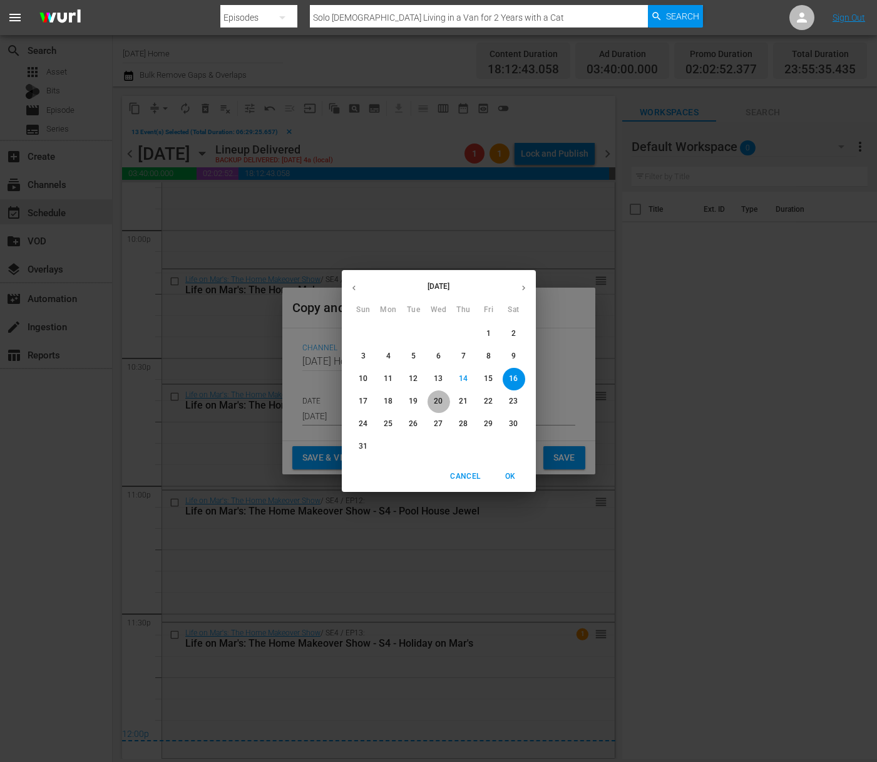
click at [445, 396] on span "20" at bounding box center [439, 401] width 23 height 11
type input "[DATE]"
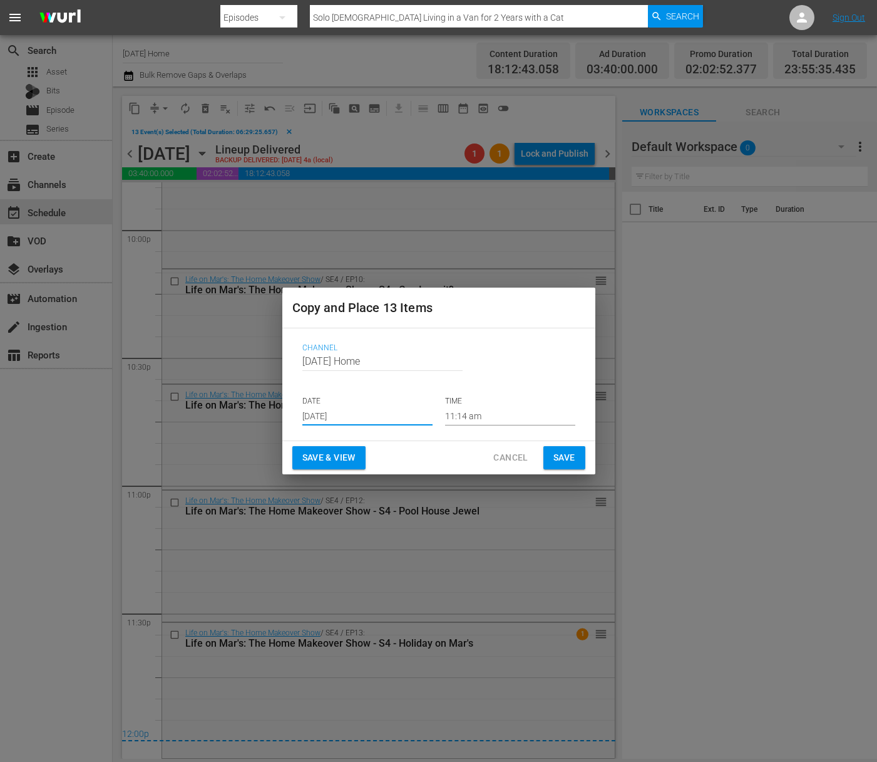
click at [560, 455] on span "Save" at bounding box center [565, 458] width 22 height 16
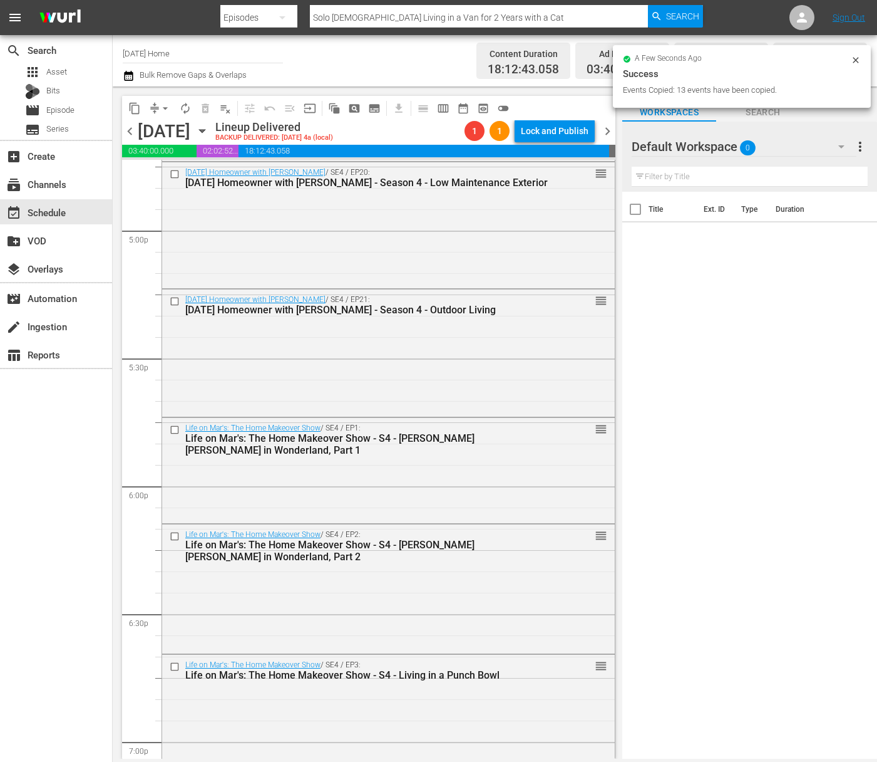
scroll to position [4197, 0]
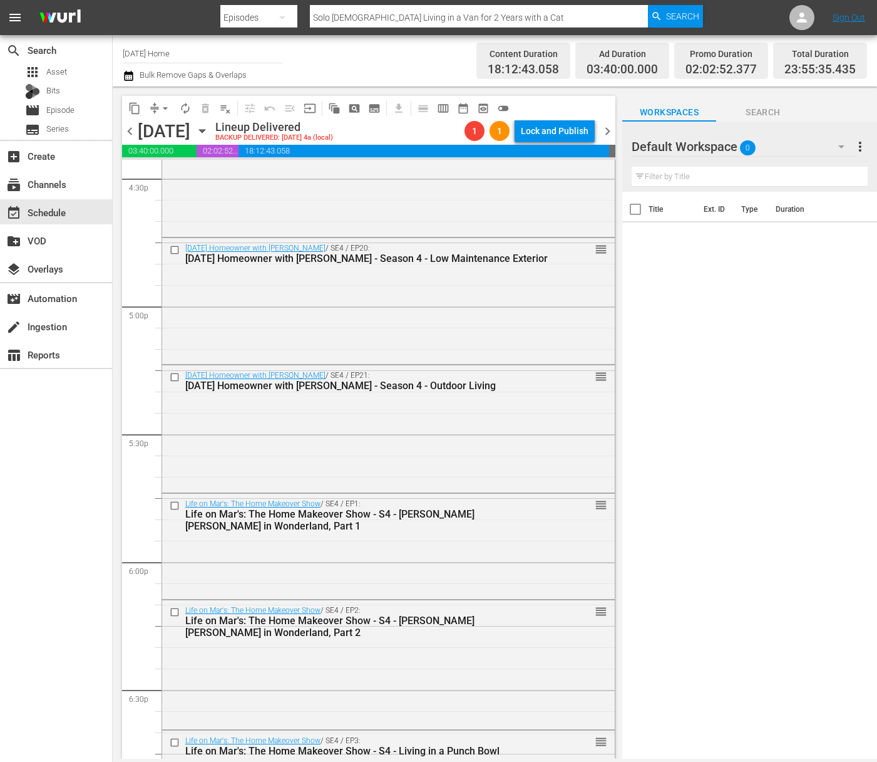
click at [205, 130] on icon "button" at bounding box center [202, 131] width 6 height 3
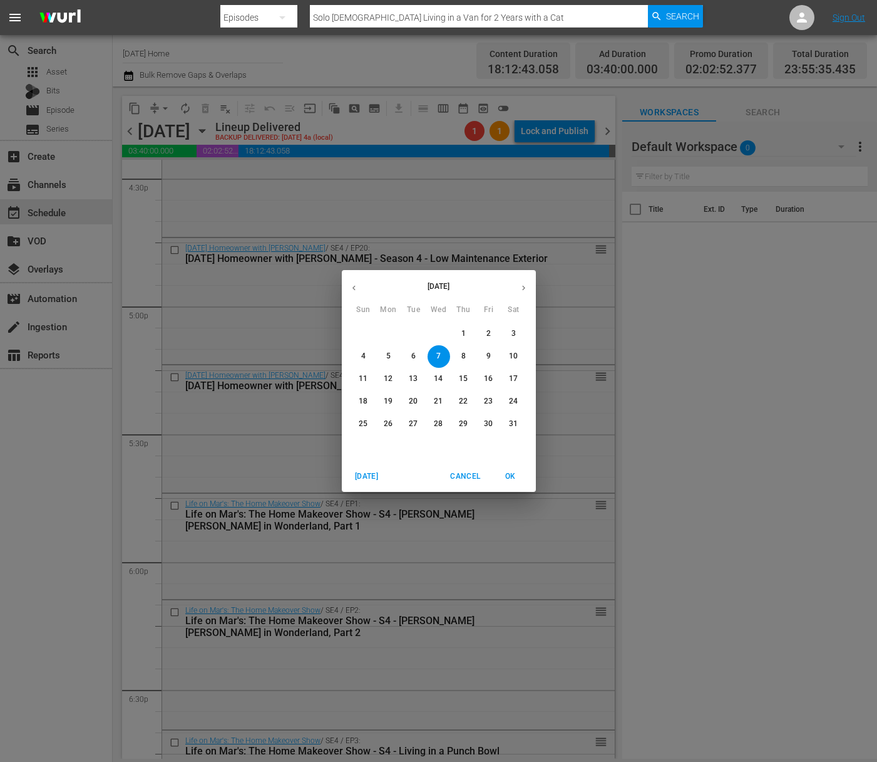
click at [468, 352] on span "8" at bounding box center [464, 356] width 23 height 11
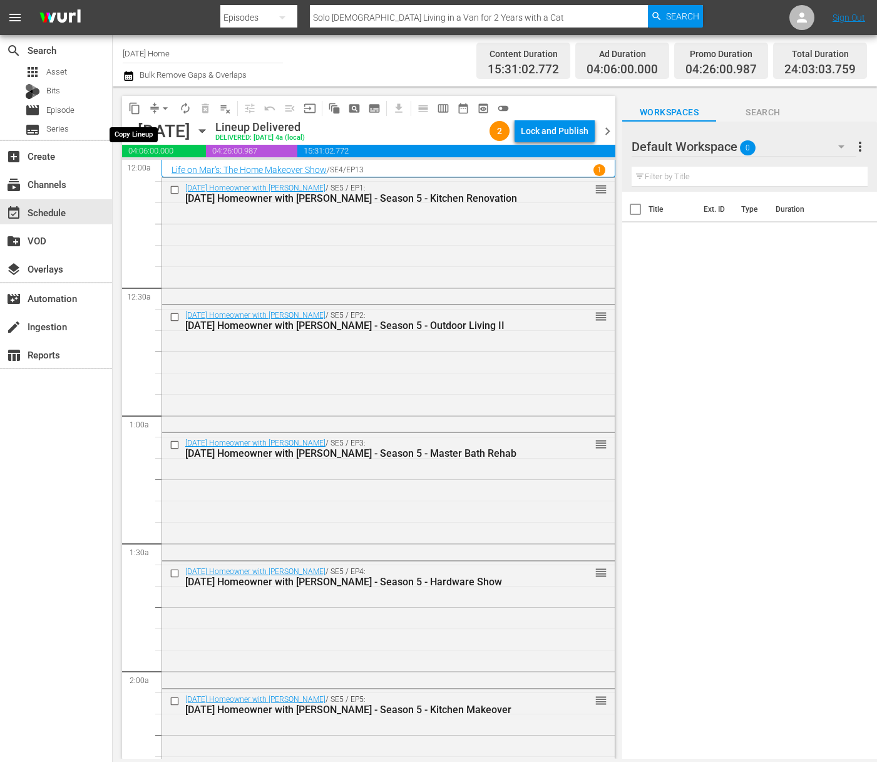
click at [136, 108] on span "content_copy" at bounding box center [134, 108] width 13 height 13
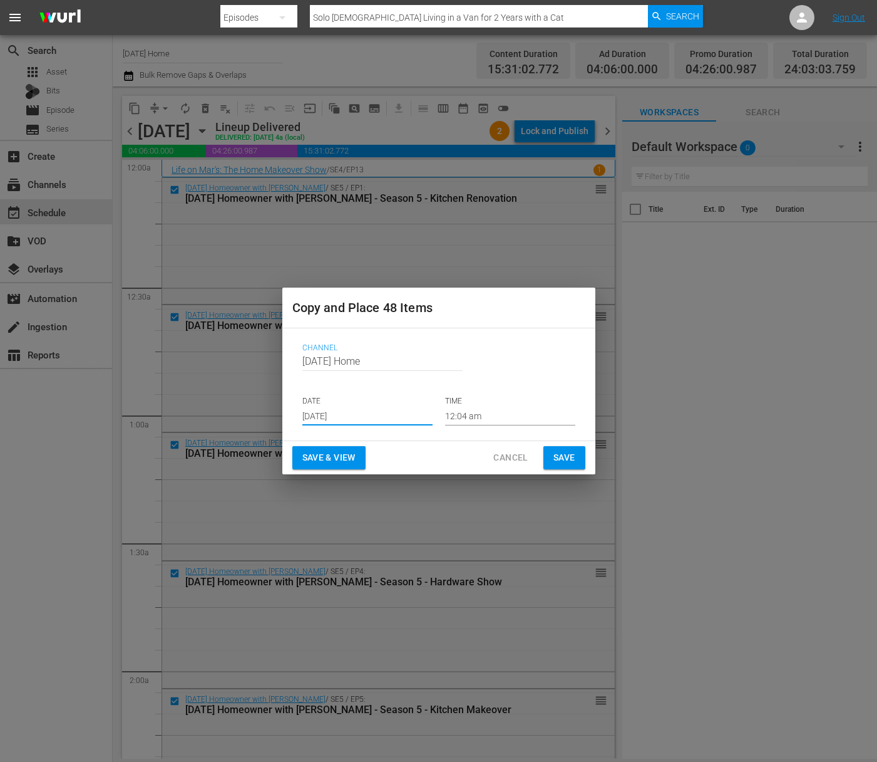
click at [373, 413] on input "[DATE]" at bounding box center [367, 415] width 130 height 19
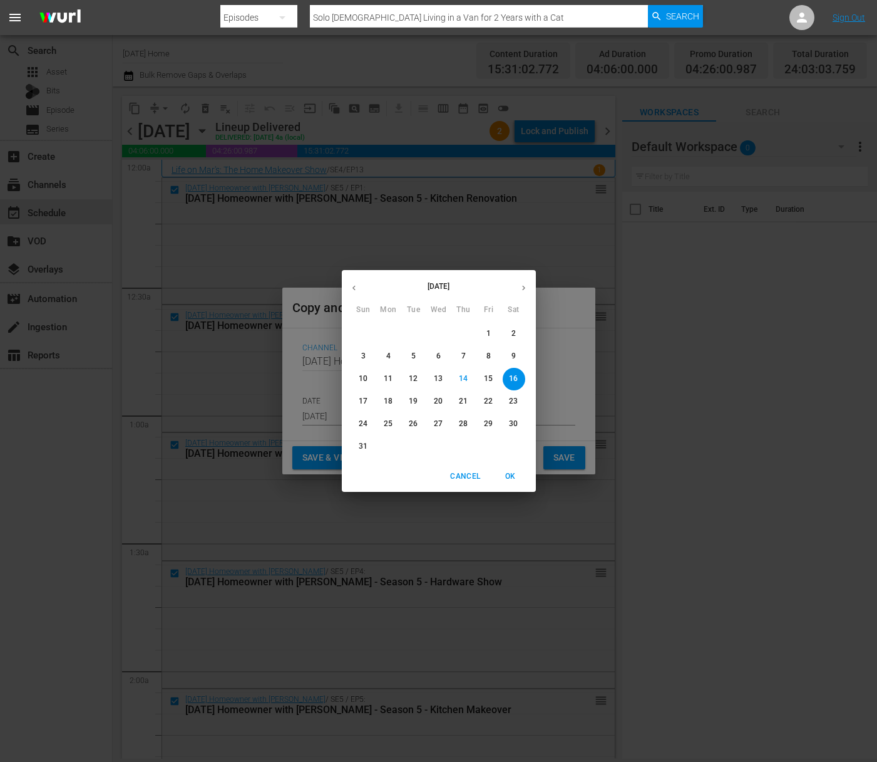
click at [433, 399] on span "20" at bounding box center [439, 401] width 23 height 11
type input "[DATE]"
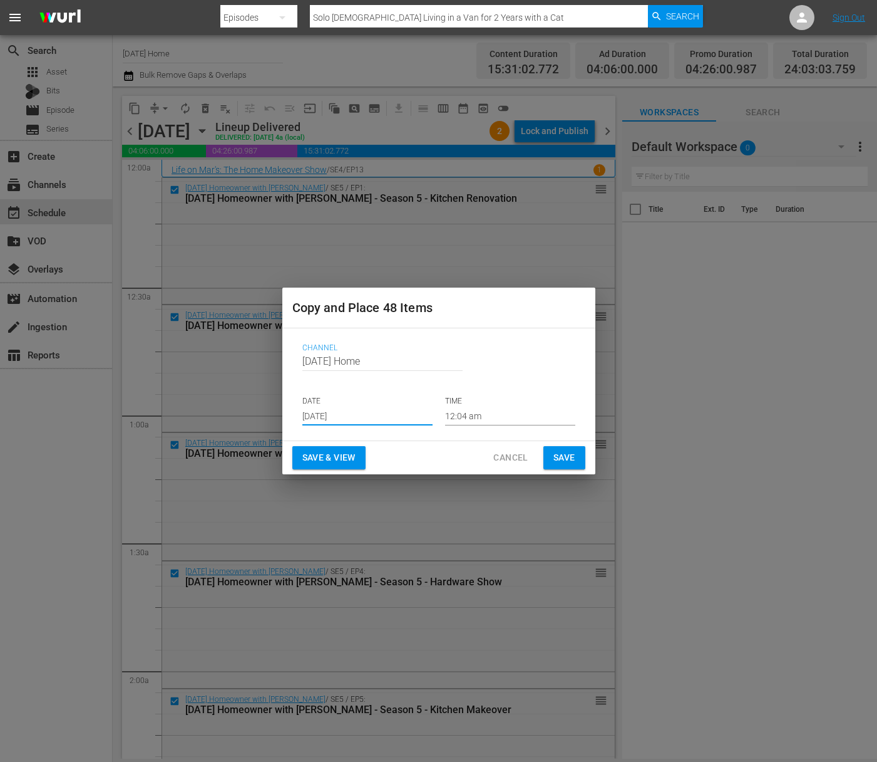
click at [490, 416] on input "12:04 am" at bounding box center [510, 415] width 130 height 19
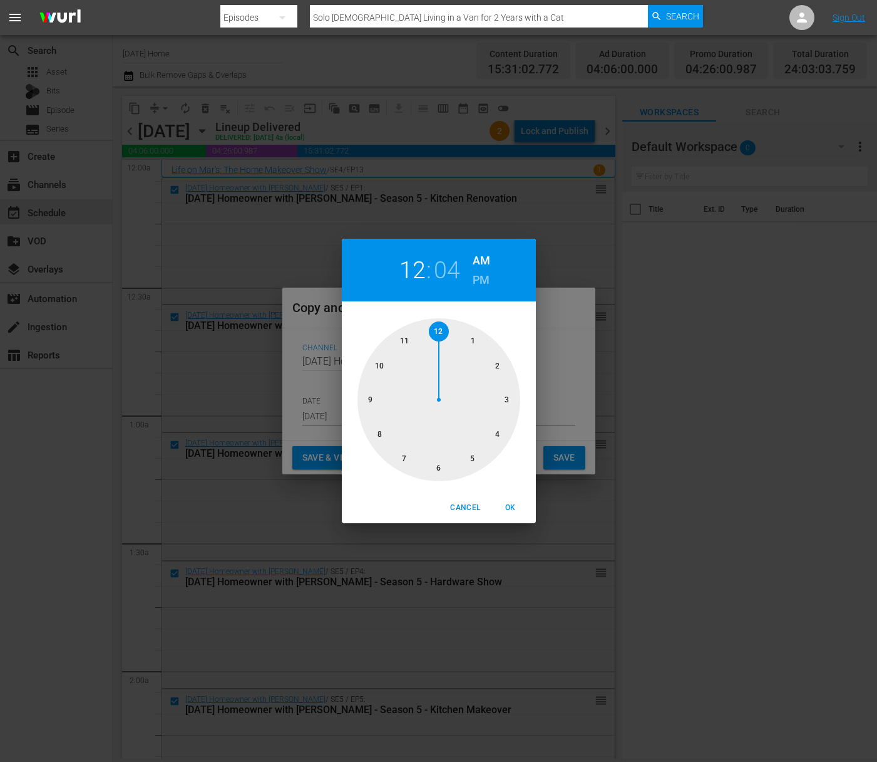
click at [432, 463] on div at bounding box center [439, 399] width 163 height 163
click at [373, 393] on div at bounding box center [439, 399] width 163 height 163
click at [504, 507] on span "OK" at bounding box center [511, 507] width 30 height 13
type input "06:45 am"
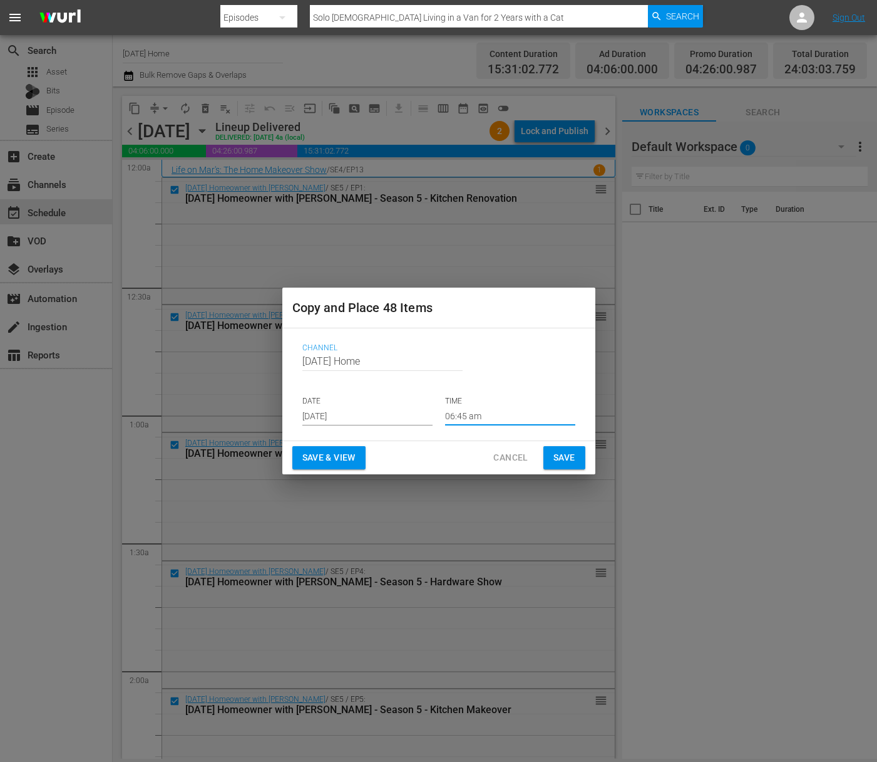
click at [560, 457] on span "Save" at bounding box center [565, 458] width 22 height 16
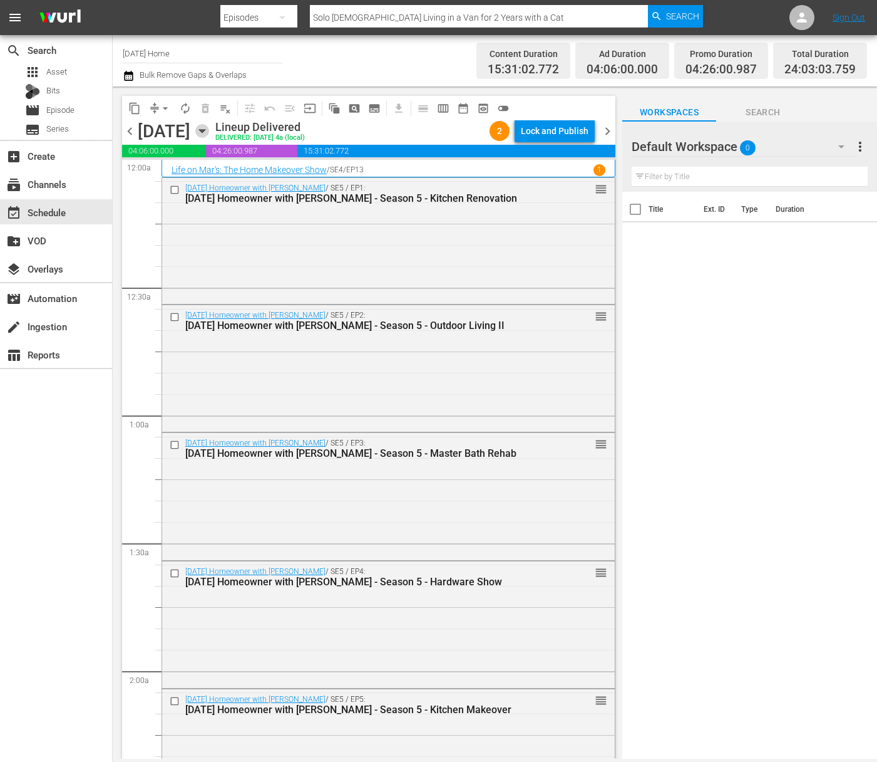
click at [209, 128] on icon "button" at bounding box center [202, 131] width 14 height 14
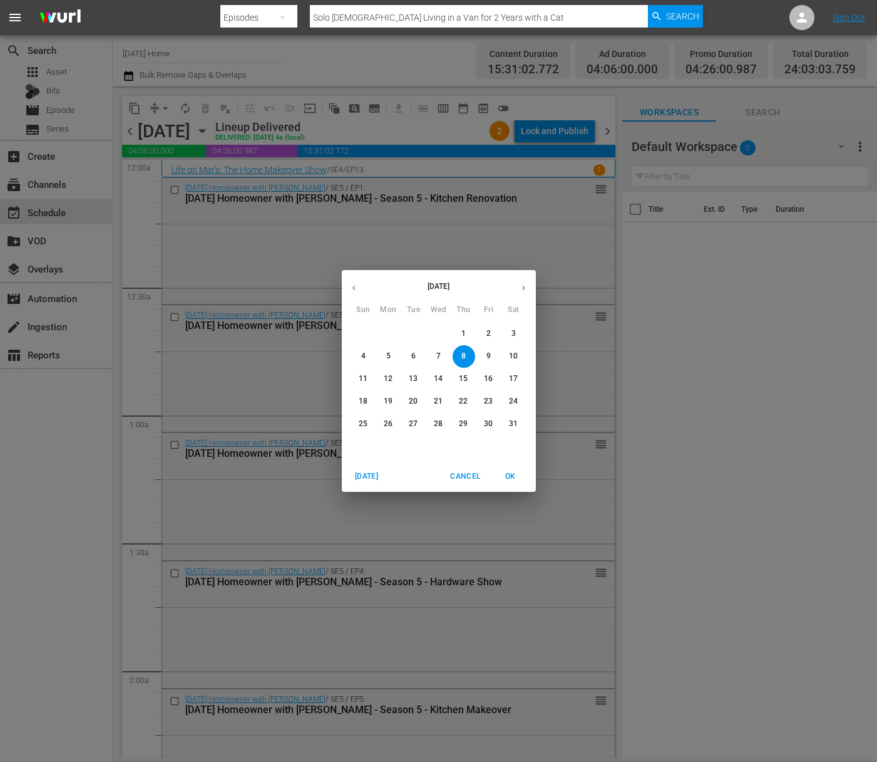
click at [527, 284] on icon "button" at bounding box center [523, 287] width 9 height 9
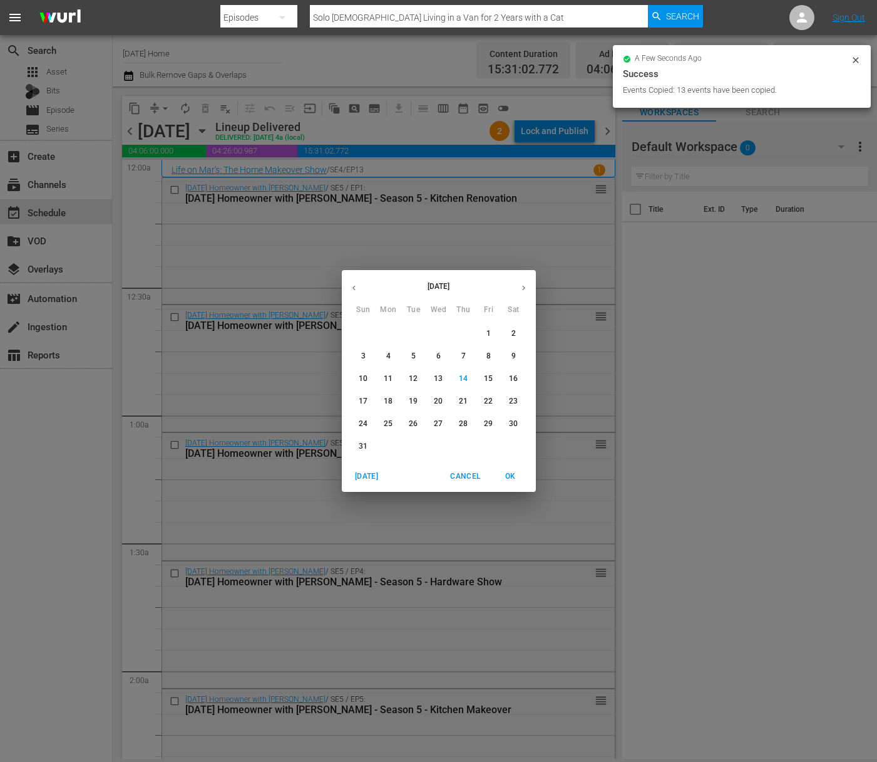
click at [448, 400] on span "20" at bounding box center [439, 401] width 23 height 11
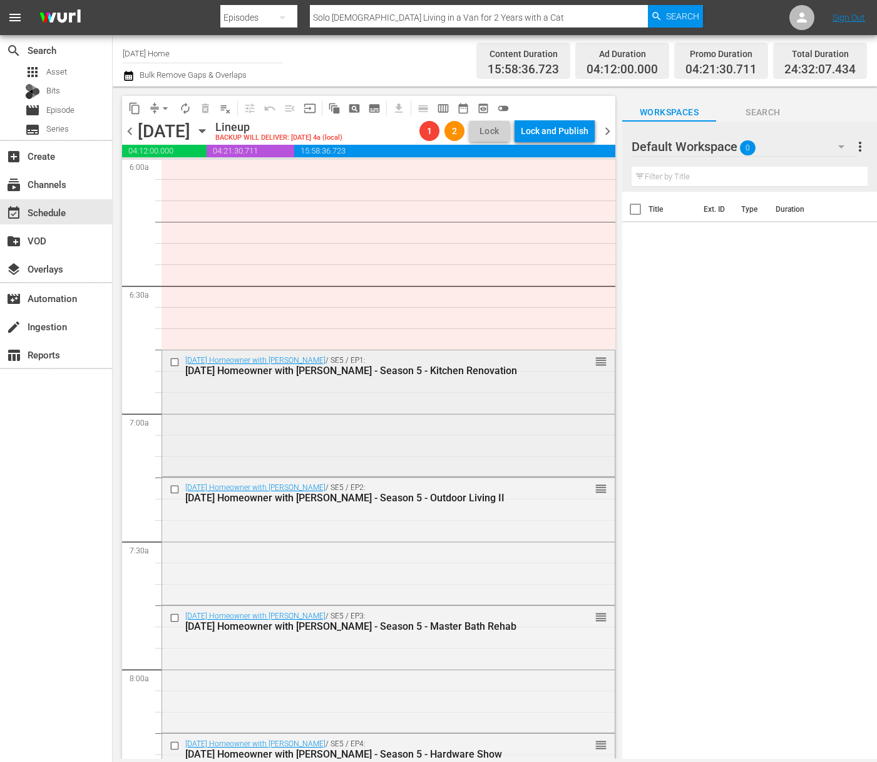
scroll to position [1237, 0]
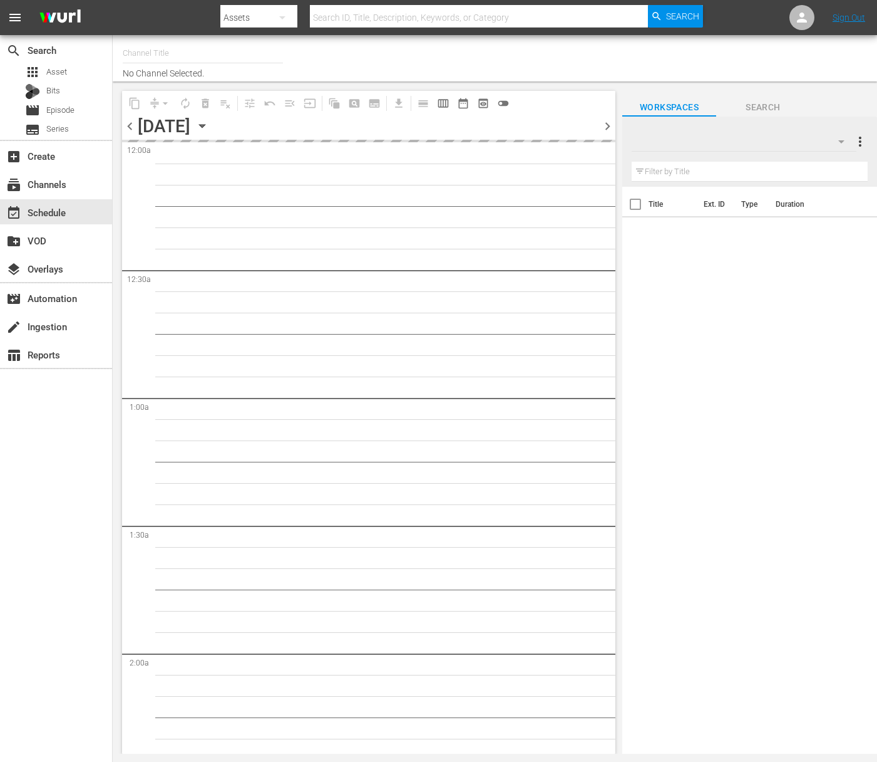
type input "[DATE] Home (1162)"
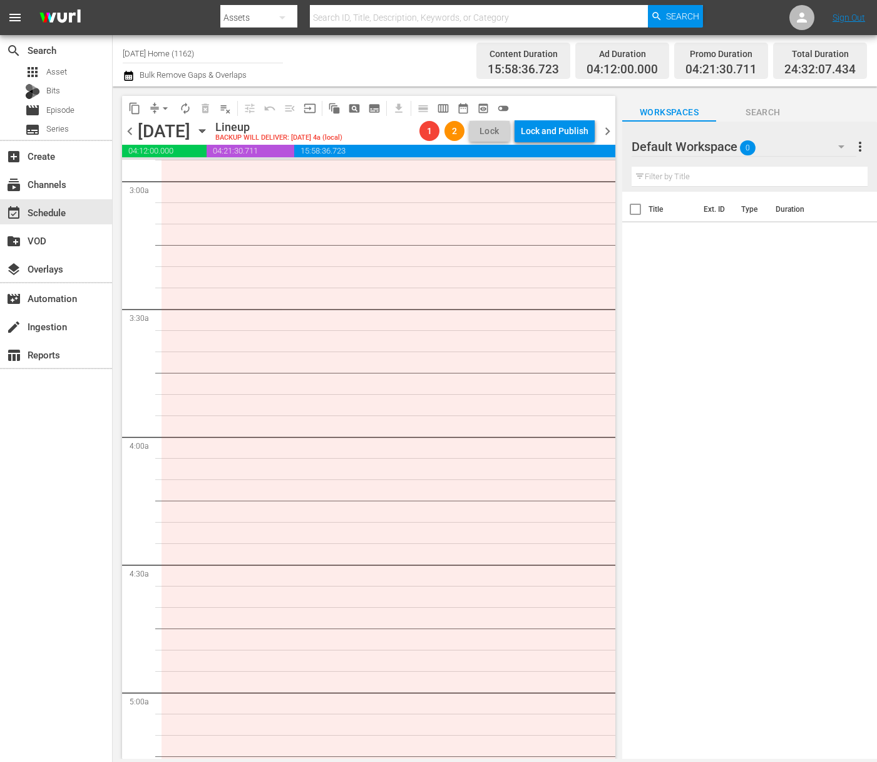
scroll to position [12, 0]
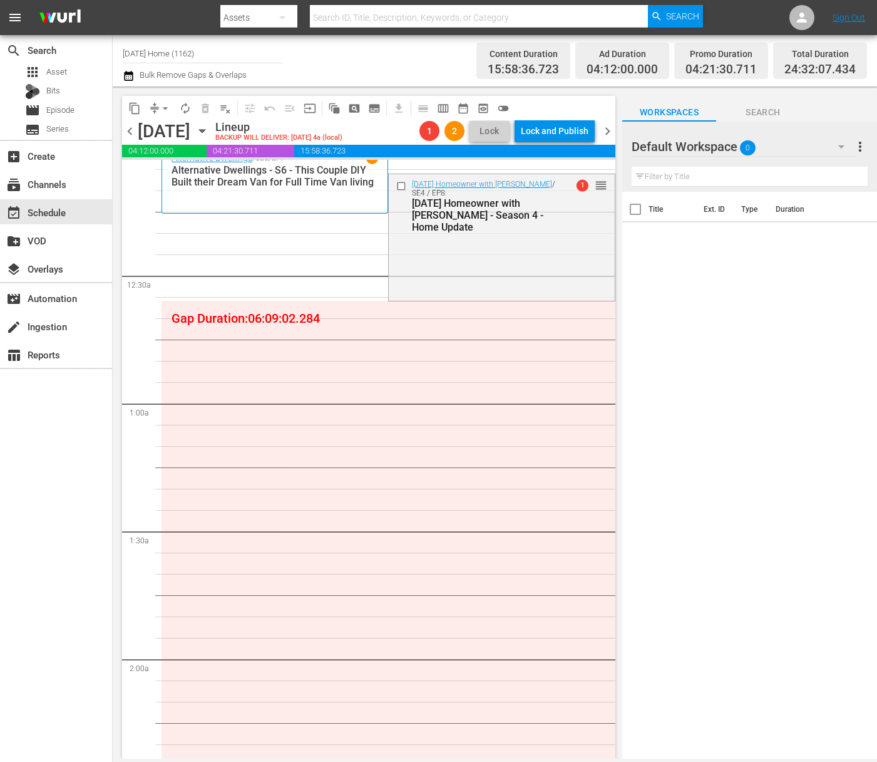
click at [209, 133] on icon "button" at bounding box center [202, 131] width 14 height 14
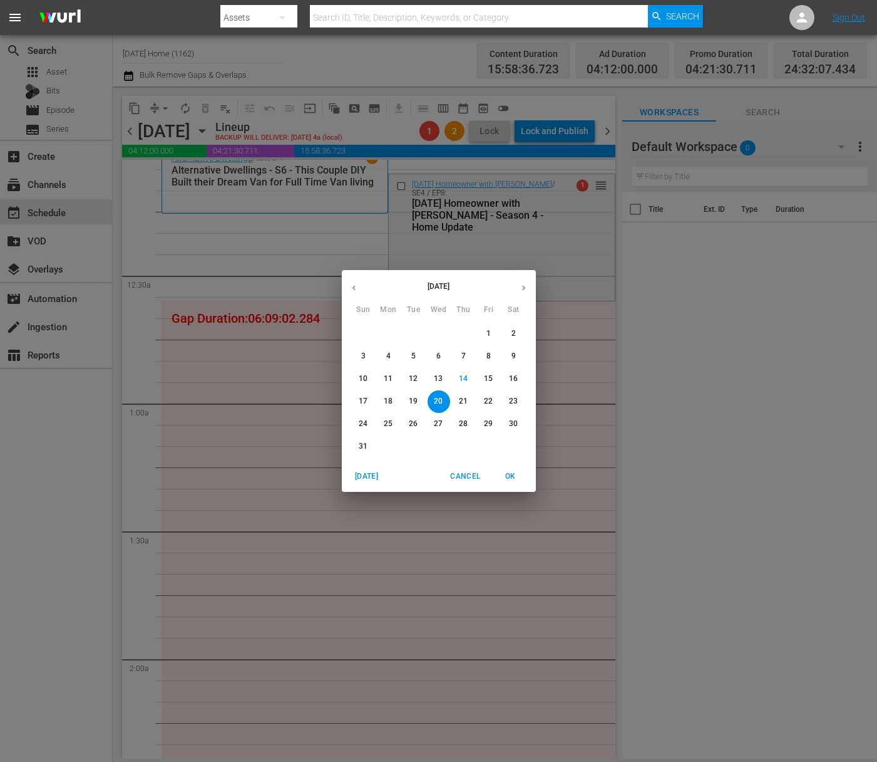
click at [348, 284] on button "button" at bounding box center [354, 288] width 24 height 24
click at [440, 353] on p "7" at bounding box center [438, 356] width 4 height 11
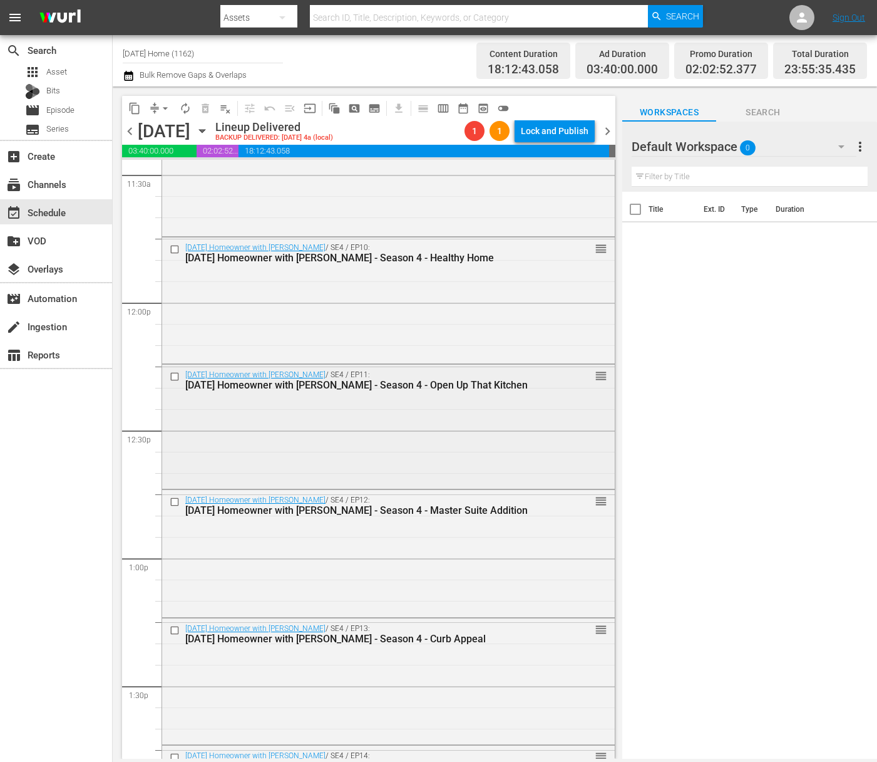
scroll to position [2873, 0]
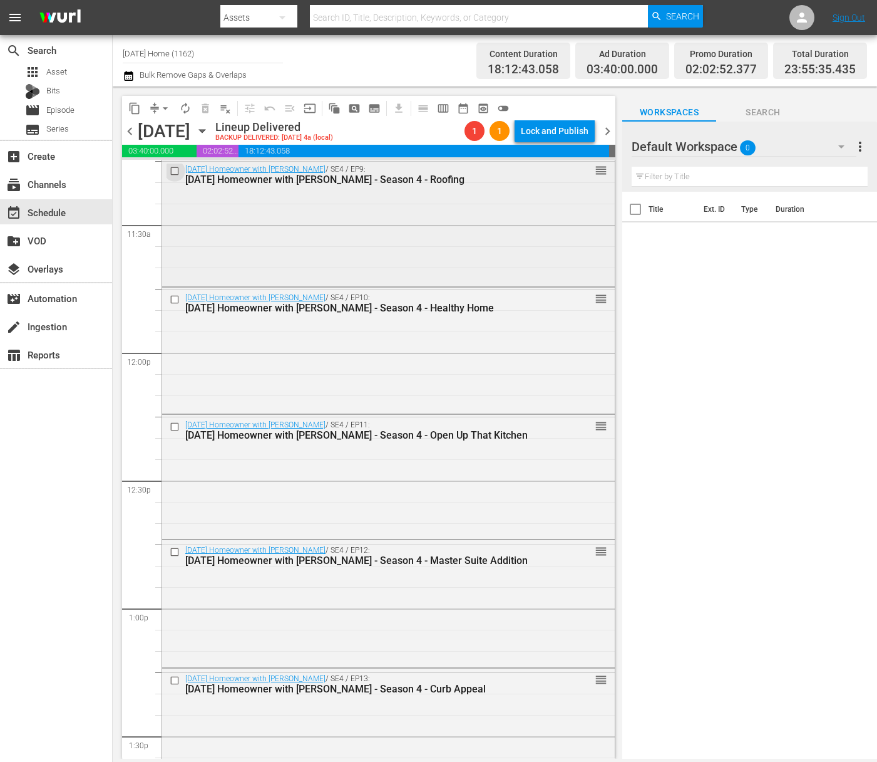
click at [176, 175] on input "checkbox" at bounding box center [176, 171] width 13 height 11
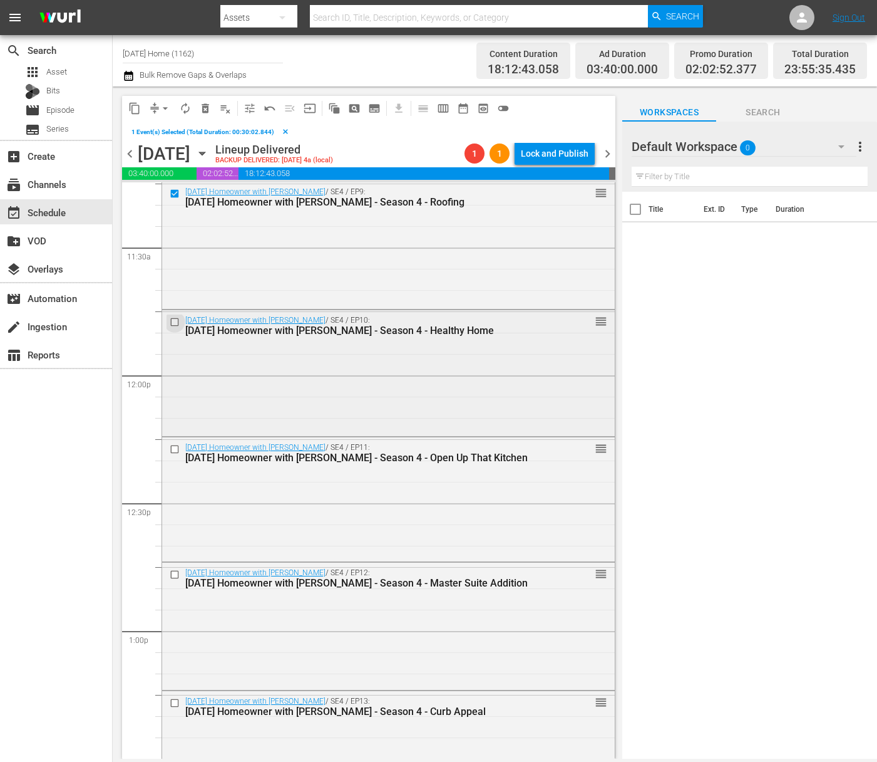
click at [177, 317] on input "checkbox" at bounding box center [176, 321] width 13 height 11
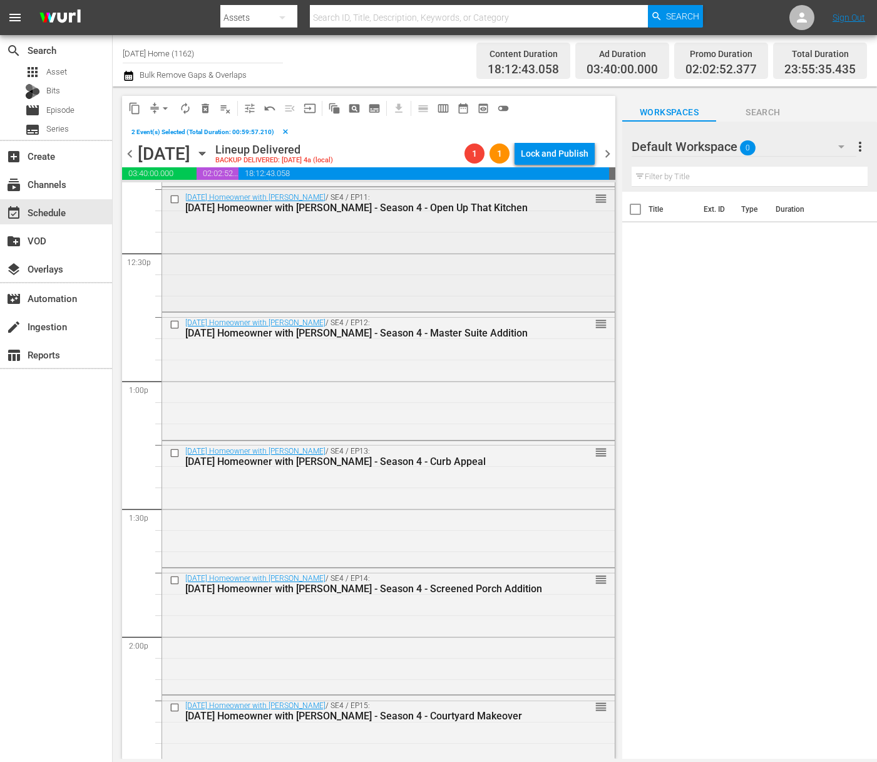
scroll to position [3015, 0]
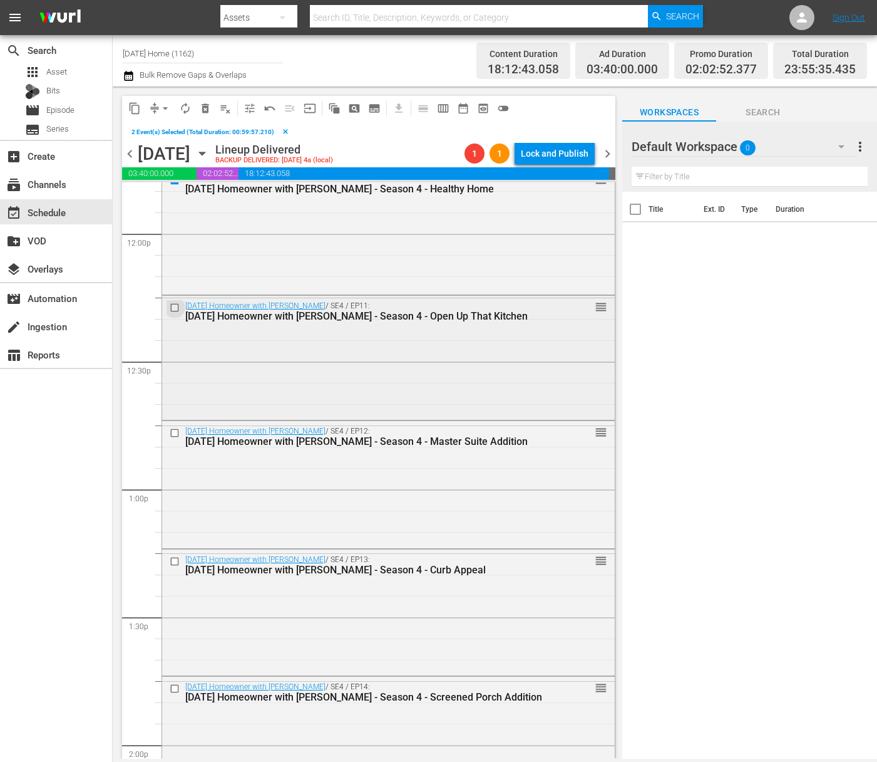
click at [175, 305] on input "checkbox" at bounding box center [176, 307] width 13 height 11
click at [174, 429] on input "checkbox" at bounding box center [176, 433] width 13 height 11
click at [177, 558] on input "checkbox" at bounding box center [176, 561] width 13 height 11
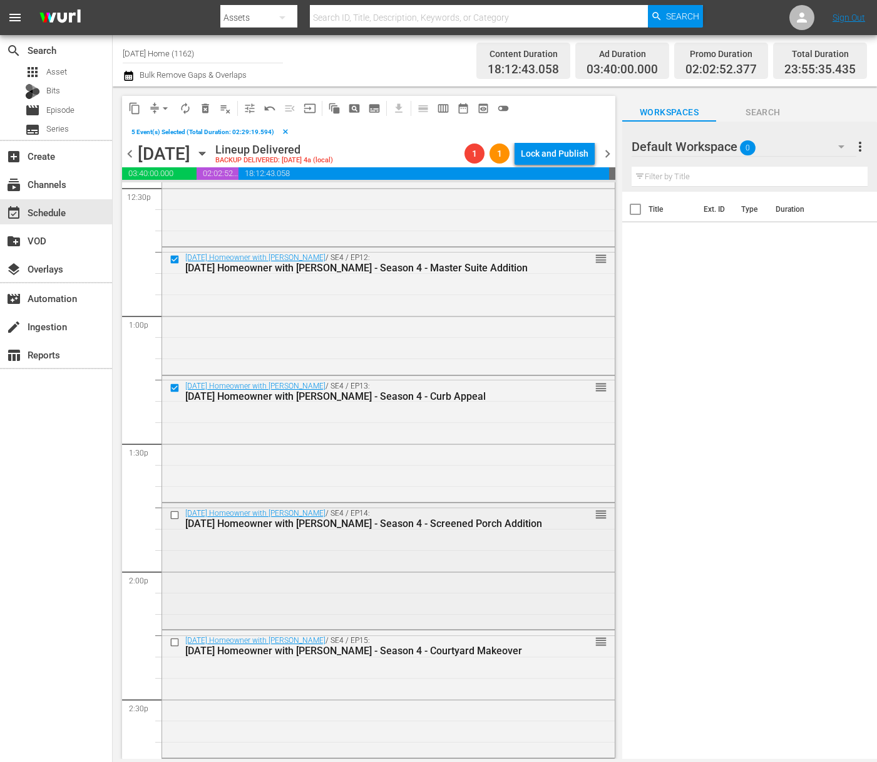
scroll to position [3248, 0]
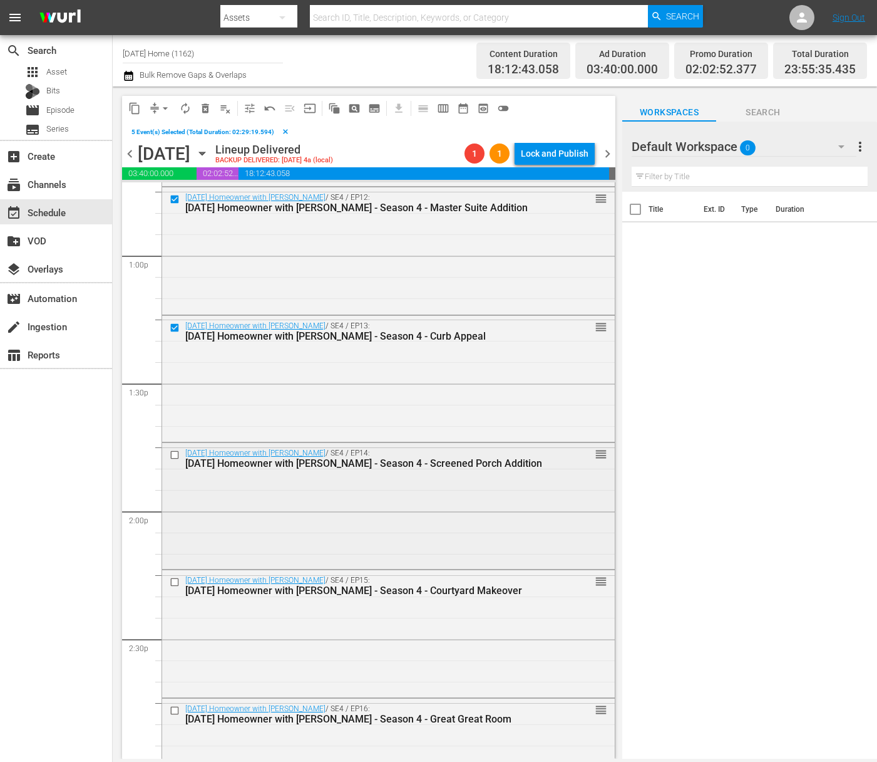
click at [175, 457] on input "checkbox" at bounding box center [176, 454] width 13 height 11
click at [173, 584] on input "checkbox" at bounding box center [176, 582] width 13 height 11
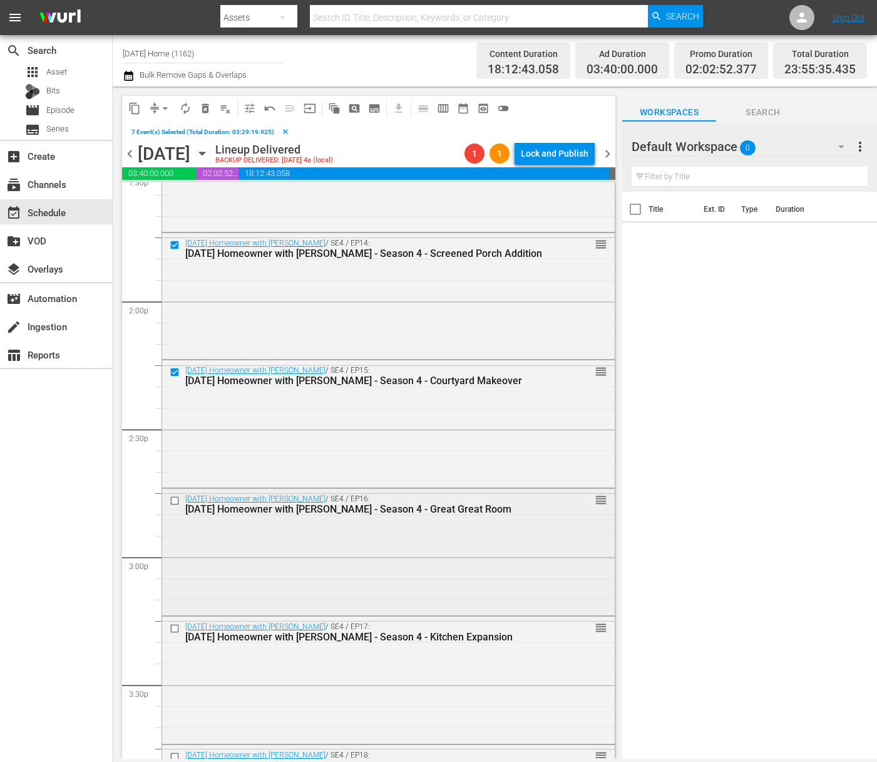
scroll to position [3507, 0]
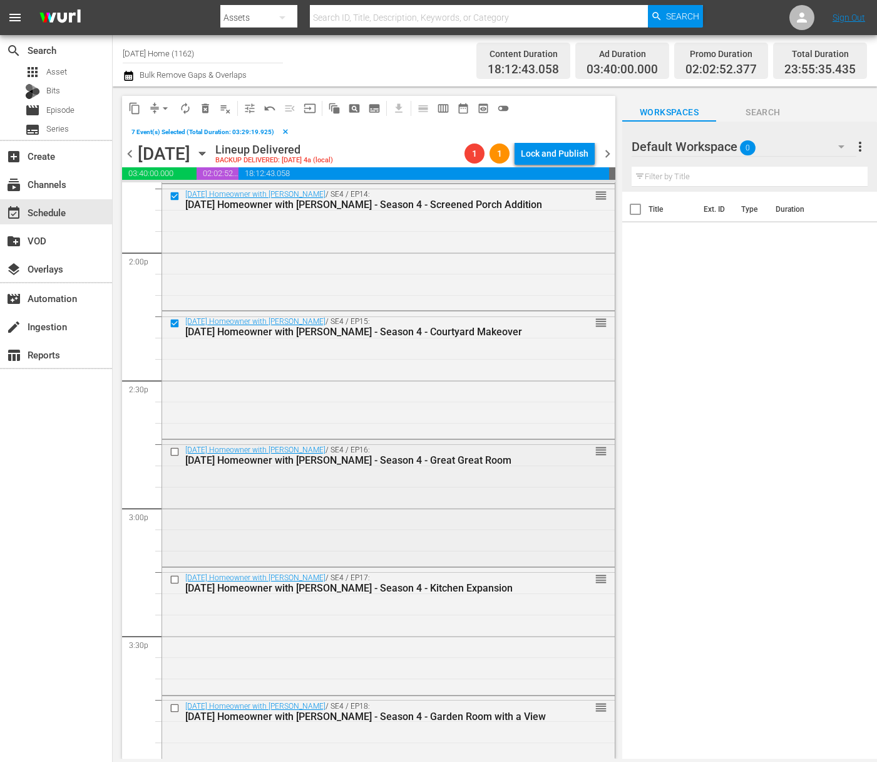
click at [179, 453] on input "checkbox" at bounding box center [176, 452] width 13 height 11
click at [173, 577] on input "checkbox" at bounding box center [176, 579] width 13 height 11
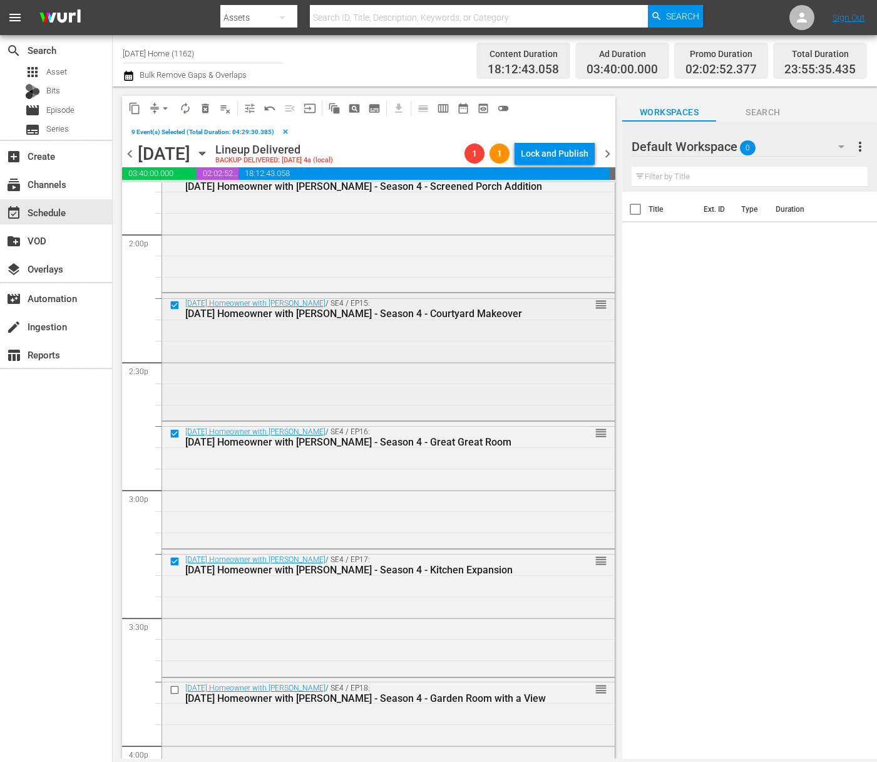
scroll to position [3740, 0]
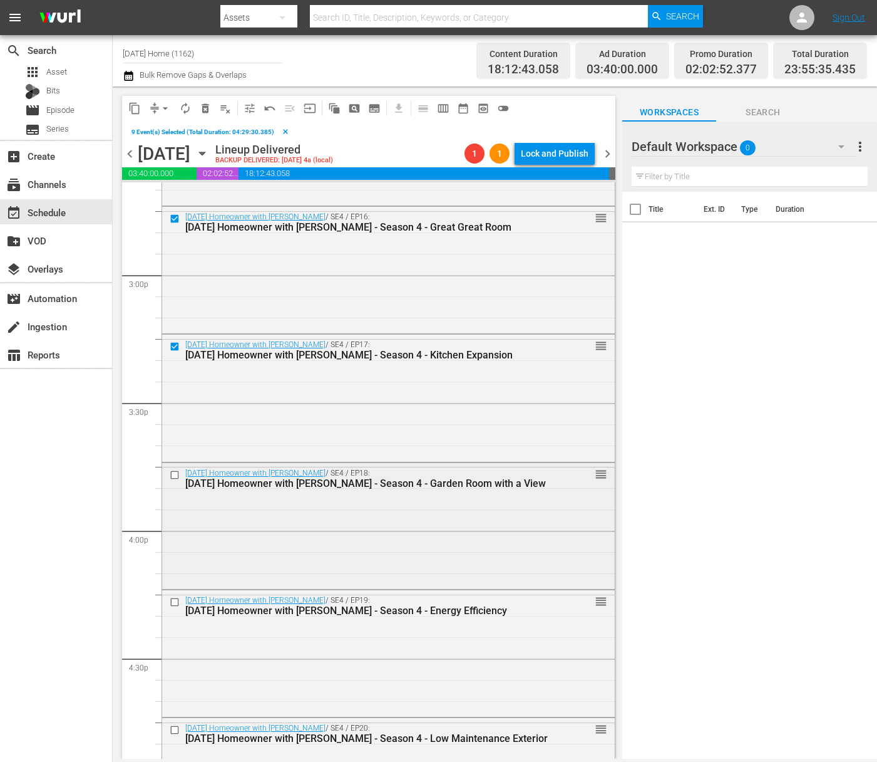
click at [177, 475] on input "checkbox" at bounding box center [176, 475] width 13 height 11
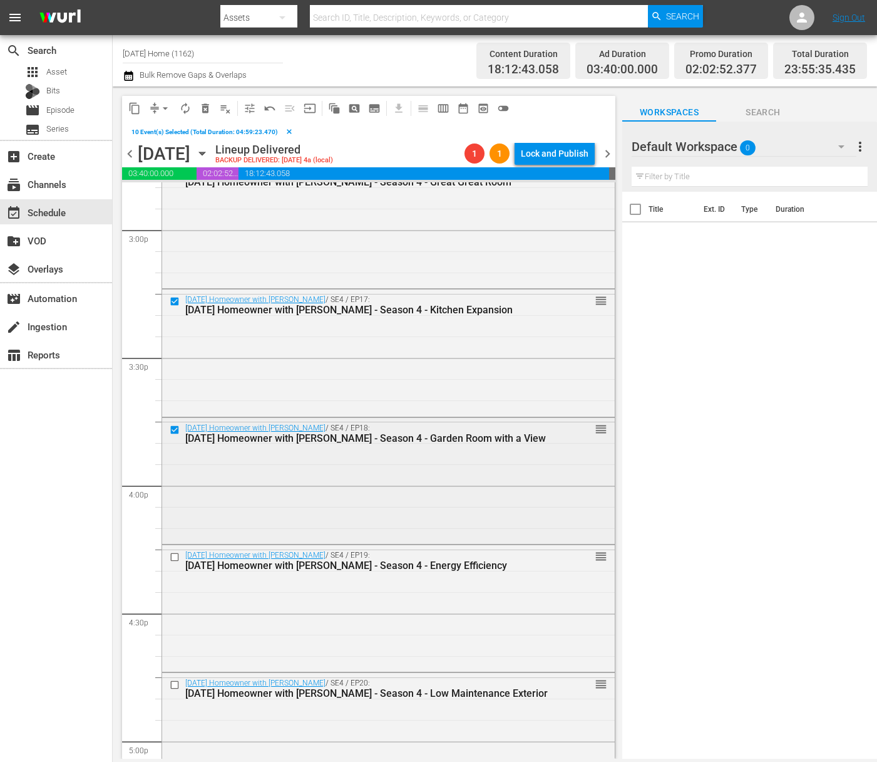
scroll to position [3863, 0]
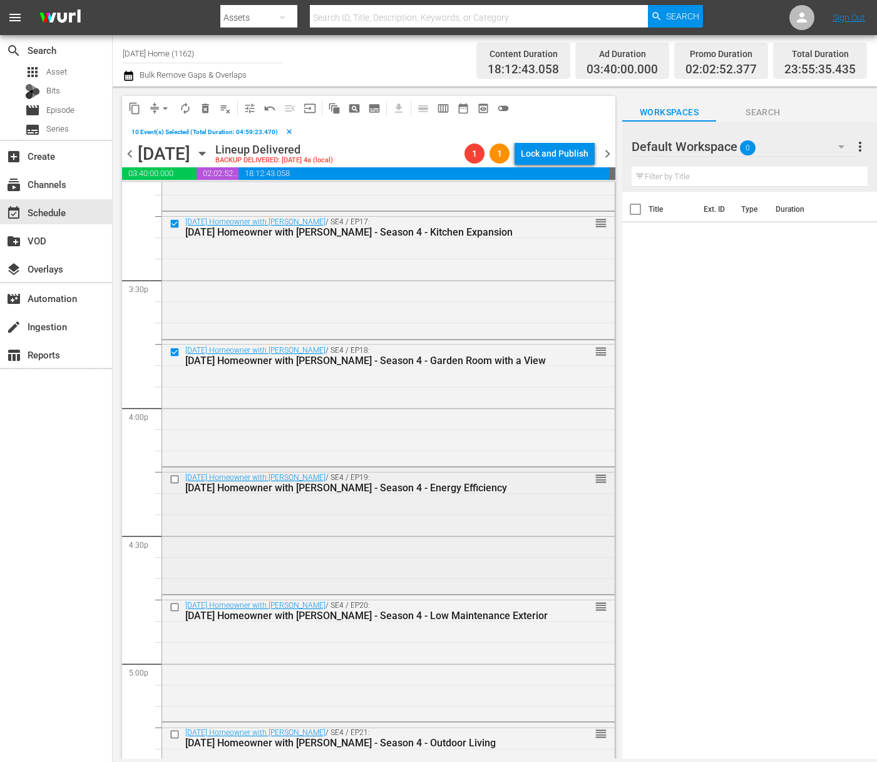
click at [175, 476] on input "checkbox" at bounding box center [176, 479] width 13 height 11
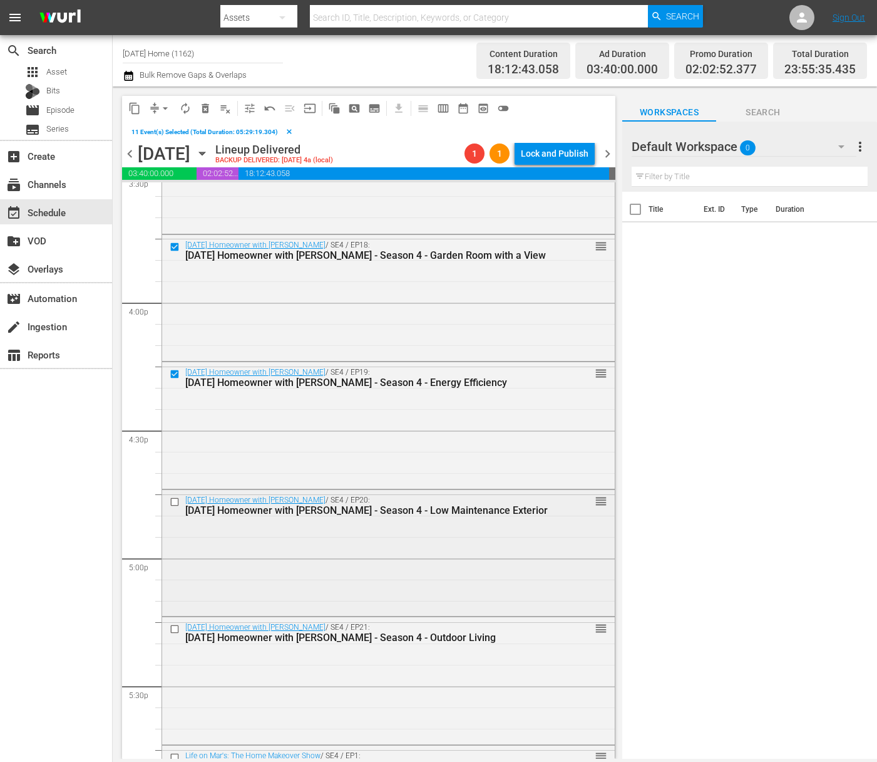
scroll to position [3971, 0]
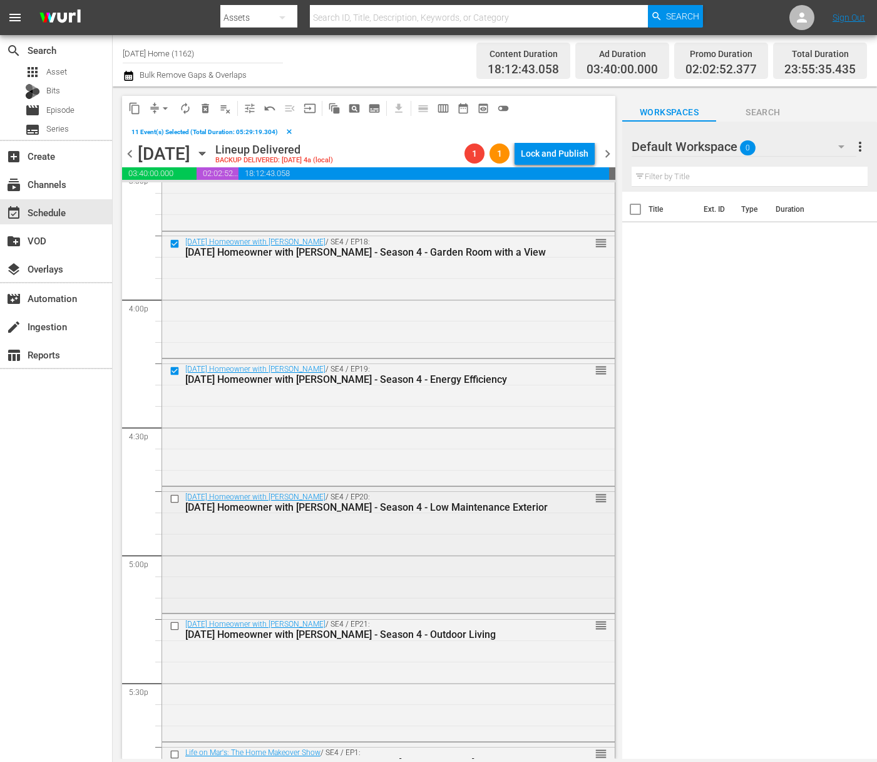
click at [172, 498] on input "checkbox" at bounding box center [176, 498] width 13 height 11
click at [173, 627] on input "checkbox" at bounding box center [176, 626] width 13 height 11
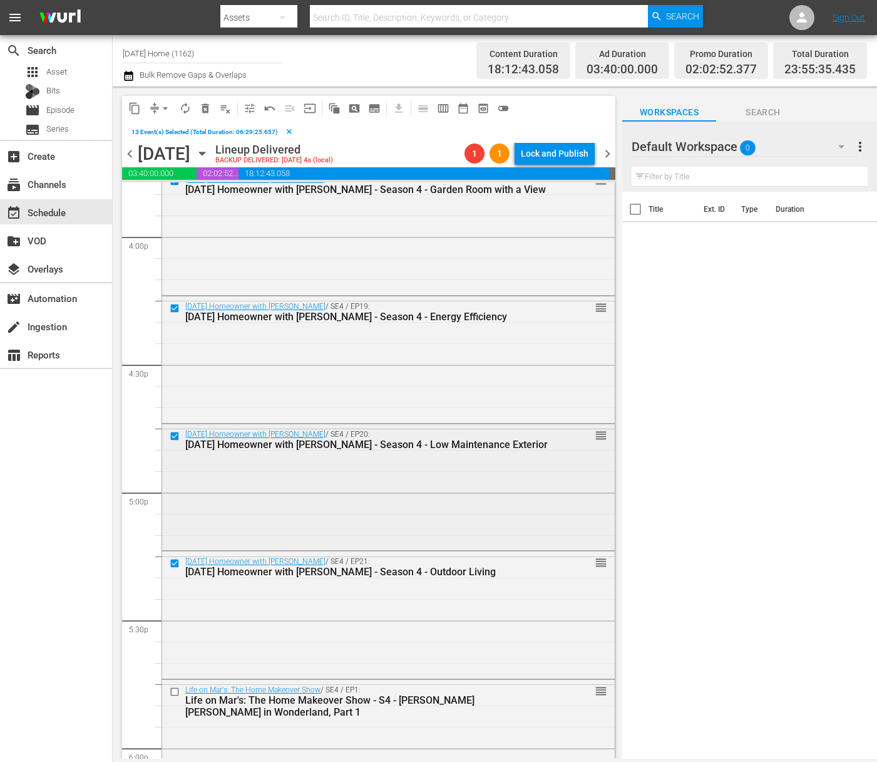
scroll to position [4193, 0]
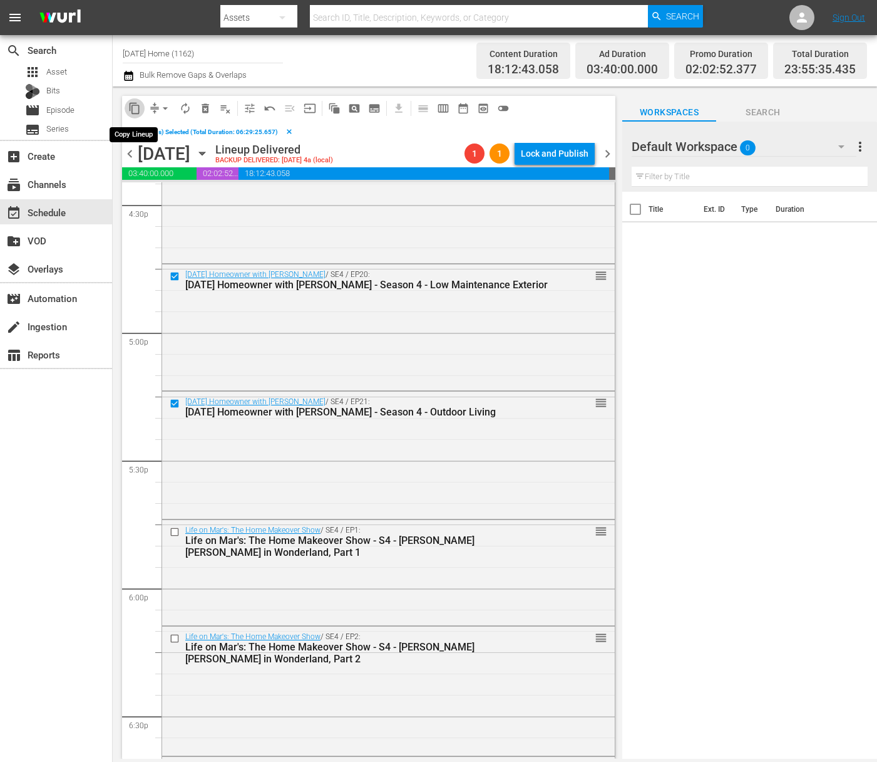
click at [135, 111] on span "content_copy" at bounding box center [134, 108] width 13 height 13
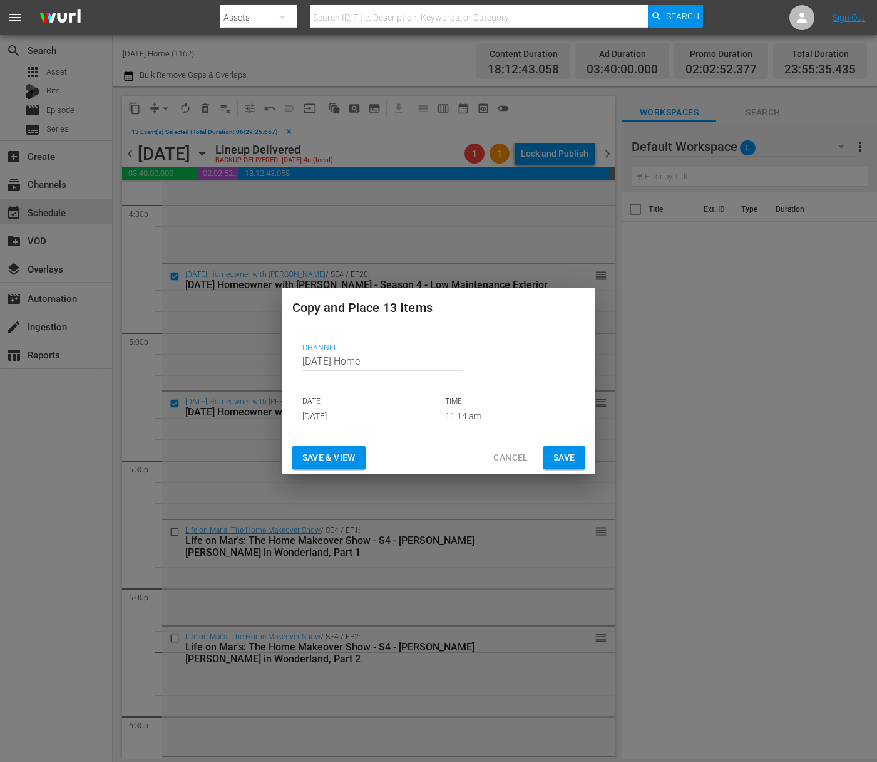
click at [371, 411] on input "[DATE]" at bounding box center [367, 415] width 130 height 19
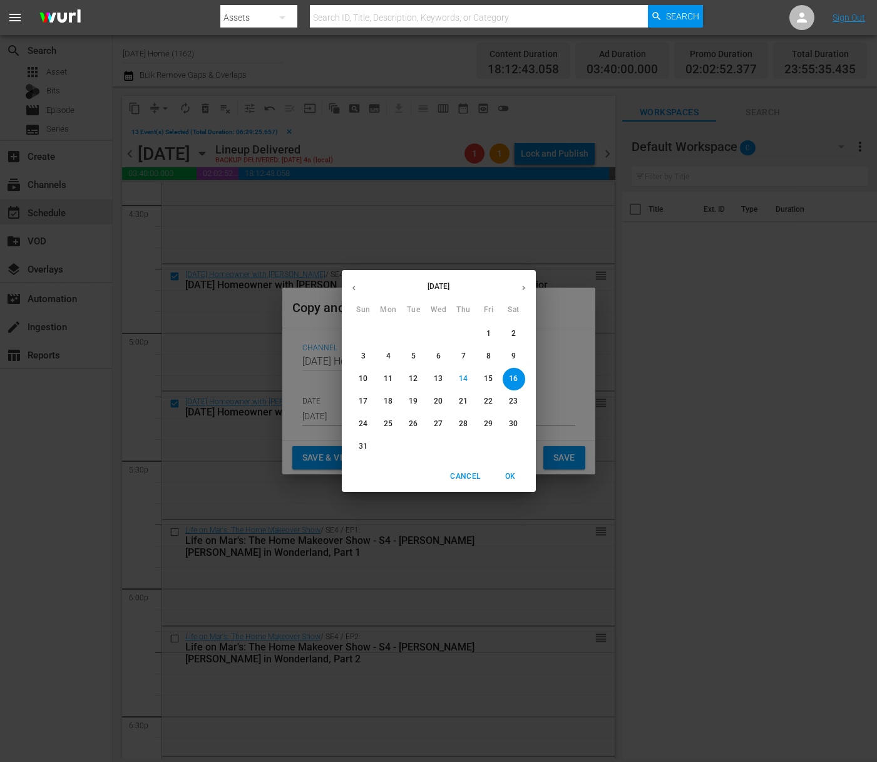
click at [438, 405] on p "20" at bounding box center [438, 401] width 9 height 11
type input "[DATE]"
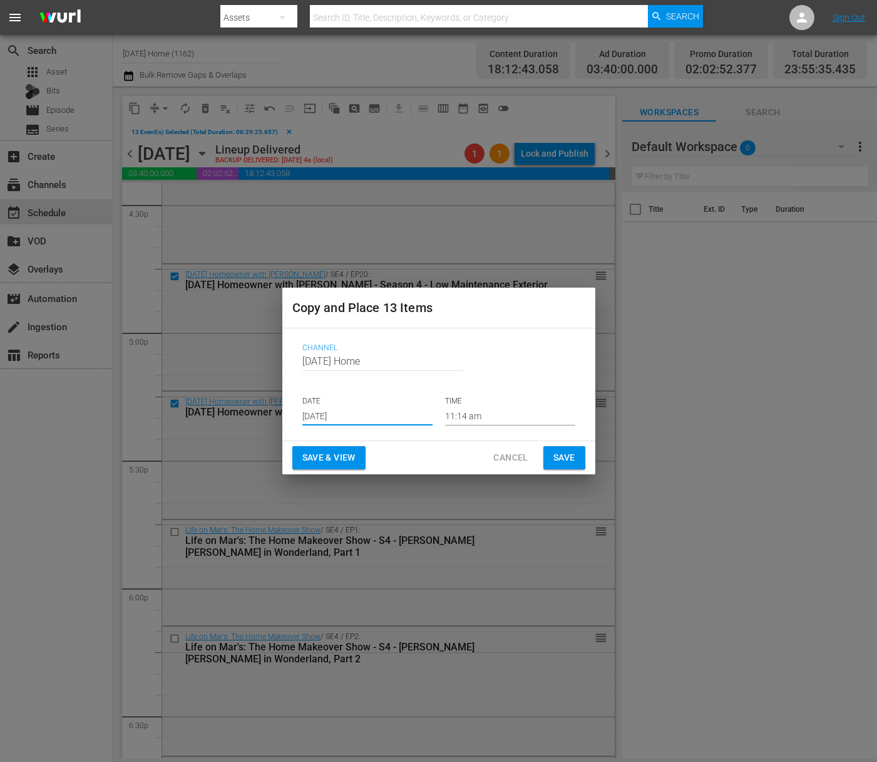
click at [462, 418] on input "11:14 am" at bounding box center [510, 415] width 130 height 19
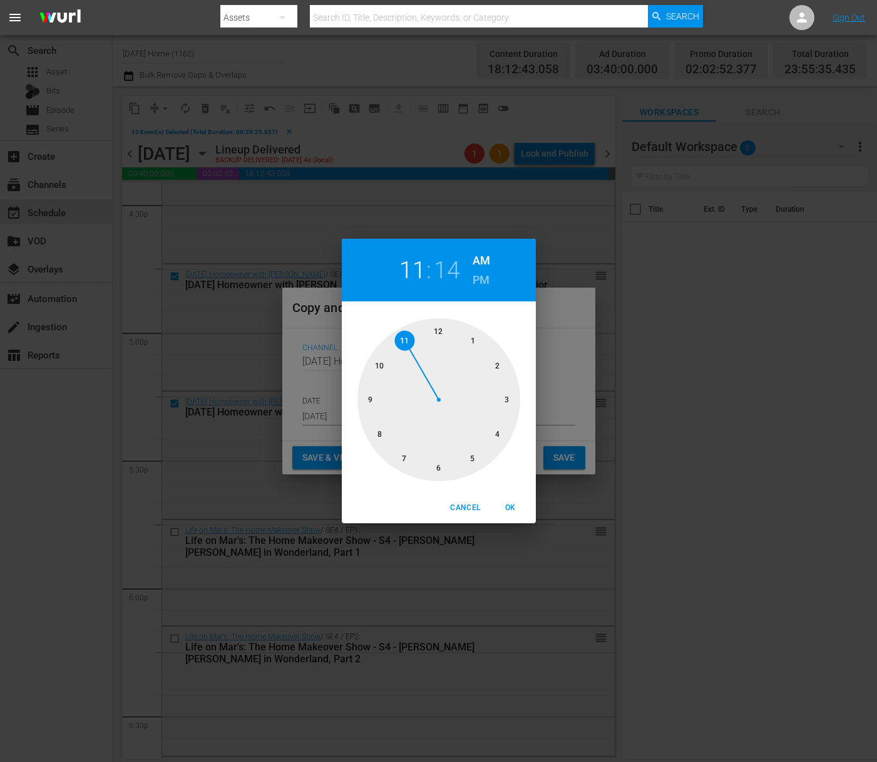
click at [439, 333] on div at bounding box center [439, 399] width 163 height 163
click at [440, 463] on div at bounding box center [439, 399] width 163 height 163
click at [515, 510] on span "OK" at bounding box center [511, 507] width 30 height 13
type input "12:30 am"
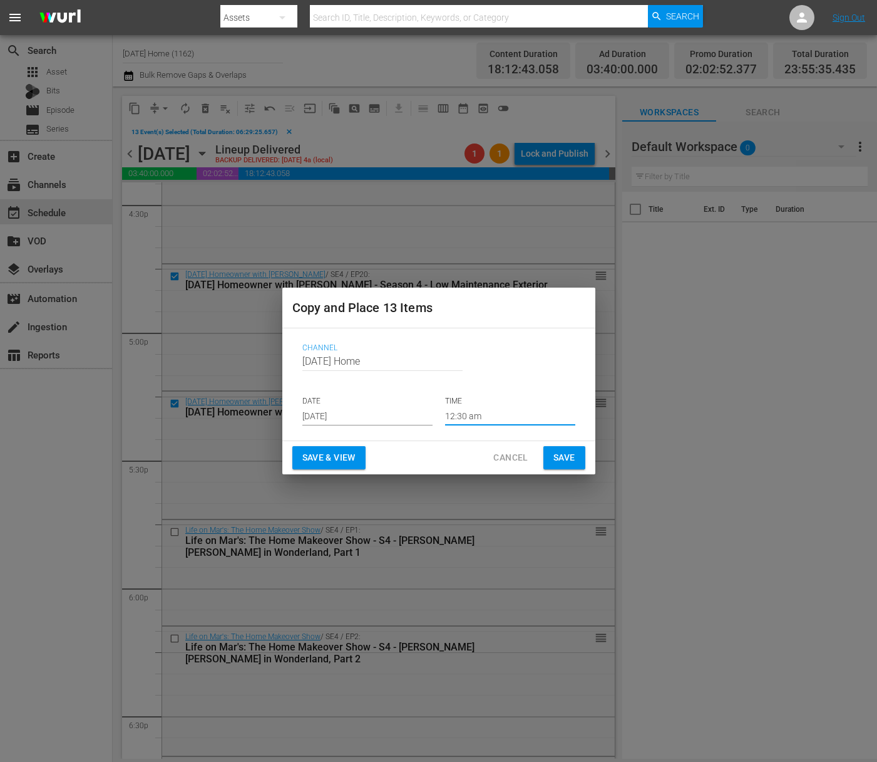
click at [559, 459] on span "Save" at bounding box center [565, 458] width 22 height 16
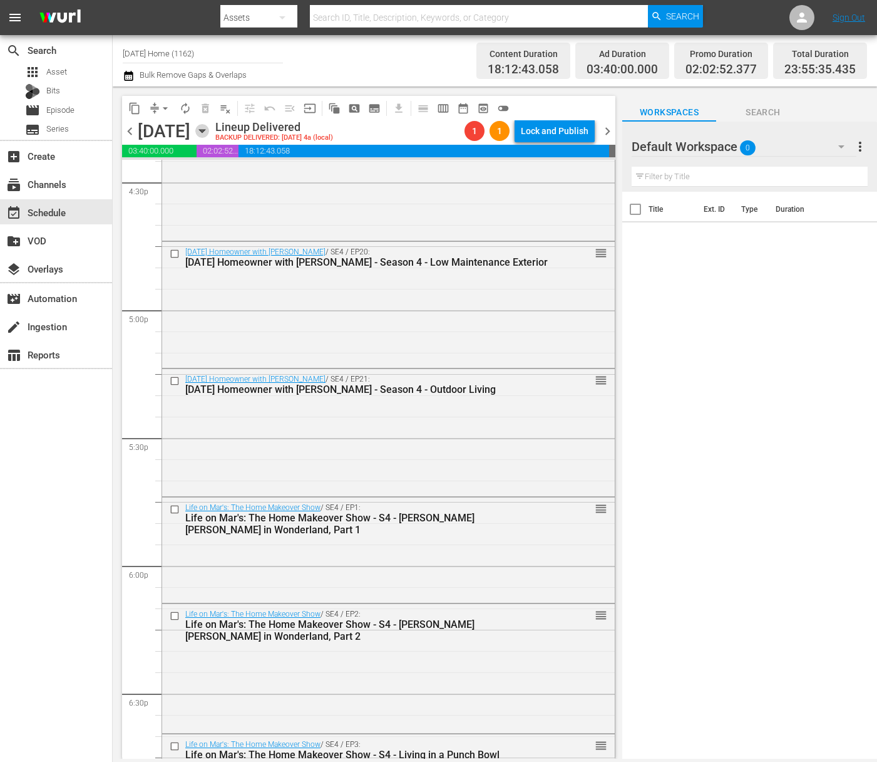
click at [209, 132] on icon "button" at bounding box center [202, 131] width 14 height 14
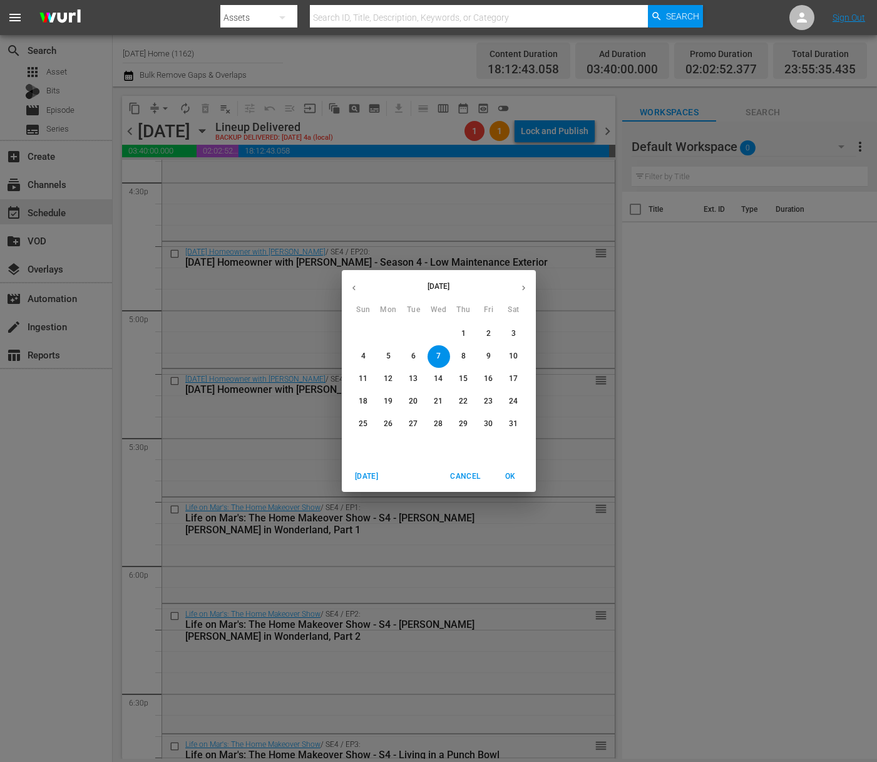
click at [530, 282] on button "button" at bounding box center [524, 288] width 24 height 24
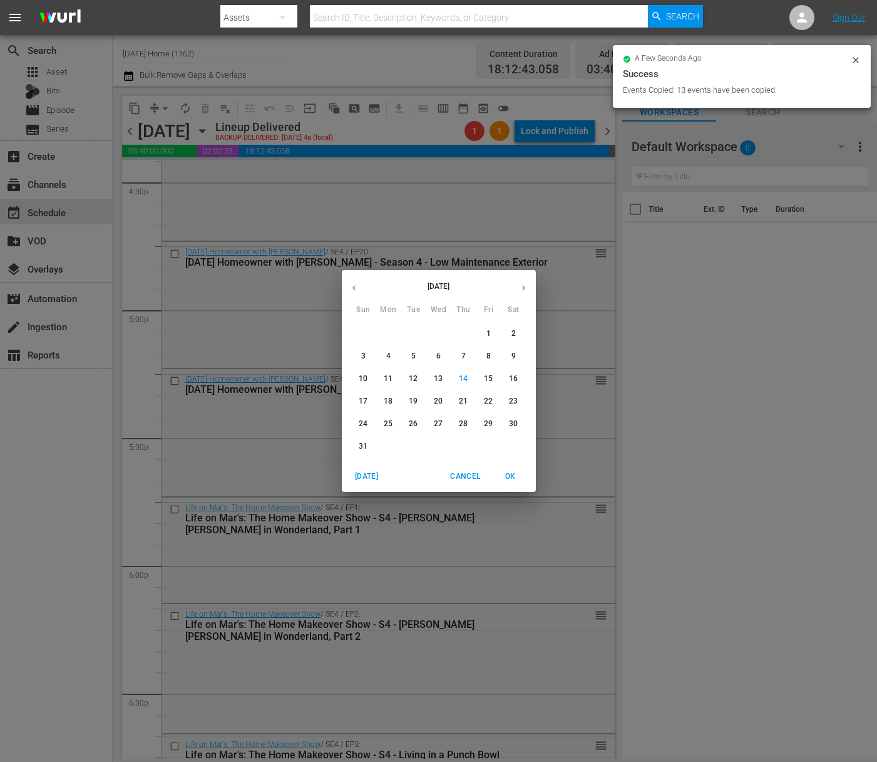
click at [440, 398] on p "20" at bounding box center [438, 401] width 9 height 11
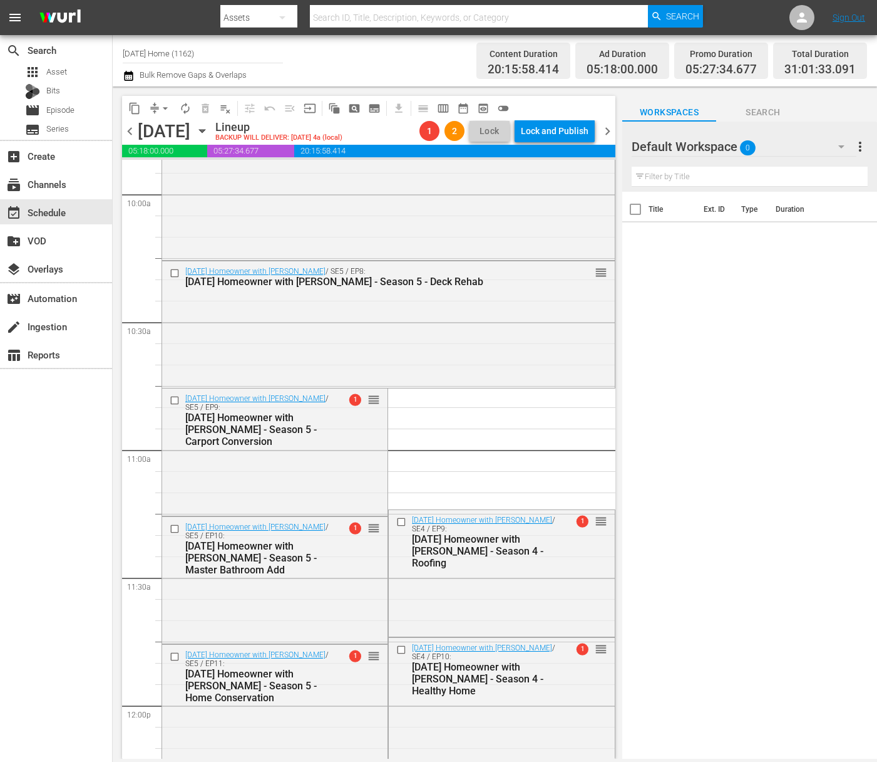
scroll to position [2787, 0]
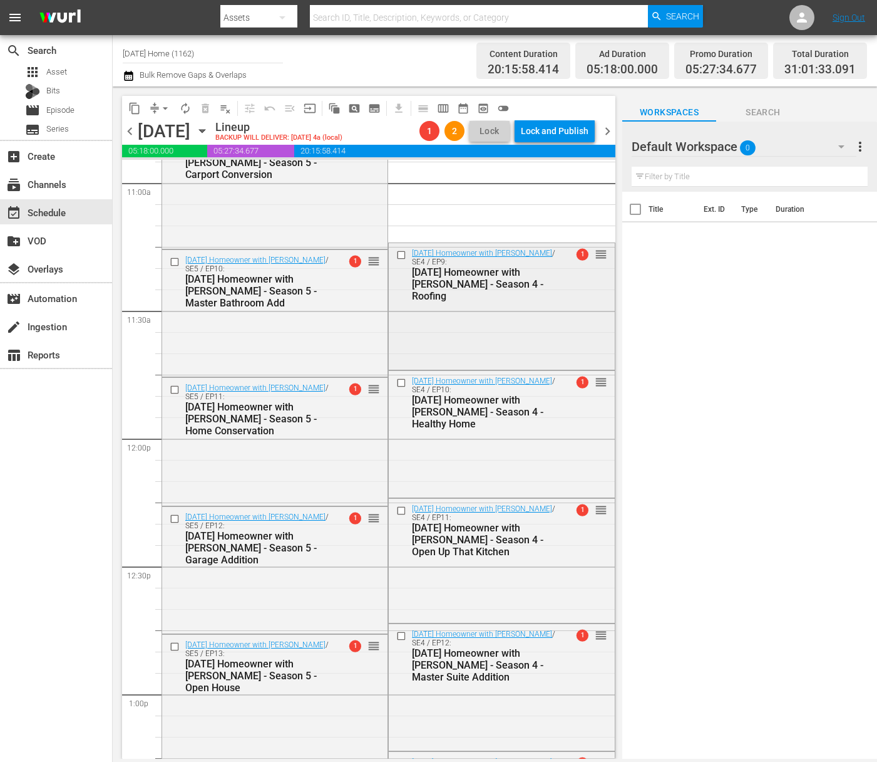
click at [396, 254] on input "checkbox" at bounding box center [402, 255] width 13 height 11
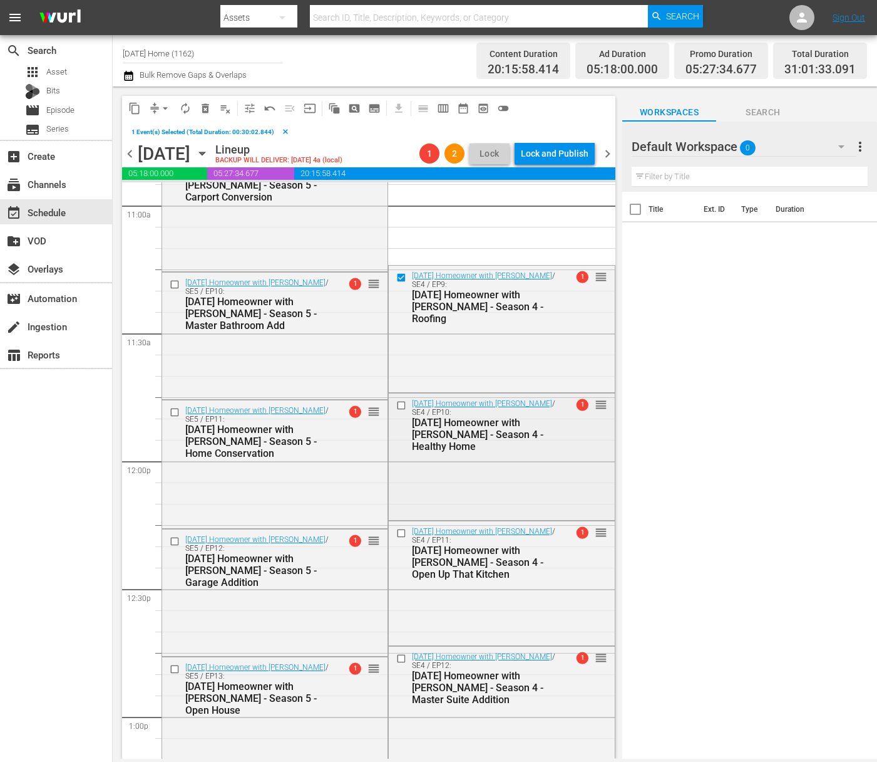
click at [396, 403] on input "checkbox" at bounding box center [402, 405] width 13 height 11
click at [397, 530] on input "checkbox" at bounding box center [402, 532] width 13 height 11
click at [396, 660] on input "checkbox" at bounding box center [402, 658] width 13 height 11
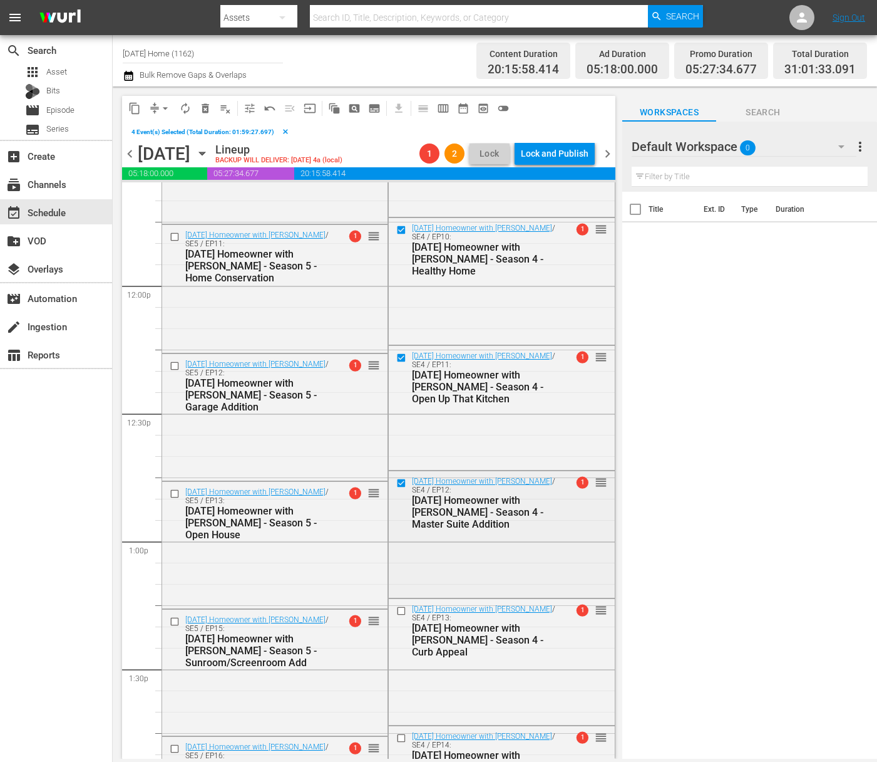
scroll to position [3035, 0]
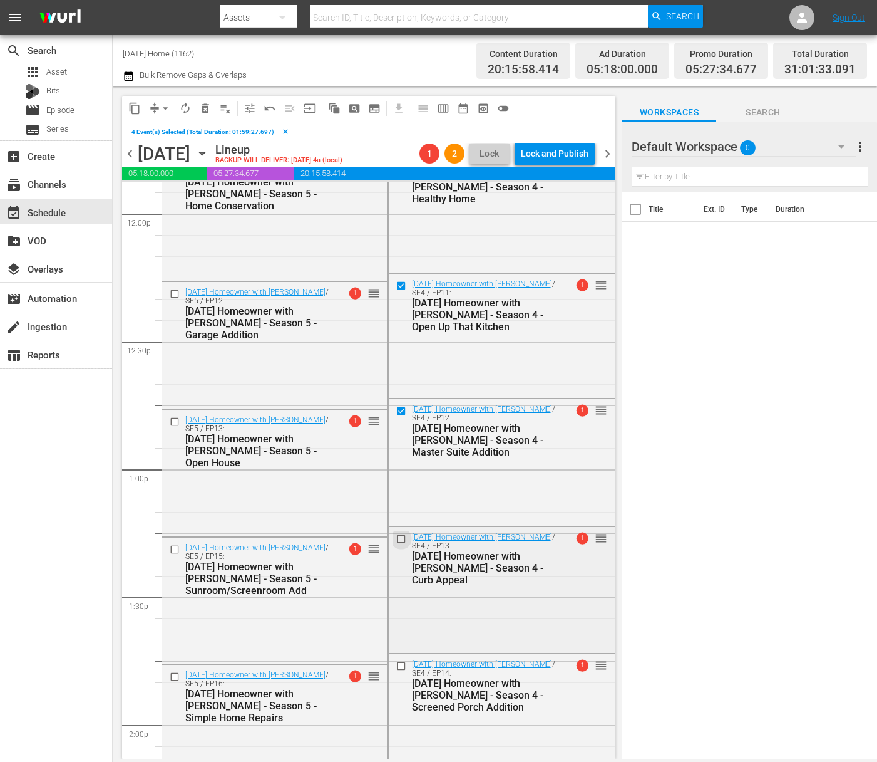
click at [396, 539] on input "checkbox" at bounding box center [402, 539] width 13 height 11
click at [396, 665] on input "checkbox" at bounding box center [402, 665] width 13 height 11
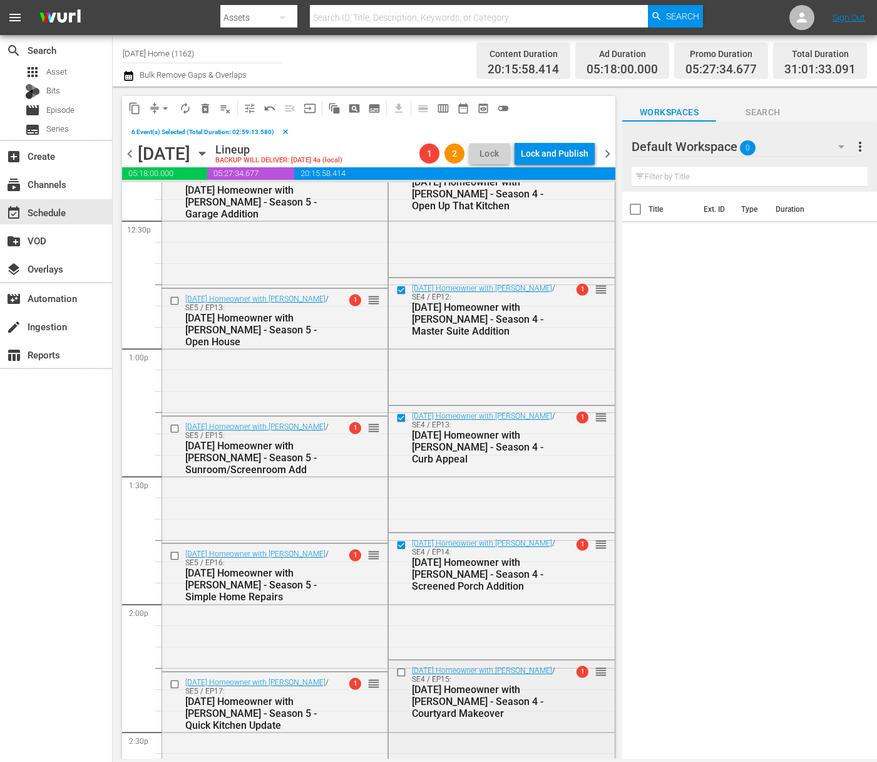
click at [398, 671] on input "checkbox" at bounding box center [402, 672] width 13 height 11
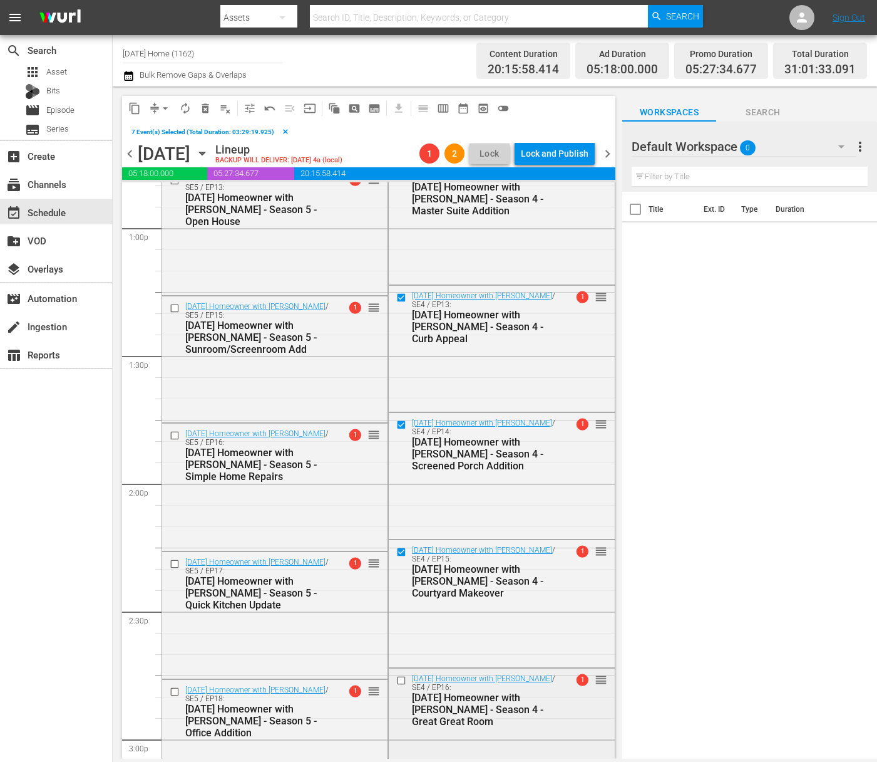
click at [397, 678] on input "checkbox" at bounding box center [402, 680] width 13 height 11
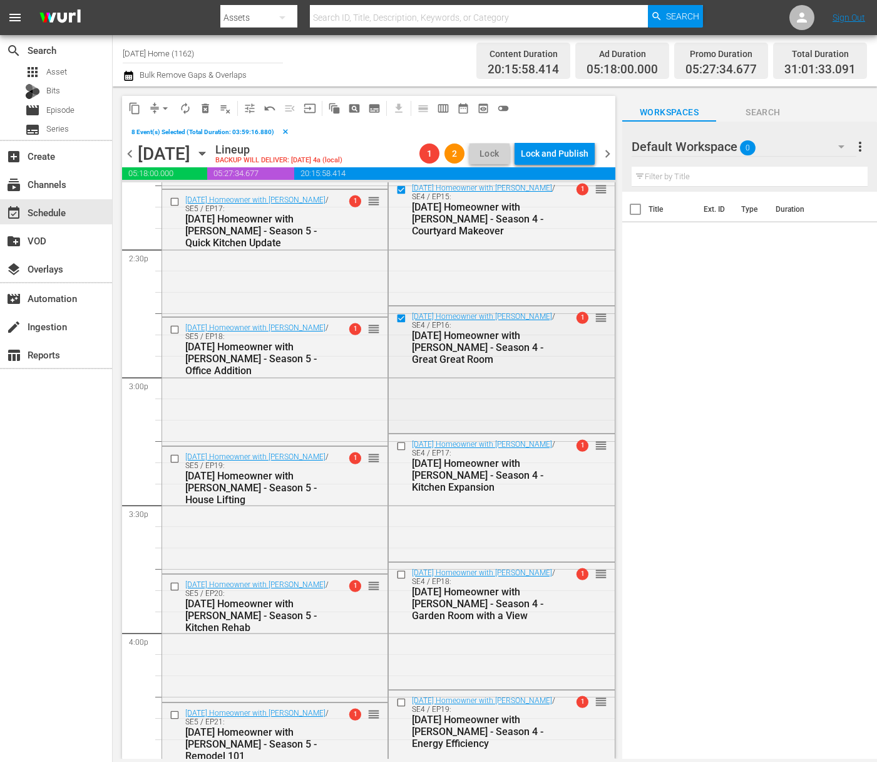
scroll to position [3670, 0]
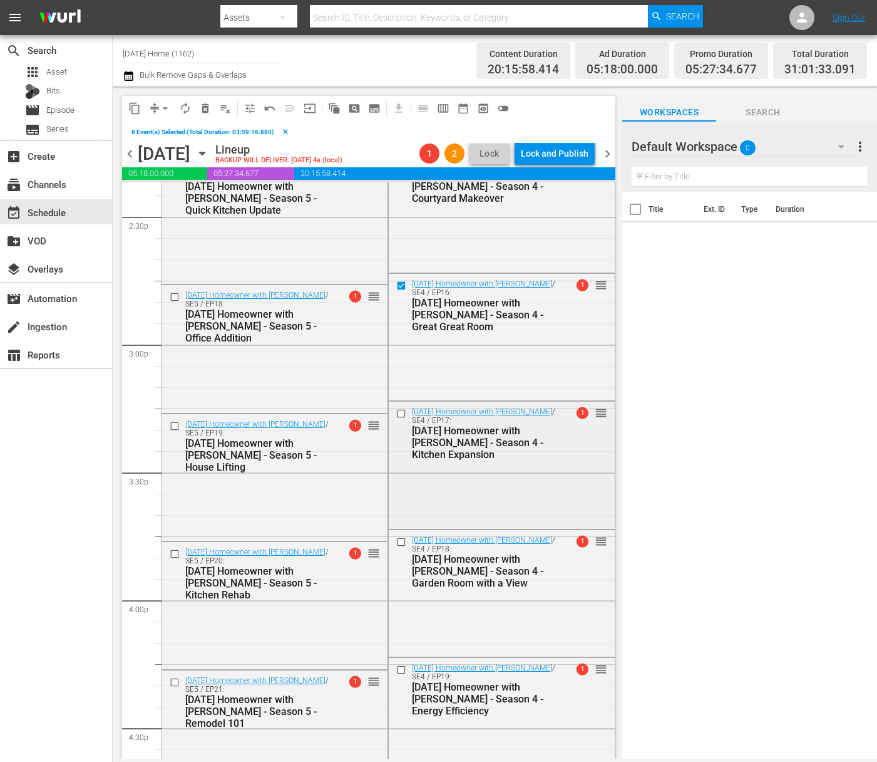
click at [396, 415] on input "checkbox" at bounding box center [402, 413] width 13 height 11
click at [397, 543] on input "checkbox" at bounding box center [402, 542] width 13 height 11
click at [399, 668] on input "checkbox" at bounding box center [402, 669] width 13 height 11
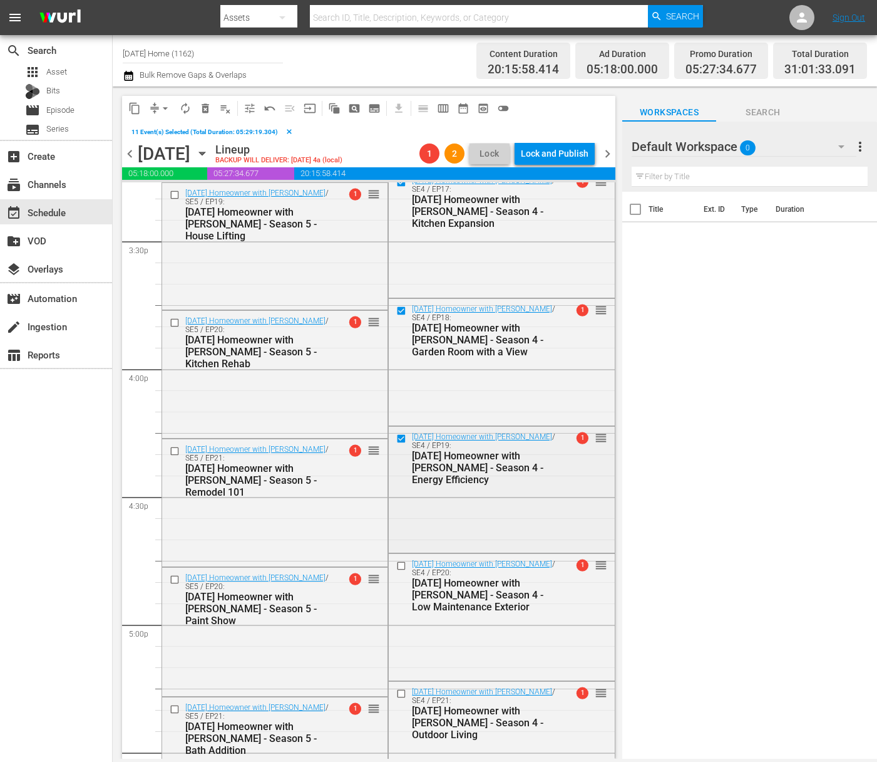
scroll to position [4022, 0]
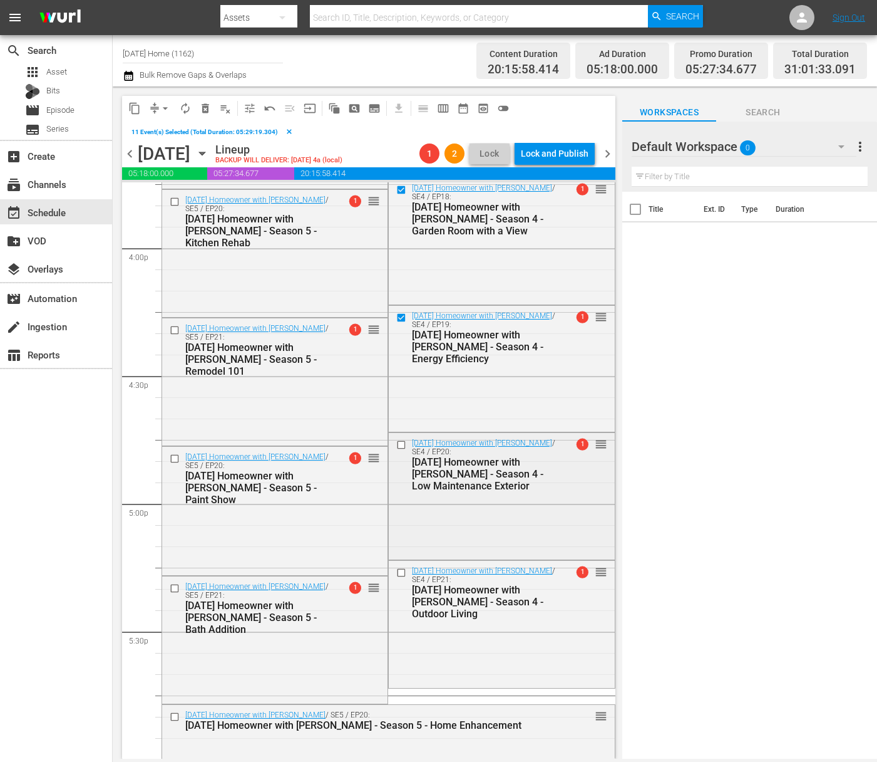
click at [396, 441] on input "checkbox" at bounding box center [402, 444] width 13 height 11
click at [396, 571] on input "checkbox" at bounding box center [402, 572] width 13 height 11
click at [201, 105] on span "delete_forever_outlined" at bounding box center [205, 108] width 13 height 13
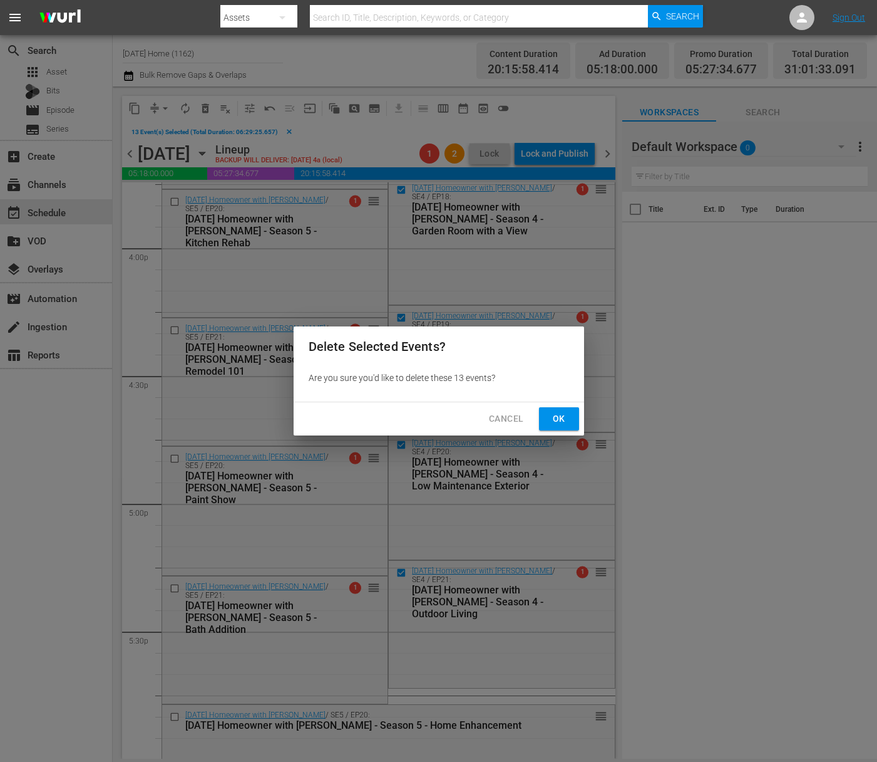
click at [557, 421] on span "Ok" at bounding box center [559, 419] width 20 height 16
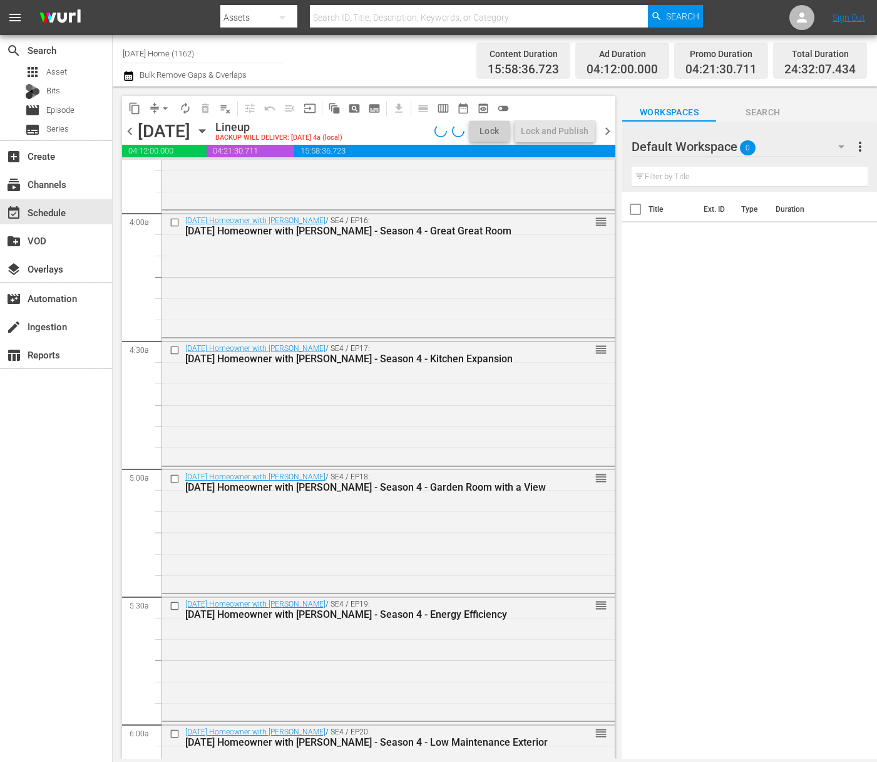
scroll to position [0, 0]
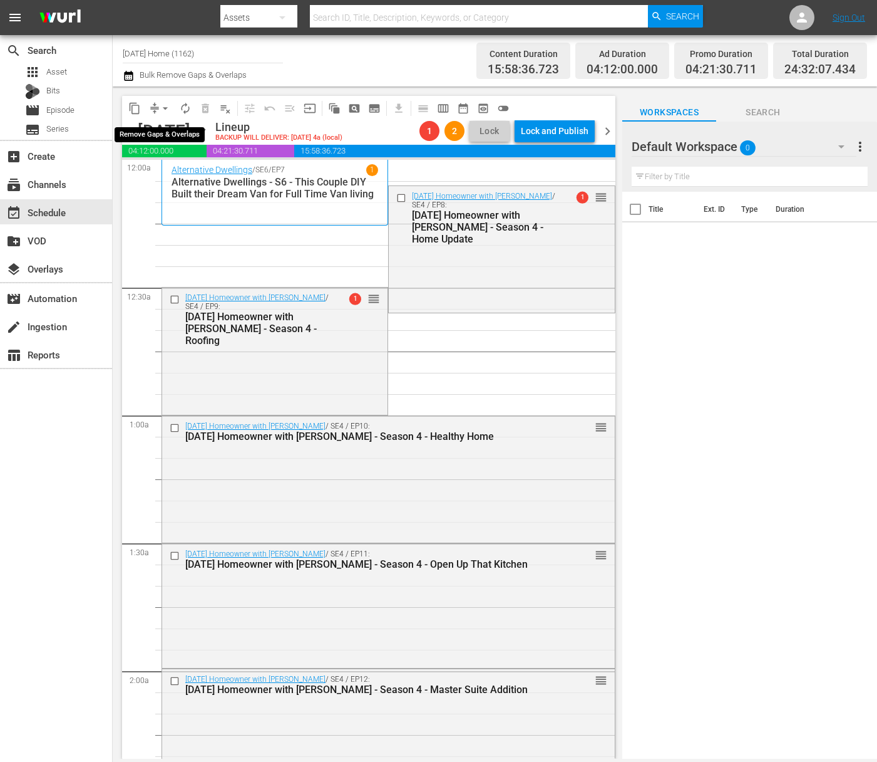
click at [165, 106] on span "arrow_drop_down" at bounding box center [165, 108] width 13 height 13
click at [175, 172] on li "Align to End of Previous Day" at bounding box center [166, 175] width 132 height 21
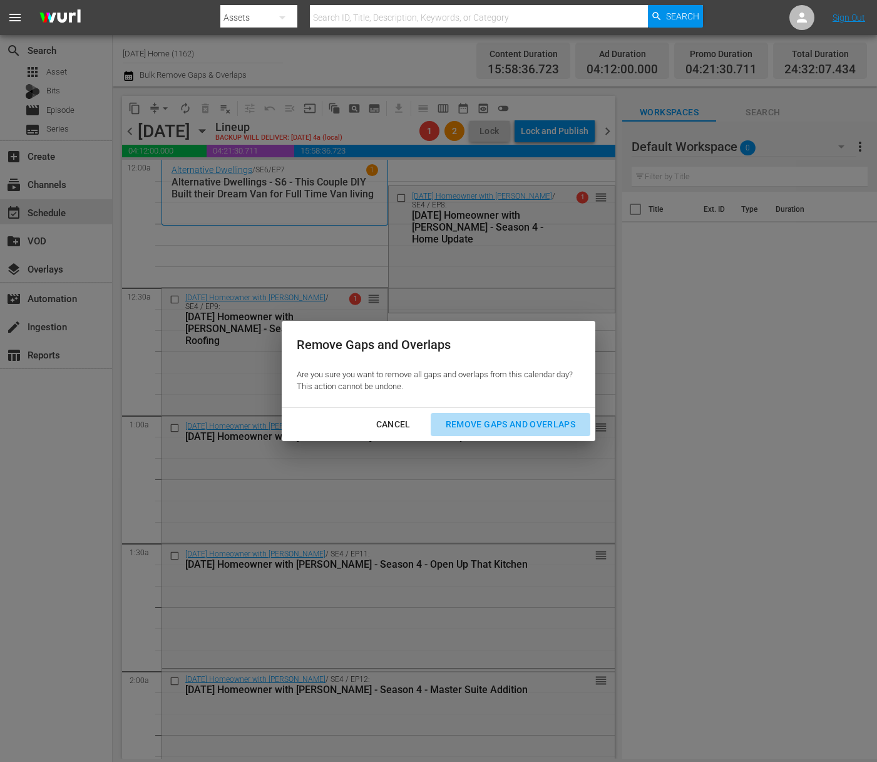
click at [544, 416] on div "Remove Gaps and Overlaps" at bounding box center [511, 424] width 150 height 16
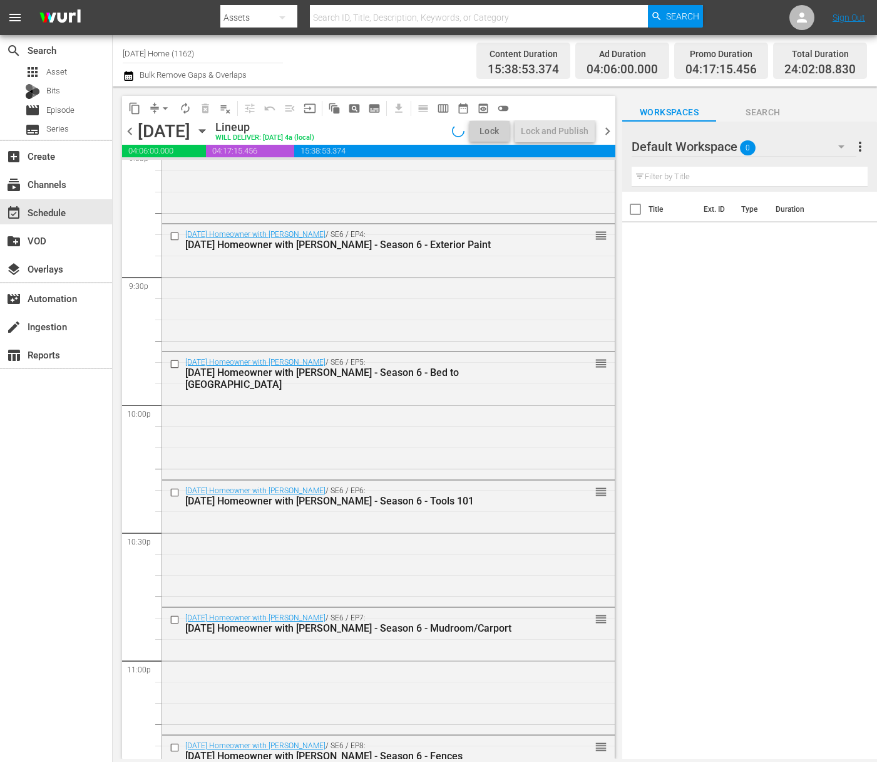
scroll to position [5609, 0]
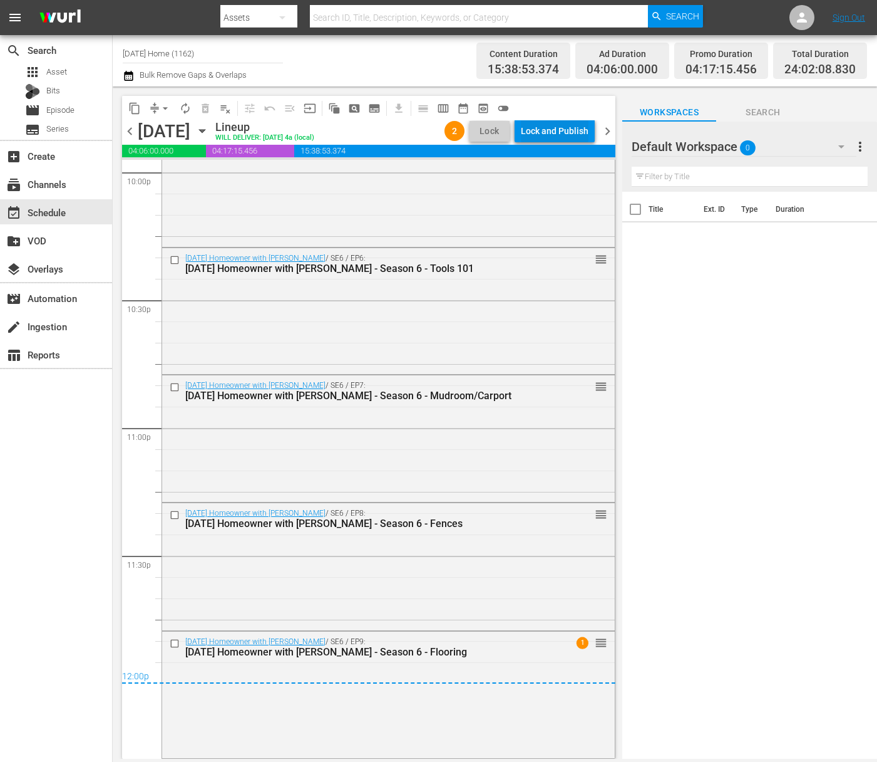
click at [559, 132] on div "Lock and Publish" at bounding box center [555, 131] width 68 height 23
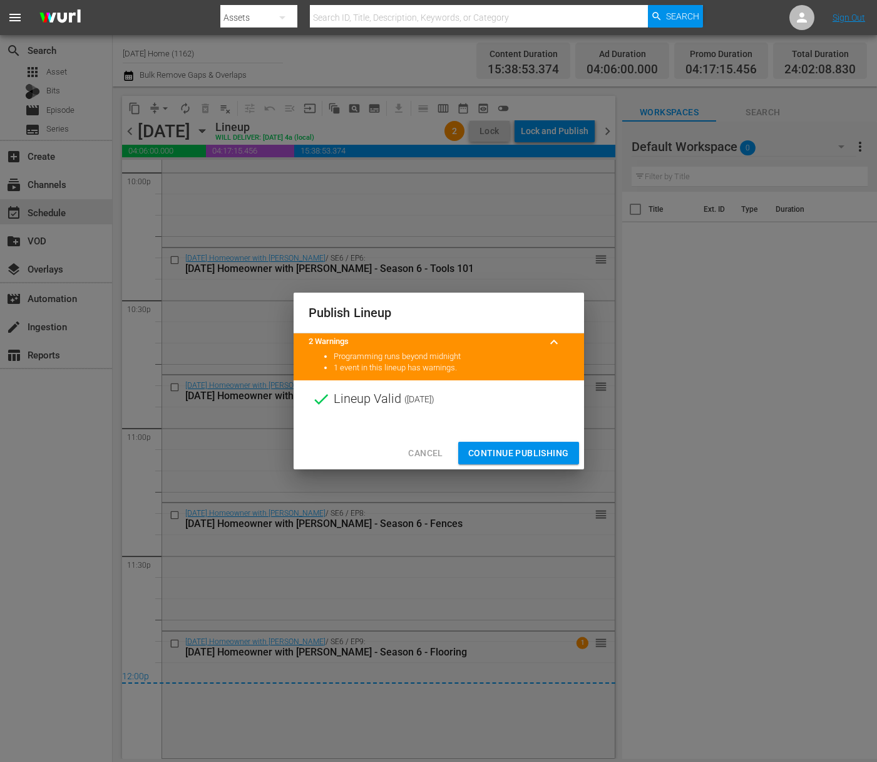
click at [516, 453] on span "Continue Publishing" at bounding box center [518, 453] width 101 height 16
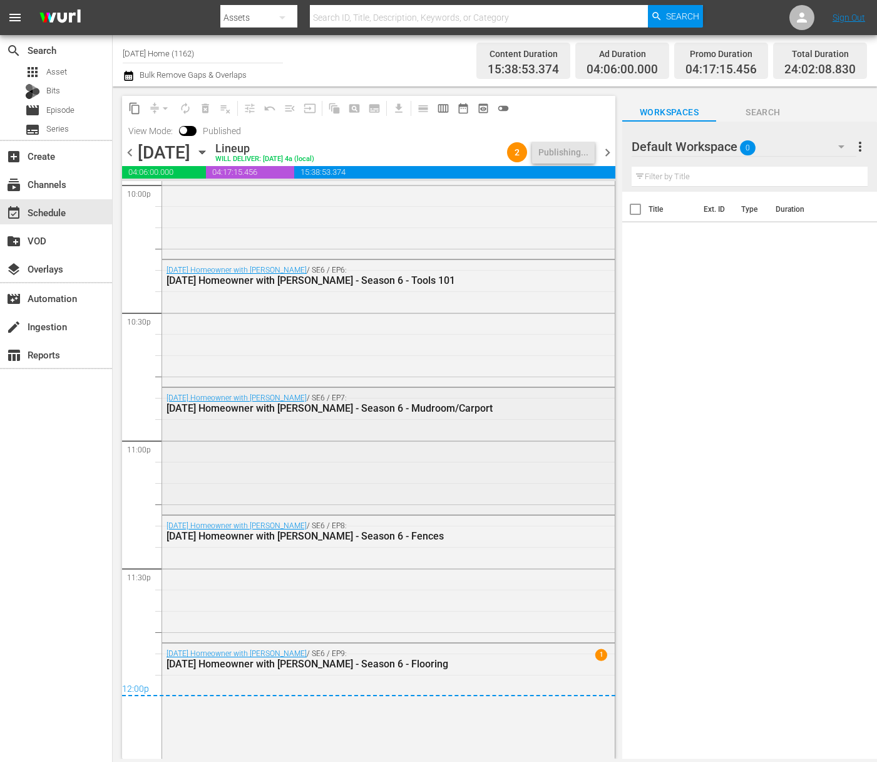
scroll to position [5630, 0]
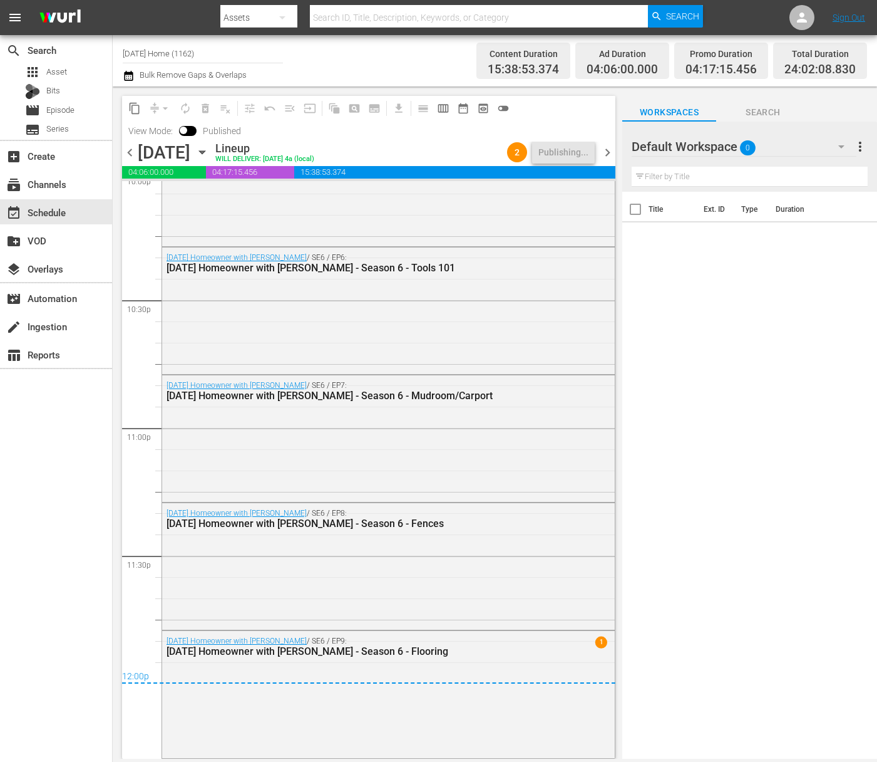
click at [205, 153] on icon "button" at bounding box center [202, 152] width 6 height 3
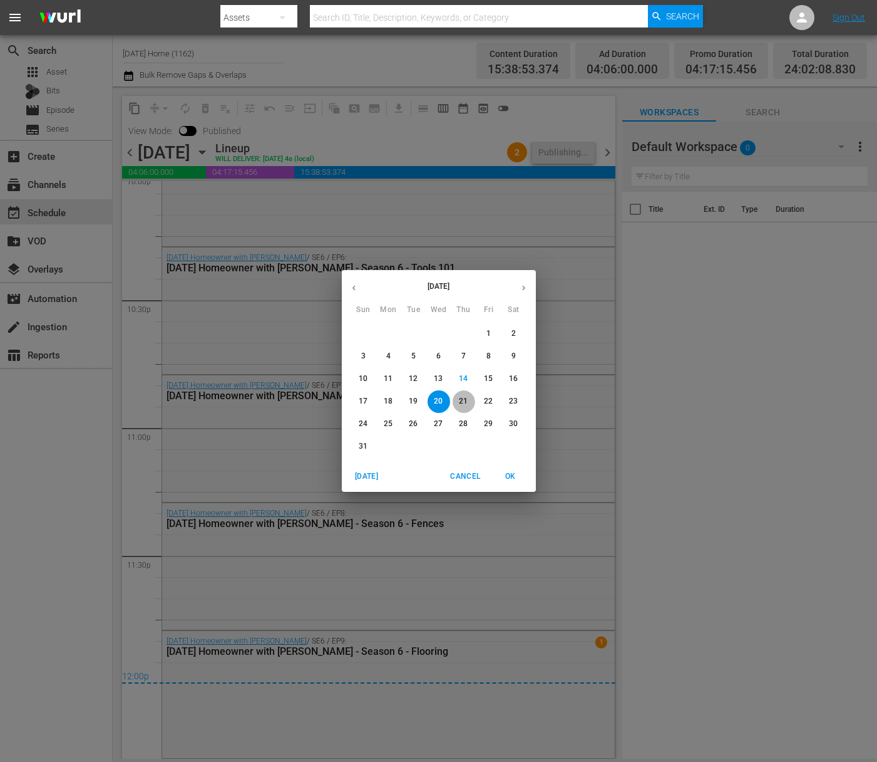
click at [472, 402] on span "21" at bounding box center [464, 401] width 23 height 11
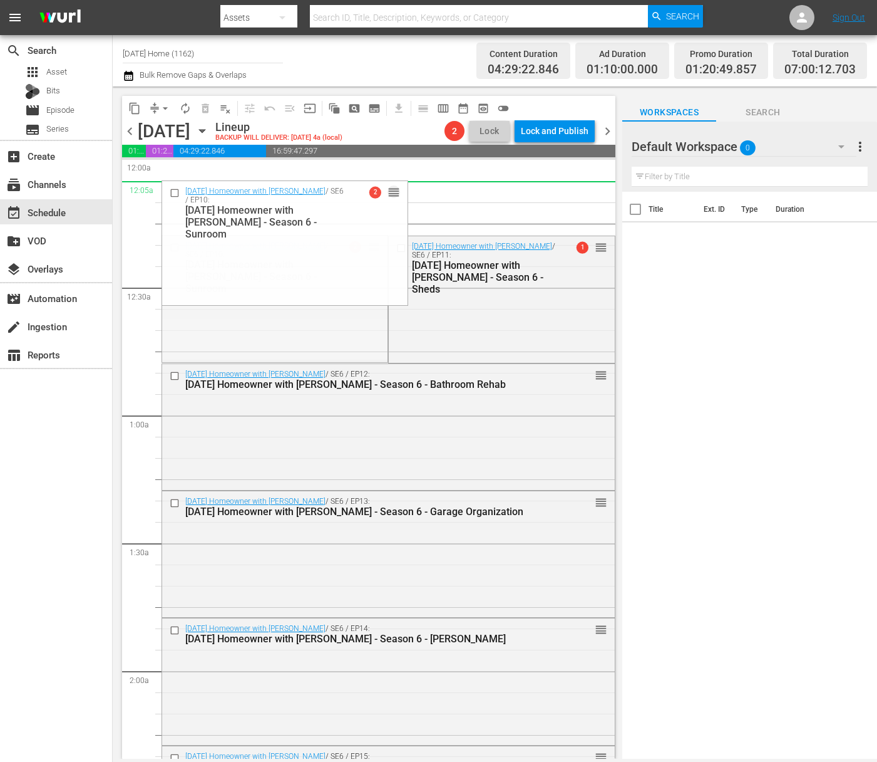
drag, startPoint x: 373, startPoint y: 246, endPoint x: 375, endPoint y: 184, distance: 62.0
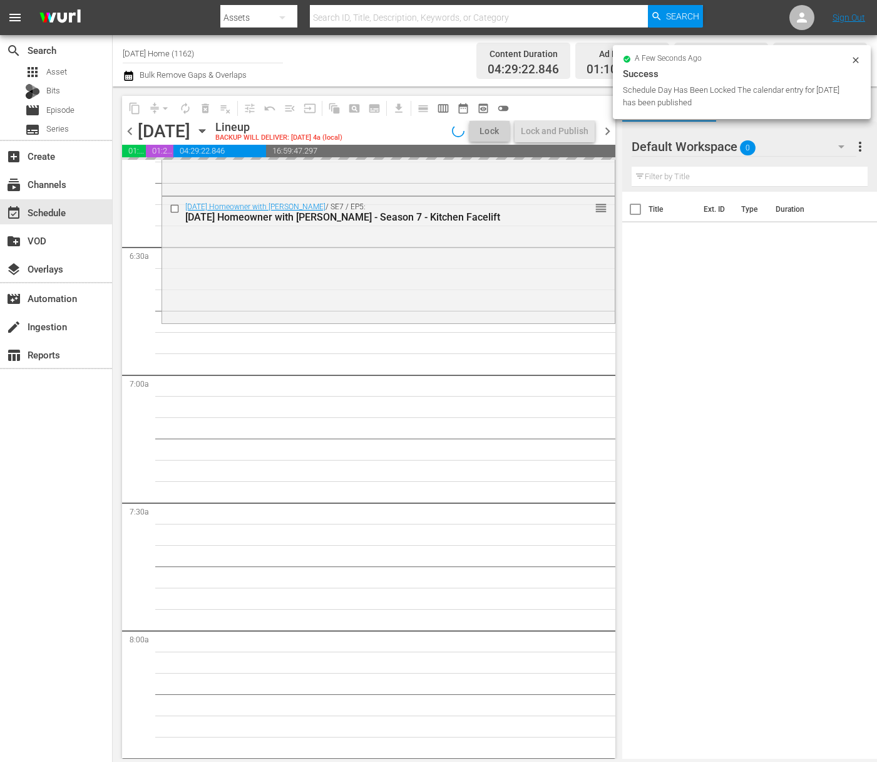
scroll to position [1476, 0]
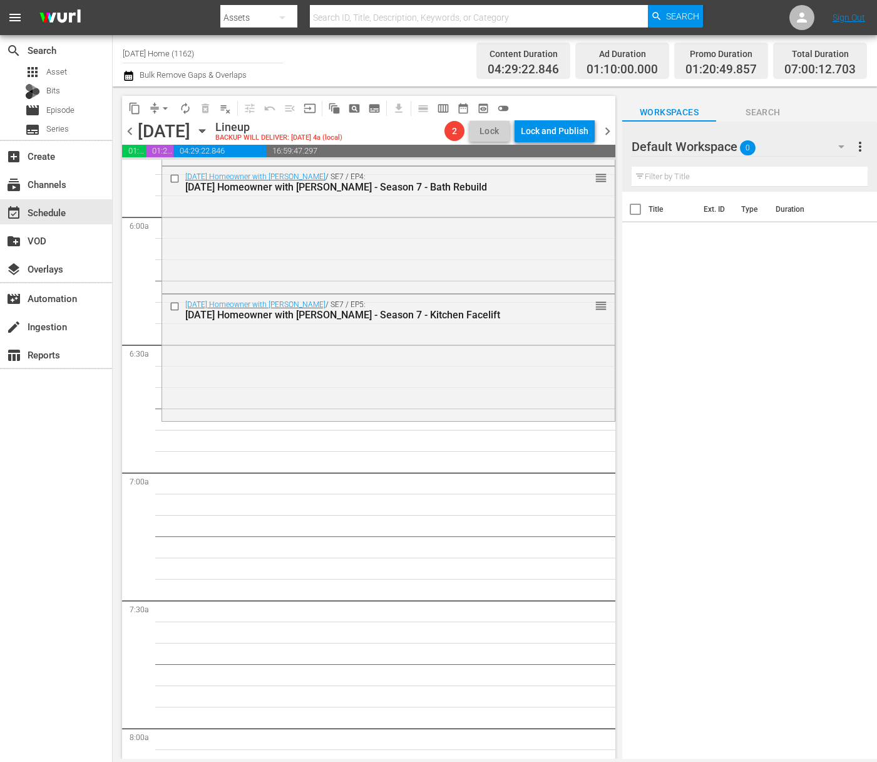
click at [205, 132] on icon "button" at bounding box center [202, 131] width 6 height 3
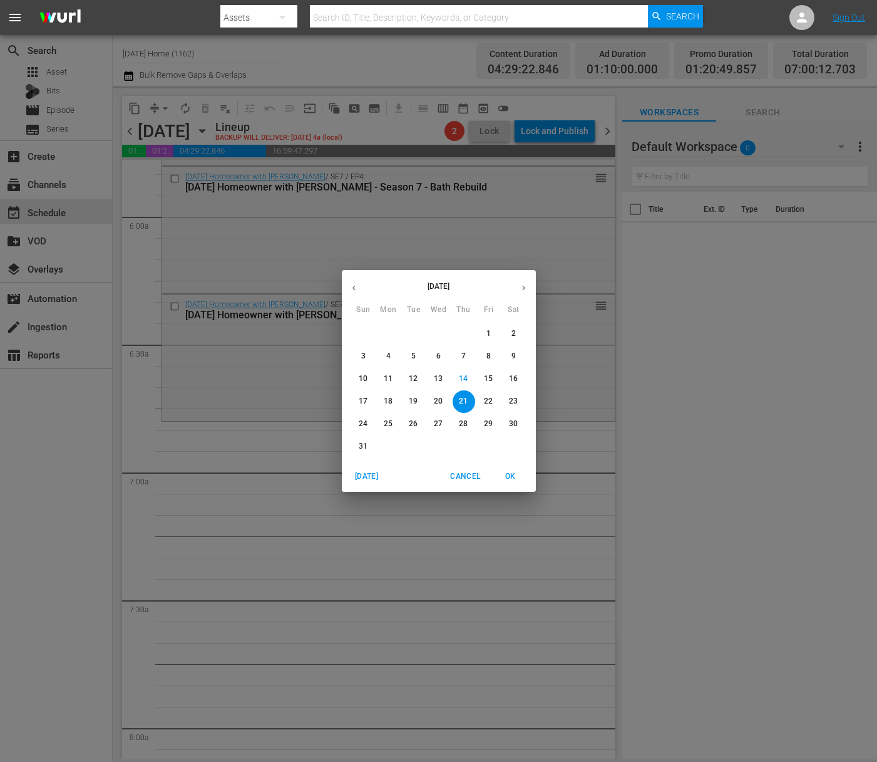
click at [353, 289] on icon "button" at bounding box center [353, 287] width 9 height 9
click at [460, 351] on span "8" at bounding box center [464, 356] width 23 height 11
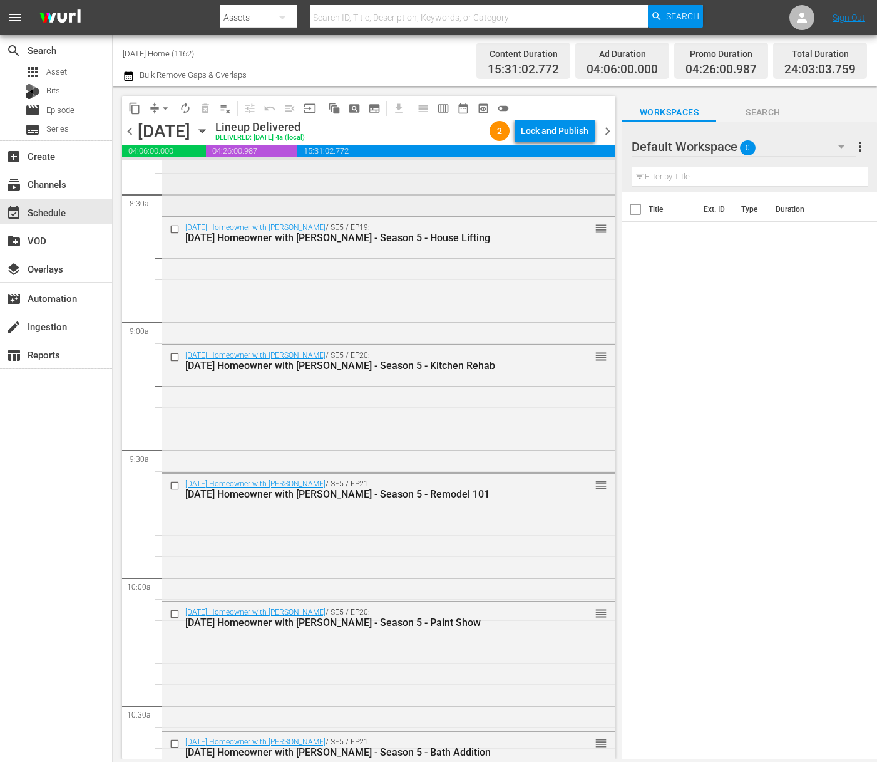
scroll to position [2148, 0]
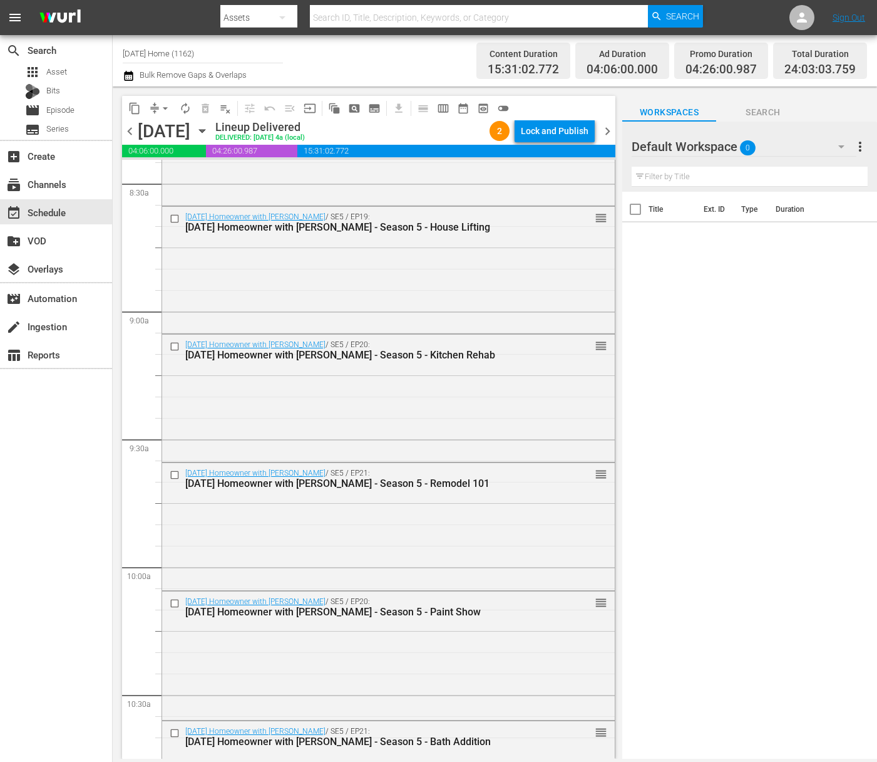
click at [209, 128] on icon "button" at bounding box center [202, 131] width 14 height 14
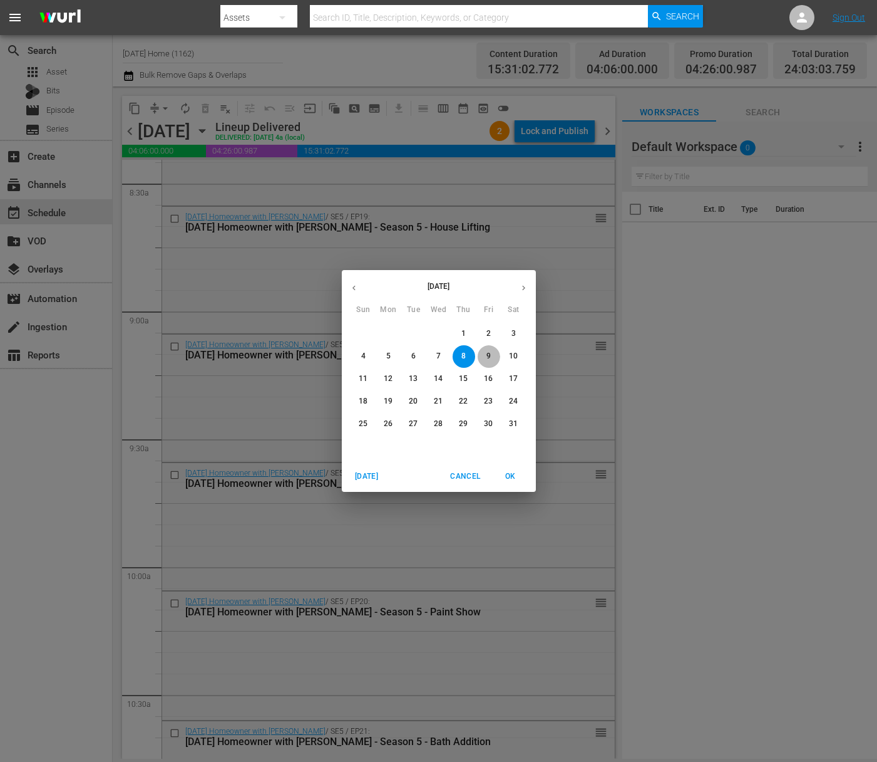
click at [485, 354] on span "9" at bounding box center [489, 356] width 23 height 11
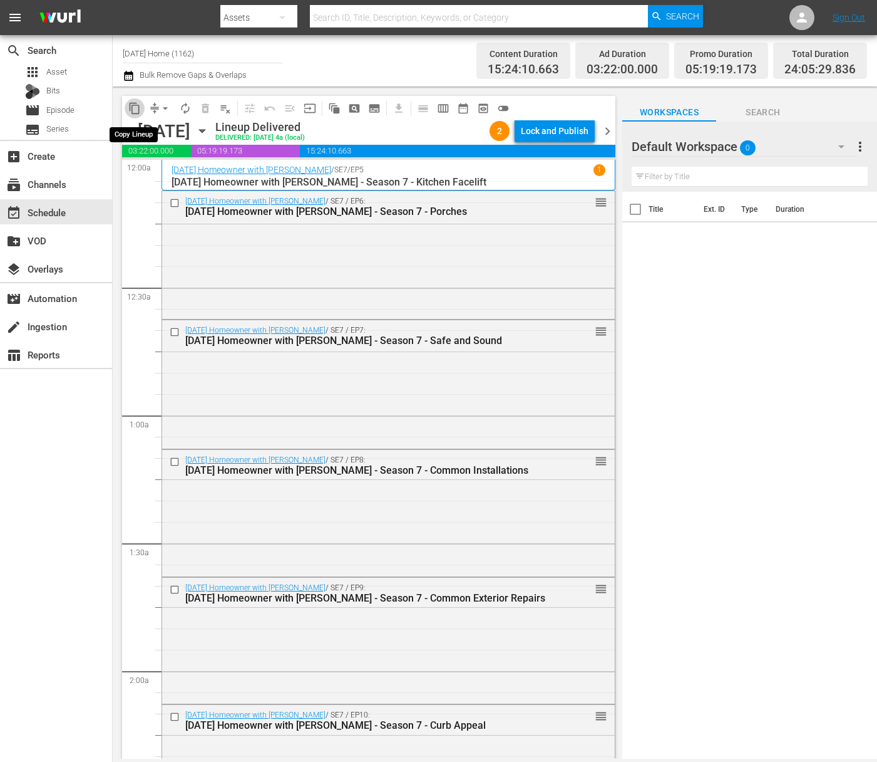
click at [134, 111] on span "content_copy" at bounding box center [134, 108] width 13 height 13
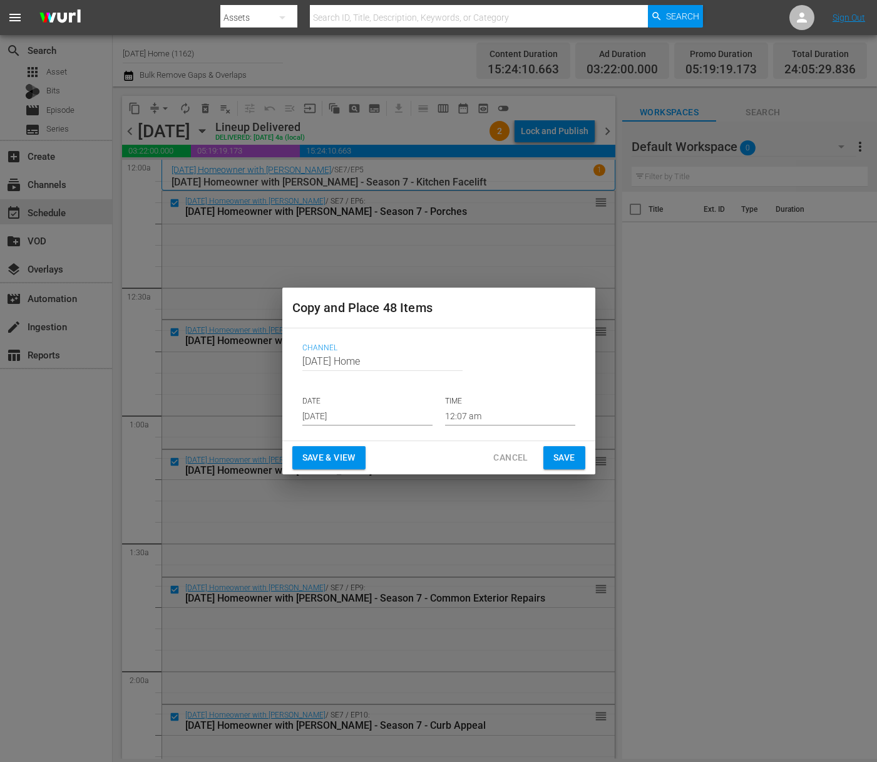
click at [371, 415] on input "[DATE]" at bounding box center [367, 415] width 130 height 19
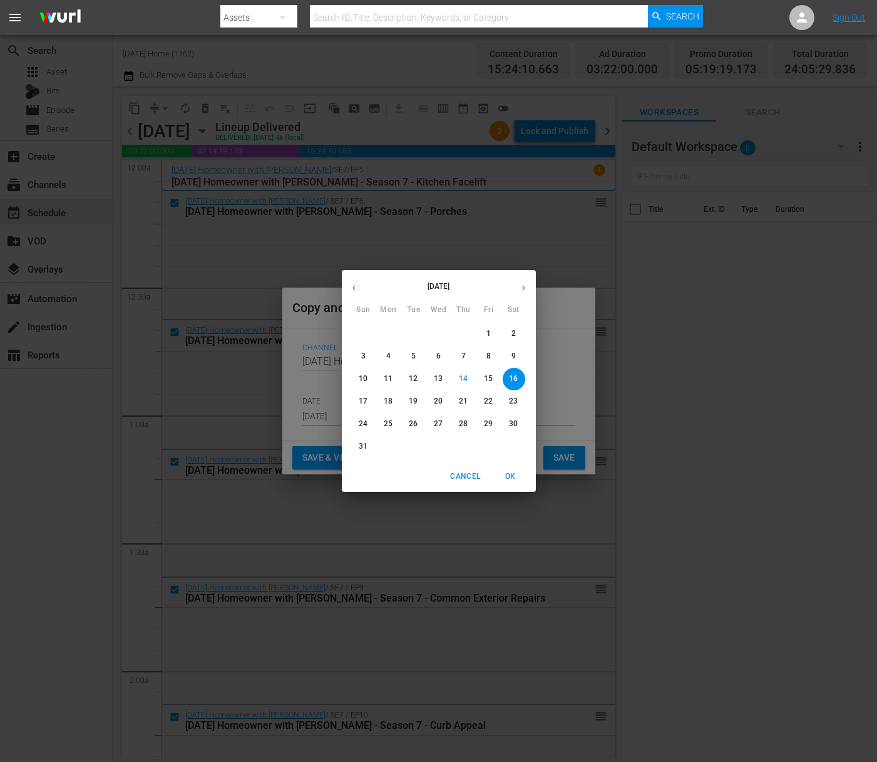
click at [461, 403] on p "21" at bounding box center [463, 401] width 9 height 11
type input "[DATE]"
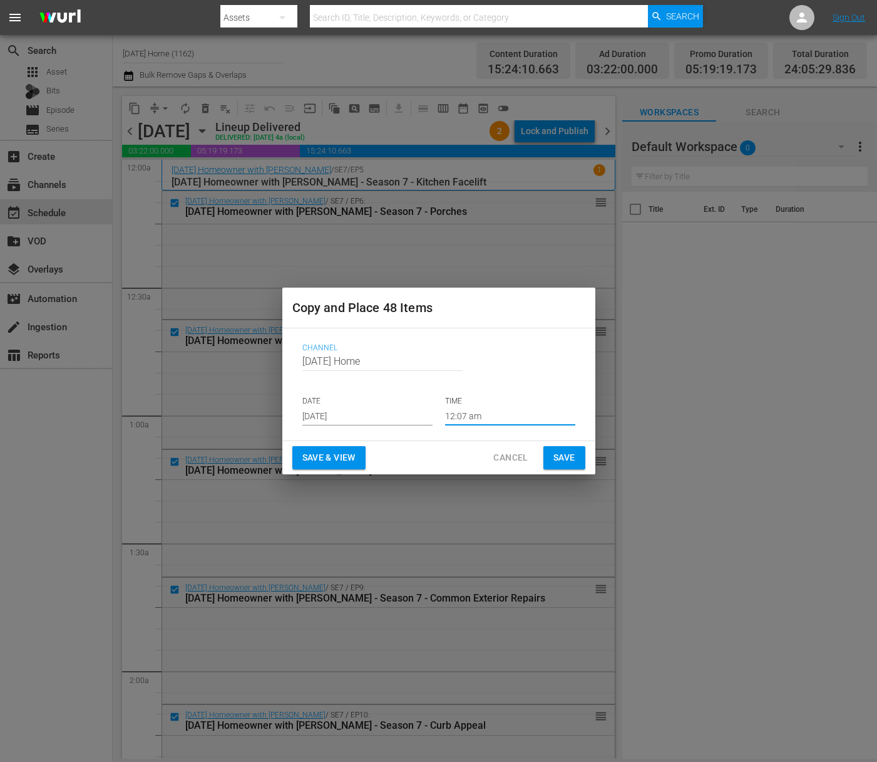
click at [460, 417] on input "12:07 am" at bounding box center [510, 415] width 130 height 19
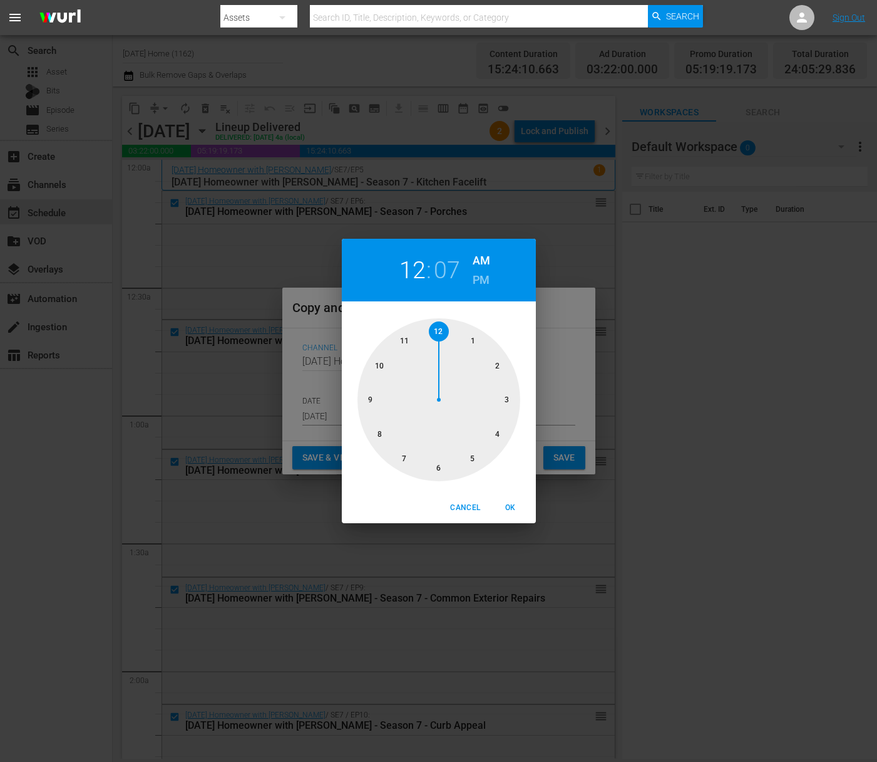
click at [405, 457] on div at bounding box center [439, 399] width 163 height 163
click at [437, 329] on div at bounding box center [439, 399] width 163 height 163
click at [510, 505] on span "OK" at bounding box center [511, 507] width 30 height 13
type input "07:00 am"
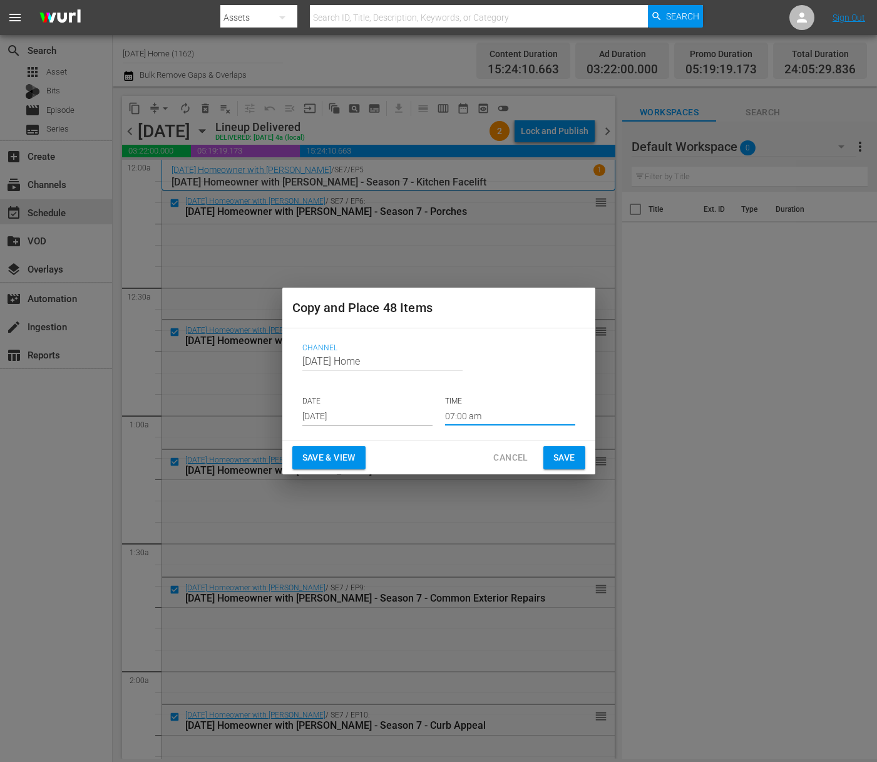
click at [566, 458] on span "Save" at bounding box center [565, 458] width 22 height 16
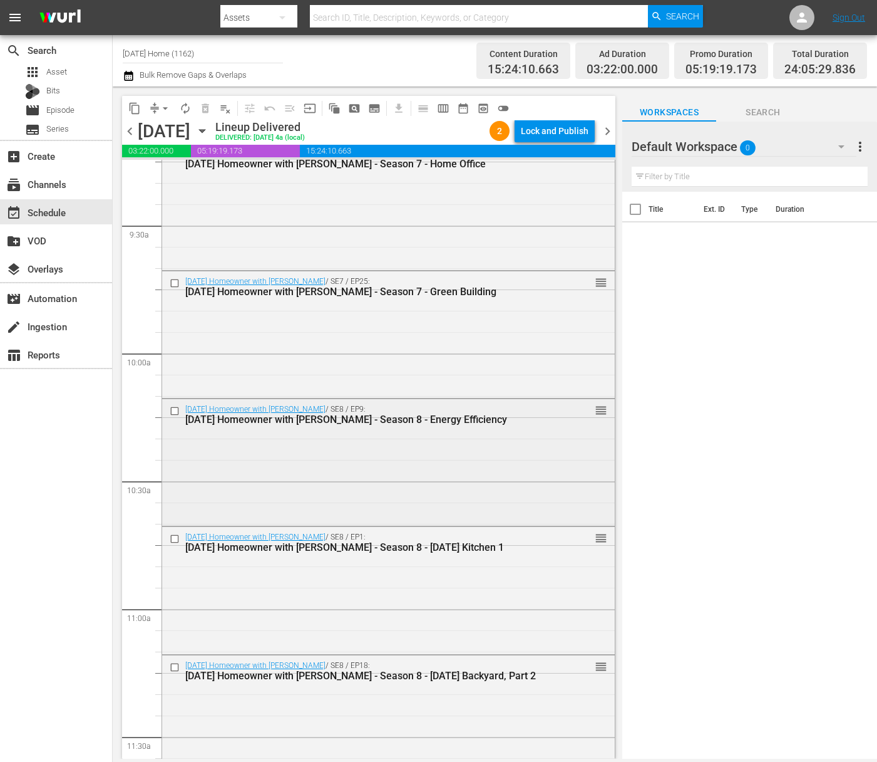
scroll to position [3256, 0]
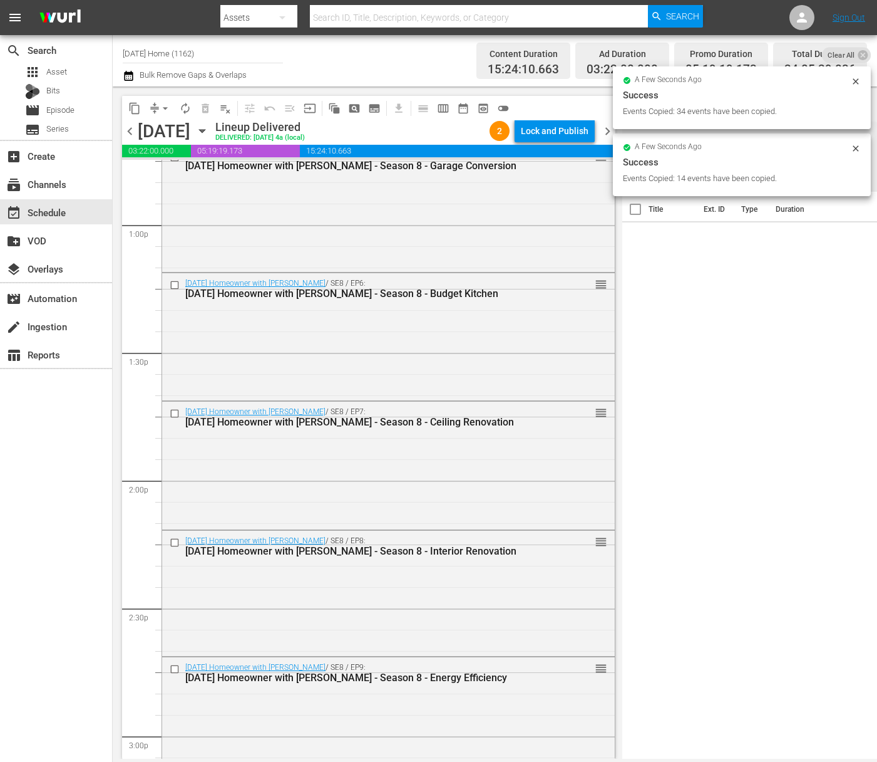
click at [209, 132] on icon "button" at bounding box center [202, 131] width 14 height 14
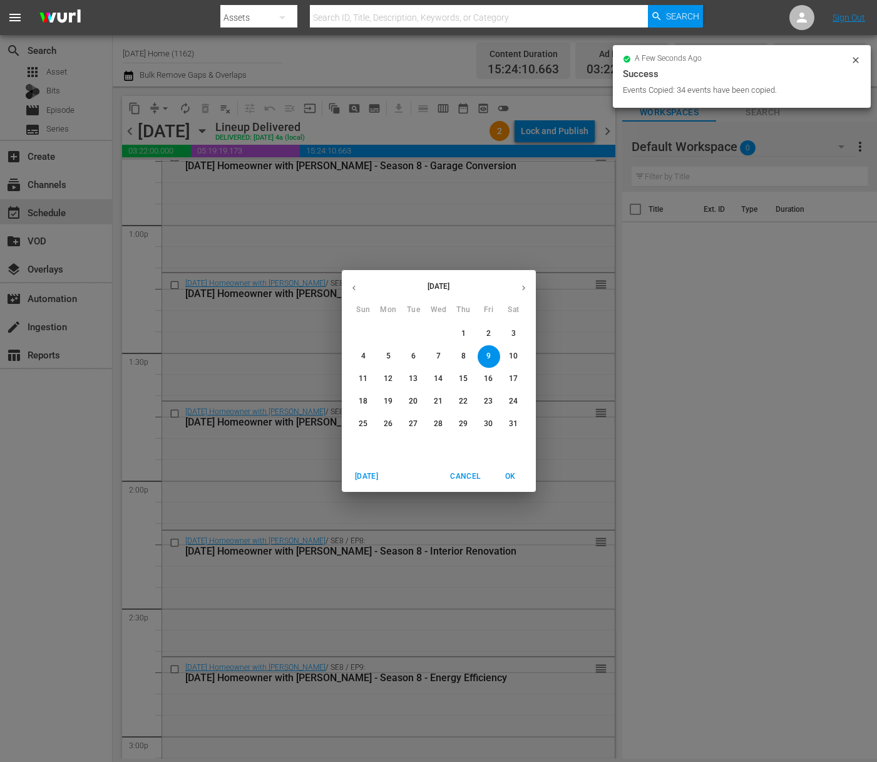
click at [525, 290] on icon "button" at bounding box center [523, 287] width 9 height 9
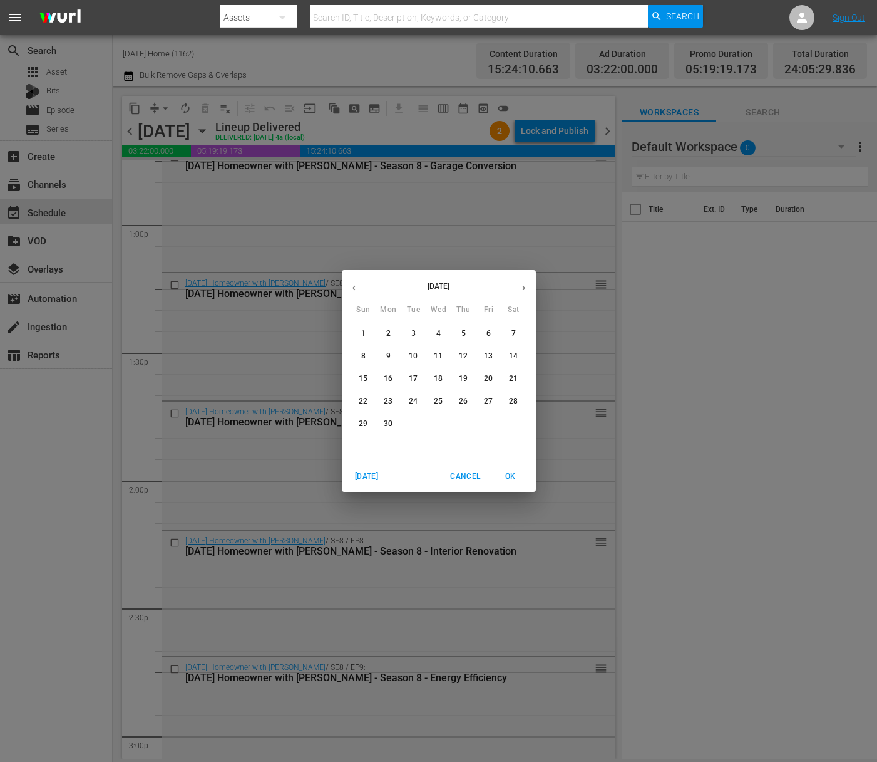
click at [519, 274] on div "[DATE] Sun Mon Tue Wed Thu Fri Sat" at bounding box center [439, 294] width 194 height 42
click at [521, 292] on icon "button" at bounding box center [523, 287] width 9 height 9
click at [522, 292] on icon "button" at bounding box center [523, 287] width 9 height 9
click at [464, 401] on p "21" at bounding box center [463, 401] width 9 height 11
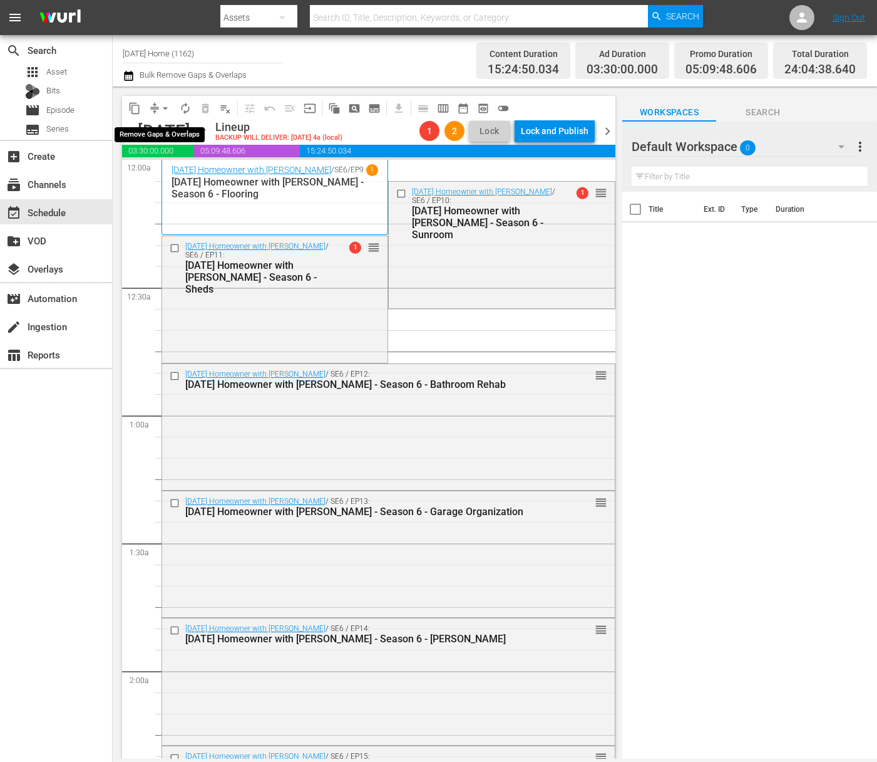
click at [162, 109] on span "arrow_drop_down" at bounding box center [165, 108] width 13 height 13
click at [160, 172] on li "Align to End of Previous Day" at bounding box center [166, 175] width 132 height 21
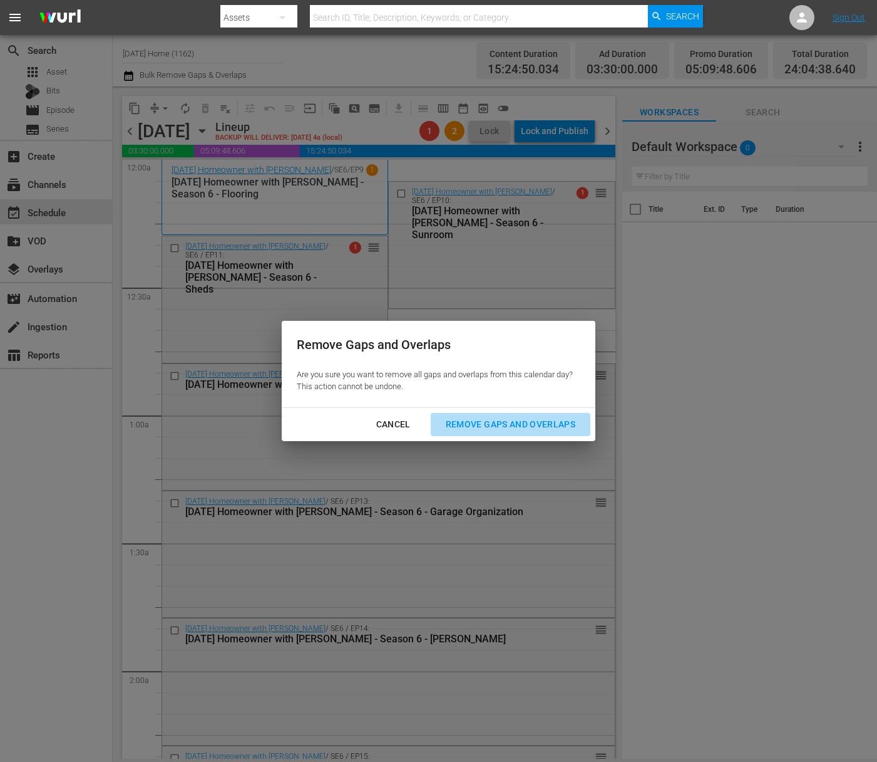
click at [528, 423] on div "Remove Gaps and Overlaps" at bounding box center [511, 424] width 150 height 16
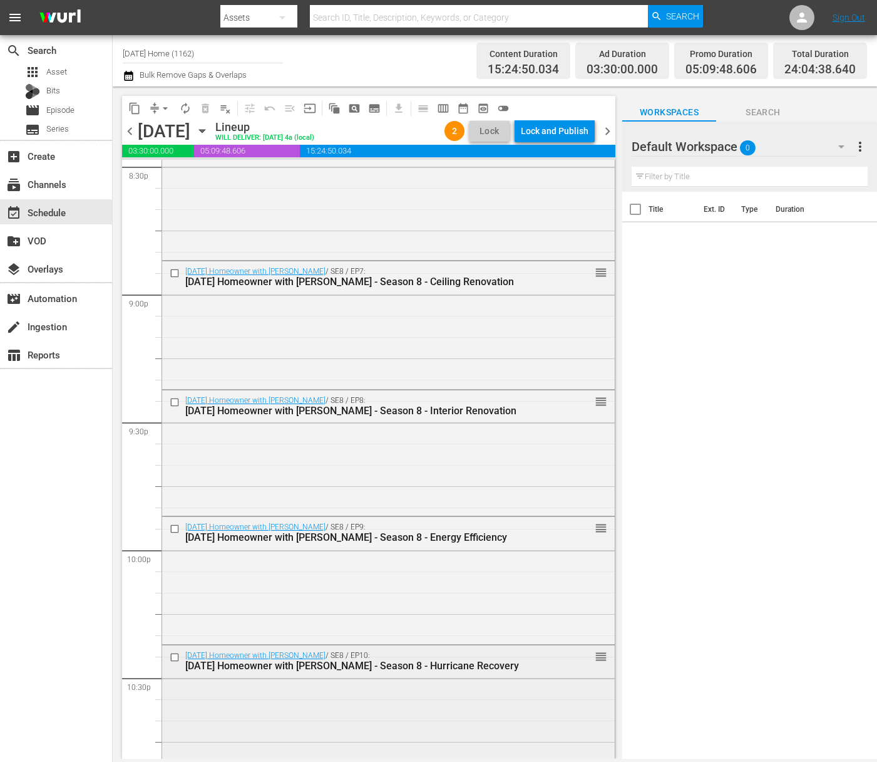
scroll to position [5628, 0]
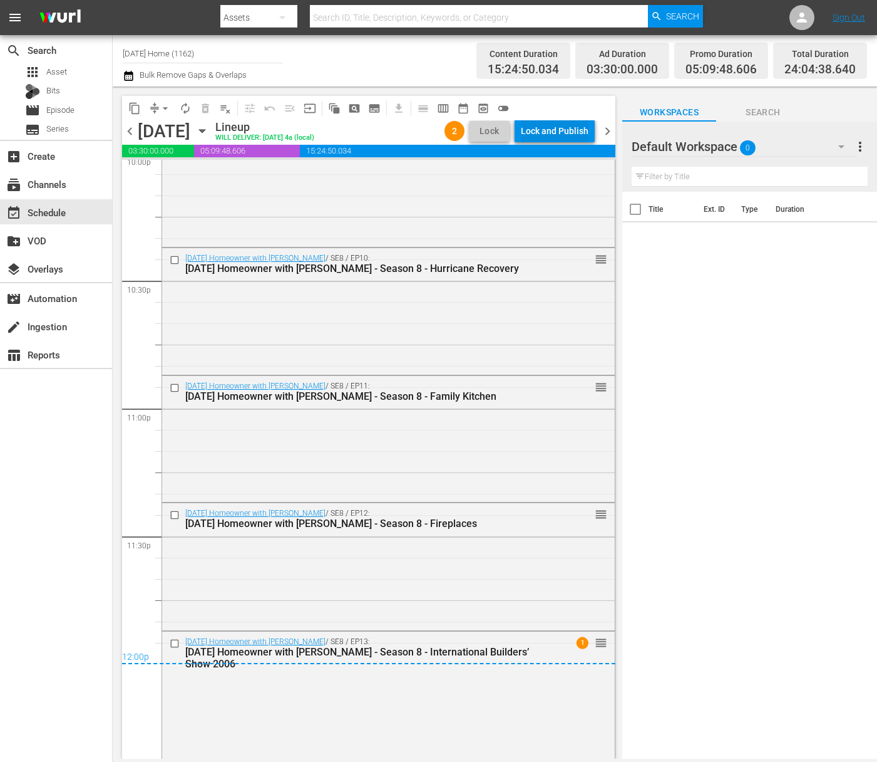
click at [539, 123] on div "Lock and Publish" at bounding box center [555, 131] width 68 height 23
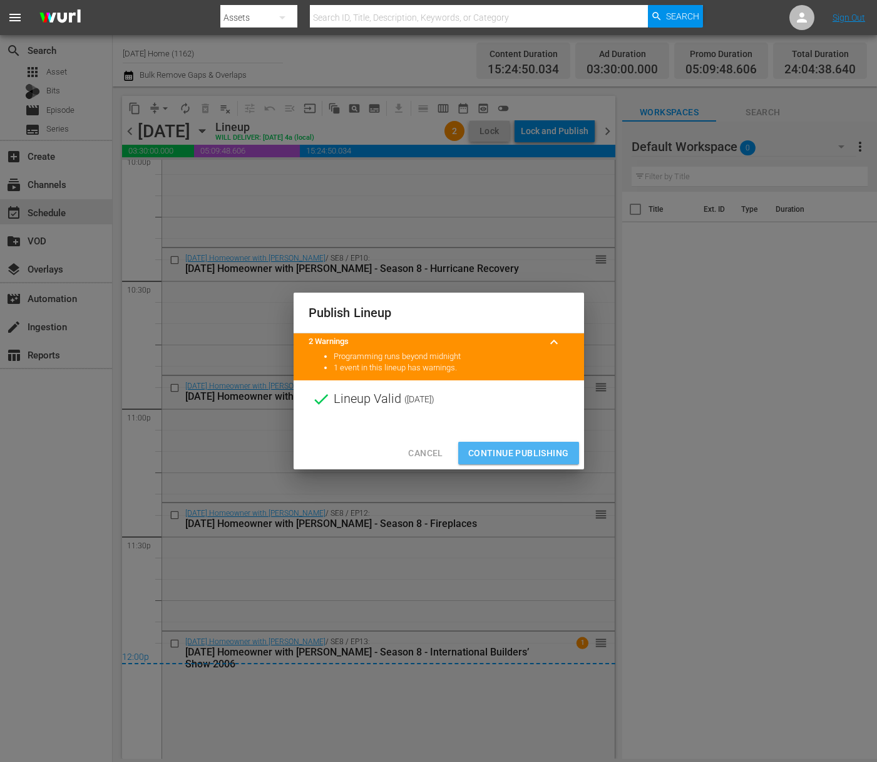
click at [521, 441] on button "Continue Publishing" at bounding box center [518, 452] width 121 height 23
